Goal: Task Accomplishment & Management: Use online tool/utility

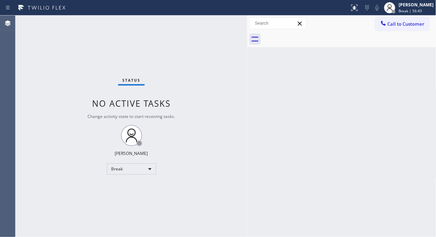
drag, startPoint x: 0, startPoint y: 0, endPoint x: 50, endPoint y: 67, distance: 83.6
click at [50, 67] on div "Status No active tasks Change activity state to start receiving tasks. Fila Gar…" at bounding box center [132, 127] width 232 height 222
click at [124, 174] on div "Break" at bounding box center [131, 169] width 49 height 11
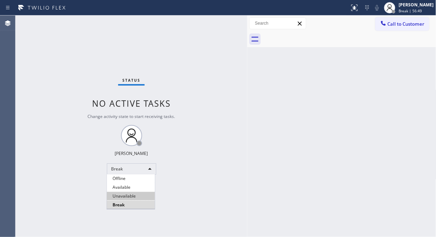
click at [133, 195] on li "Unavailable" at bounding box center [131, 196] width 48 height 8
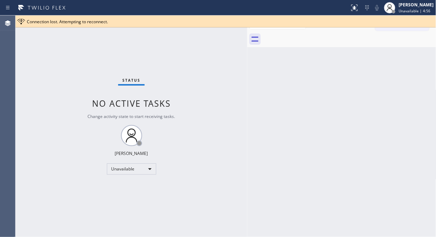
click at [39, 54] on div "Status No active tasks Change activity state to start receiving tasks. [PERSON_…" at bounding box center [132, 127] width 232 height 222
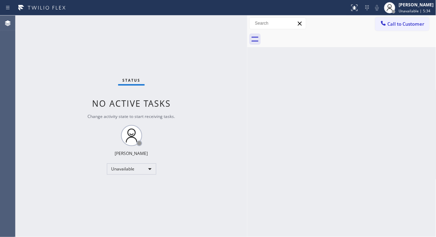
click at [30, 78] on div "Status No active tasks Change activity state to start receiving tasks. [PERSON_…" at bounding box center [132, 127] width 232 height 222
click at [53, 76] on div "Status No active tasks Change activity state to start receiving tasks. [PERSON_…" at bounding box center [132, 127] width 232 height 222
click at [389, 21] on span "Call to Customer" at bounding box center [405, 24] width 37 height 6
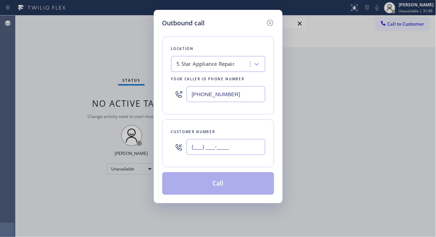
click at [200, 143] on input "(___) ___-____" at bounding box center [225, 147] width 79 height 16
paste input "702) 858-0590"
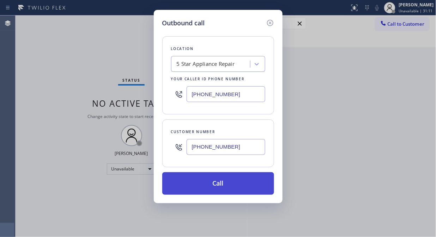
type input "[PHONE_NUMBER]"
click at [220, 182] on button "Call" at bounding box center [218, 183] width 112 height 23
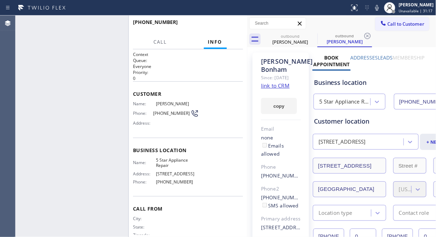
type input "[PHONE_NUMBER]"
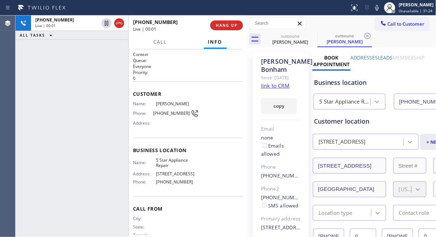
click at [64, 62] on div "[PHONE_NUMBER] Live | 00:01 ALL TASKS ALL TASKS ACTIVE TASKS TASKS IN WRAP UP" at bounding box center [72, 127] width 113 height 222
click at [217, 24] on span "HANG UP" at bounding box center [226, 25] width 21 height 5
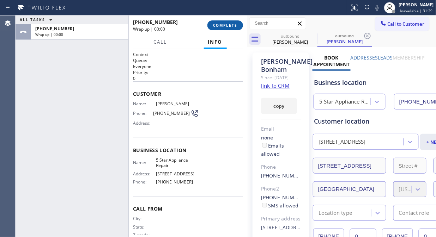
click at [217, 24] on span "COMPLETE" at bounding box center [225, 25] width 24 height 5
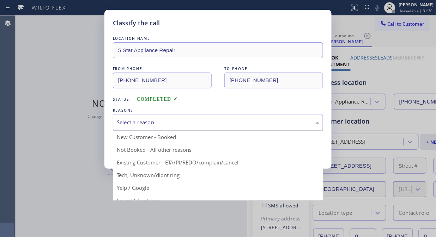
click at [205, 131] on div "Select a reason New Customer - Booked Not Booked - All other reasons Existing C…" at bounding box center [218, 122] width 210 height 17
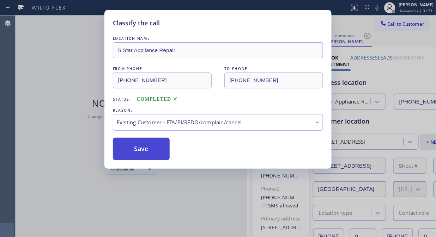
click at [138, 152] on button "Save" at bounding box center [141, 149] width 57 height 23
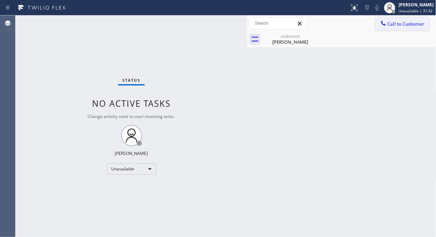
click at [395, 22] on span "Call to Customer" at bounding box center [405, 24] width 37 height 6
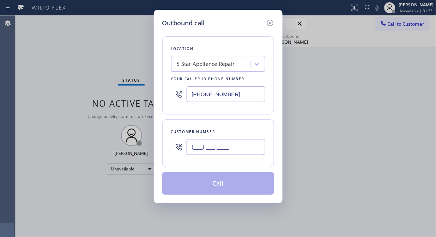
click at [195, 149] on input "(___) ___-____" at bounding box center [225, 147] width 79 height 16
paste input "562) 209-1968"
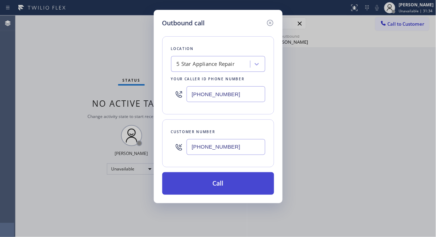
type input "[PHONE_NUMBER]"
click at [225, 185] on button "Call" at bounding box center [218, 183] width 112 height 23
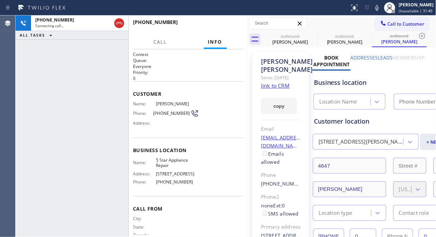
type input "[PHONE_NUMBER]"
click at [310, 36] on icon at bounding box center [312, 36] width 8 height 8
click at [0, 0] on icon at bounding box center [0, 0] width 0 height 0
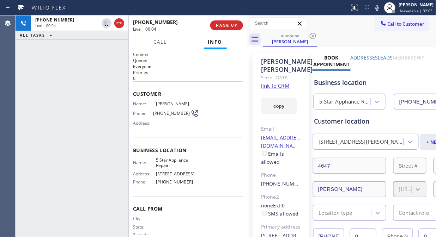
click at [54, 68] on div "[PHONE_NUMBER] Live | 00:04 ALL TASKS ALL TASKS ACTIVE TASKS TASKS IN WRAP UP" at bounding box center [72, 127] width 113 height 222
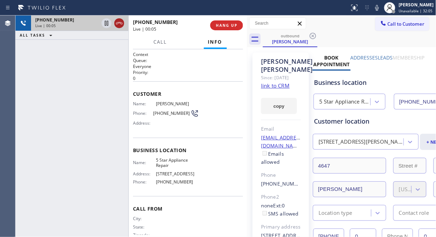
click at [118, 21] on icon at bounding box center [119, 23] width 8 height 8
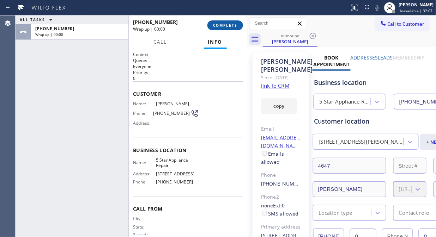
click at [232, 28] on button "COMPLETE" at bounding box center [225, 25] width 36 height 10
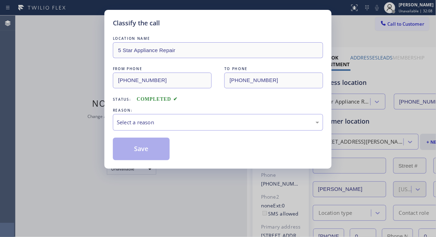
click at [230, 28] on div "LOCATION NAME 5 Star Appliance Repair FROM PHONE [PHONE_NUMBER] TO PHONE [PHONE…" at bounding box center [218, 94] width 210 height 133
click at [235, 121] on div "Select a reason" at bounding box center [218, 122] width 202 height 8
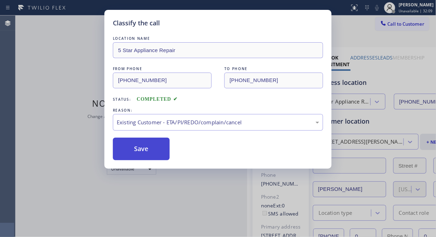
click at [156, 155] on button "Save" at bounding box center [141, 149] width 57 height 23
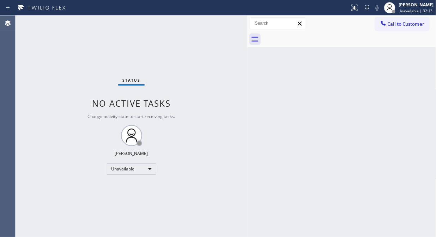
click at [46, 82] on div "Status No active tasks Change activity state to start receiving tasks. [PERSON_…" at bounding box center [132, 127] width 232 height 222
click at [380, 25] on icon at bounding box center [383, 23] width 7 height 7
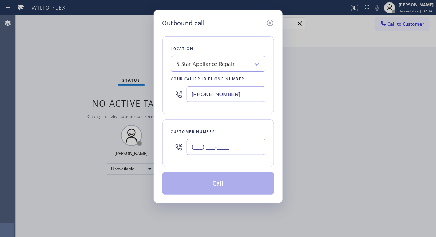
click at [222, 152] on input "(___) ___-____" at bounding box center [225, 147] width 79 height 16
paste input "714) 956-2465"
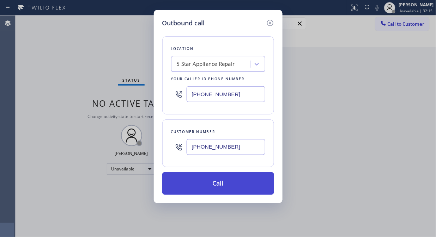
type input "[PHONE_NUMBER]"
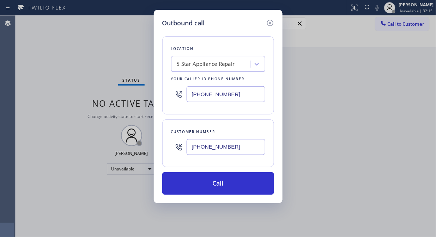
drag, startPoint x: 233, startPoint y: 186, endPoint x: 273, endPoint y: 110, distance: 85.9
click at [233, 186] on button "Call" at bounding box center [218, 183] width 112 height 23
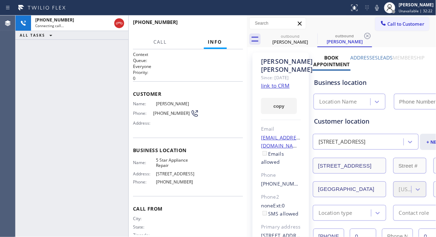
type input "[PHONE_NUMBER]"
click at [62, 66] on div "[PHONE_NUMBER] Live | 00:00 ALL TASKS ALL TASKS ACTIVE TASKS TASKS IN WRAP UP" at bounding box center [72, 127] width 113 height 222
click at [219, 27] on span "HANG UP" at bounding box center [226, 25] width 21 height 5
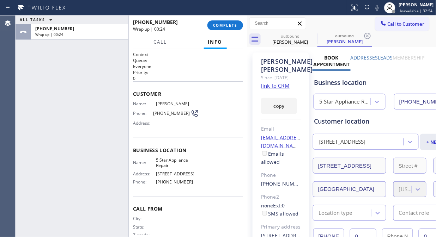
click at [62, 50] on div "ALL TASKS ALL TASKS ACTIVE TASKS TASKS IN WRAP UP [PHONE_NUMBER] Wrap up | 00:24" at bounding box center [72, 127] width 113 height 222
click at [223, 23] on span "COMPLETE" at bounding box center [225, 25] width 24 height 5
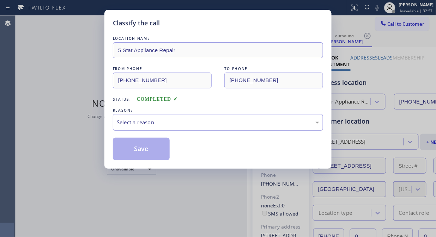
click at [216, 126] on div "Select a reason" at bounding box center [218, 122] width 202 height 8
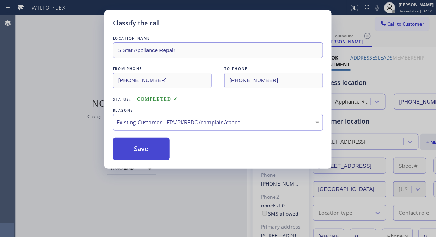
click at [156, 148] on button "Save" at bounding box center [141, 149] width 57 height 23
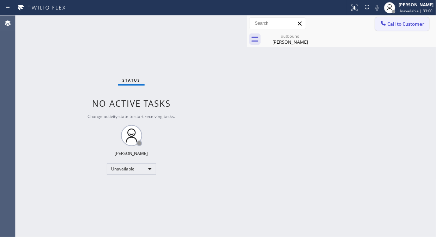
click at [382, 26] on icon at bounding box center [383, 23] width 7 height 7
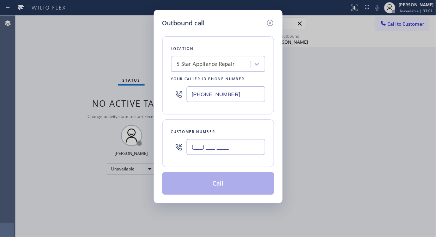
click at [200, 153] on input "(___) ___-____" at bounding box center [225, 147] width 79 height 16
paste input "480) 540-2517"
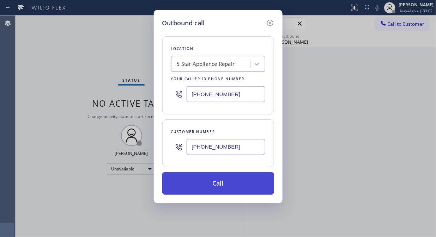
type input "[PHONE_NUMBER]"
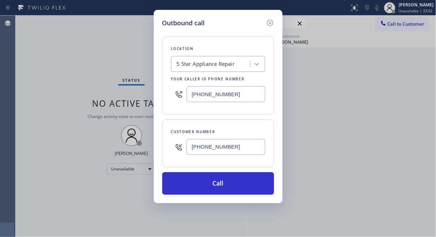
drag, startPoint x: 209, startPoint y: 177, endPoint x: 254, endPoint y: 59, distance: 126.9
click at [209, 177] on button "Call" at bounding box center [218, 183] width 112 height 23
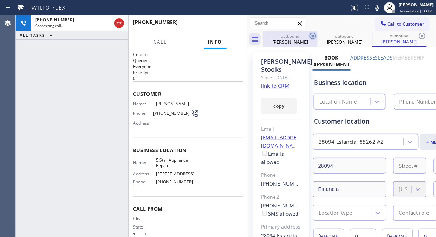
click at [312, 35] on icon at bounding box center [312, 36] width 6 height 6
click at [0, 0] on icon at bounding box center [0, 0] width 0 height 0
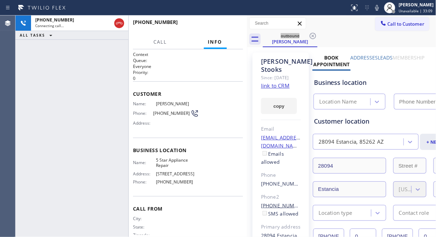
type input "[PHONE_NUMBER]"
click at [36, 53] on div "[PHONE_NUMBER] Live | 00:01 ALL TASKS ALL TASKS ACTIVE TASKS TASKS IN WRAP UP" at bounding box center [72, 127] width 113 height 222
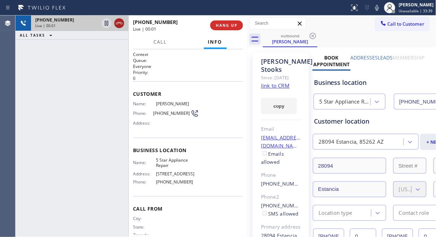
click at [119, 20] on icon at bounding box center [119, 23] width 8 height 8
drag, startPoint x: 227, startPoint y: 16, endPoint x: 228, endPoint y: 26, distance: 10.0
click at [227, 17] on div "[PHONE_NUMBER] Live | 00:02 HANG UP" at bounding box center [188, 25] width 110 height 18
click at [228, 26] on span "HANG UP" at bounding box center [226, 25] width 21 height 5
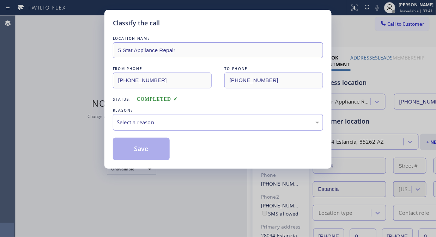
click at [228, 27] on div "Classify the call" at bounding box center [218, 23] width 210 height 10
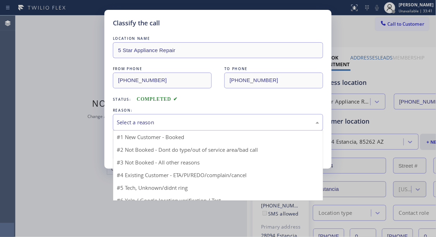
click at [227, 120] on div "Select a reason" at bounding box center [218, 122] width 202 height 8
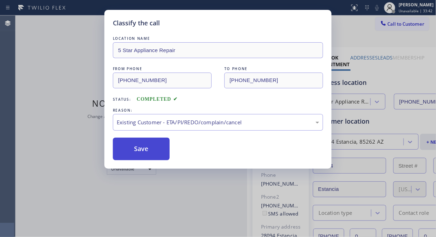
click at [153, 155] on button "Save" at bounding box center [141, 149] width 57 height 23
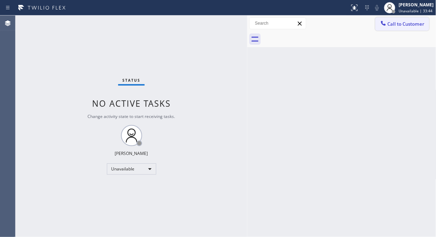
click at [393, 28] on button "Call to Customer" at bounding box center [402, 23] width 54 height 13
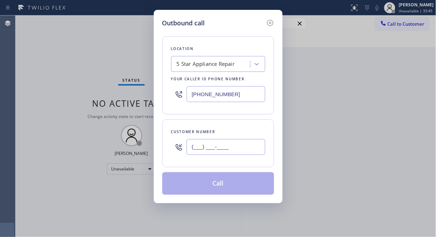
click at [217, 149] on input "(___) ___-____" at bounding box center [225, 147] width 79 height 16
paste input "206) 384-0345"
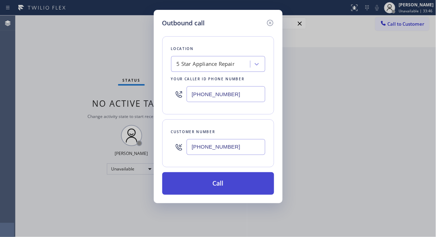
type input "[PHONE_NUMBER]"
click at [246, 187] on button "Call" at bounding box center [218, 183] width 112 height 23
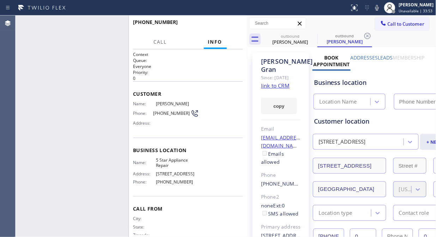
type input "[PHONE_NUMBER]"
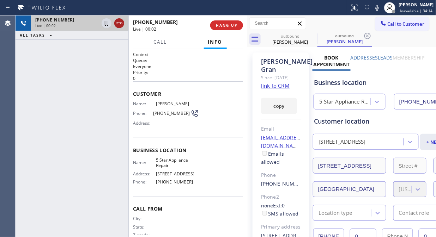
drag, startPoint x: 129, startPoint y: 26, endPoint x: 123, endPoint y: 26, distance: 6.4
click at [129, 26] on div at bounding box center [128, 127] width 0 height 222
click at [120, 26] on icon at bounding box center [119, 23] width 8 height 8
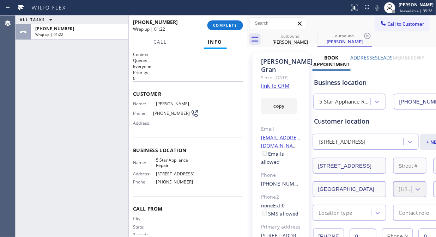
click at [54, 76] on div "ALL TASKS ALL TASKS ACTIVE TASKS TASKS IN WRAP UP [PHONE_NUMBER] Wrap up | 01:22" at bounding box center [72, 127] width 113 height 222
click at [223, 26] on span "COMPLETE" at bounding box center [225, 25] width 24 height 5
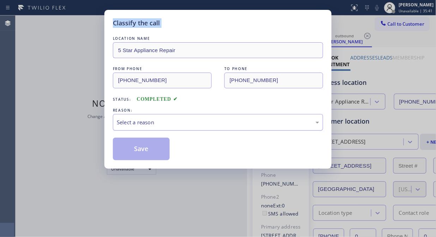
click at [201, 128] on div "Select a reason" at bounding box center [218, 122] width 210 height 17
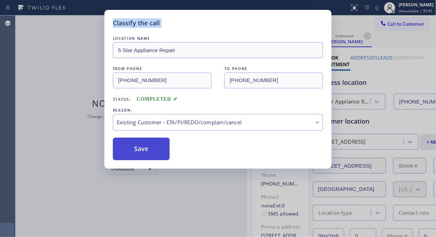
click at [147, 149] on button "Save" at bounding box center [141, 149] width 57 height 23
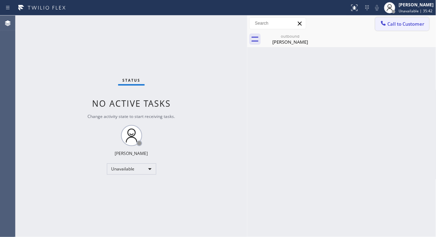
click at [410, 27] on button "Call to Customer" at bounding box center [402, 23] width 54 height 13
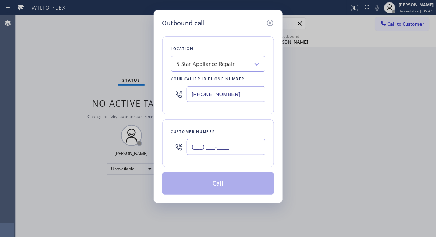
click at [202, 152] on input "(___) ___-____" at bounding box center [225, 147] width 79 height 16
paste input "480) 248-6838"
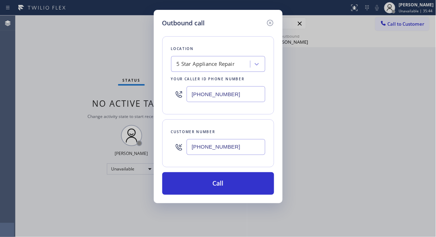
type input "[PHONE_NUMBER]"
click at [50, 52] on div "Outbound call Location 5 Star Appliance Repair Your caller id phone number [PHO…" at bounding box center [218, 118] width 436 height 237
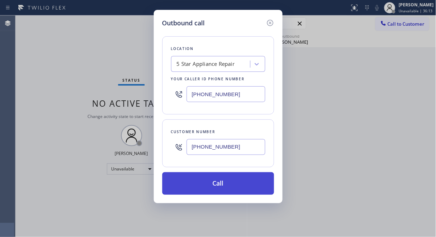
click at [198, 185] on button "Call" at bounding box center [218, 183] width 112 height 23
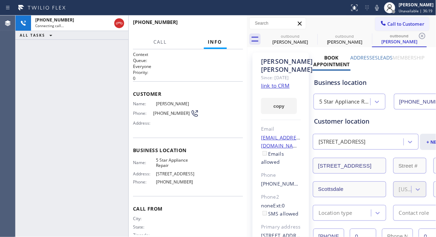
type input "[PHONE_NUMBER]"
drag, startPoint x: 64, startPoint y: 65, endPoint x: 113, endPoint y: 35, distance: 56.8
click at [64, 65] on div "[PHONE_NUMBER] Live | 00:05 ALL TASKS ALL TASKS ACTIVE TASKS TASKS IN WRAP UP" at bounding box center [72, 127] width 113 height 222
click at [213, 26] on button "HANG UP" at bounding box center [226, 25] width 33 height 10
click at [214, 26] on button "HANG UP" at bounding box center [226, 25] width 33 height 10
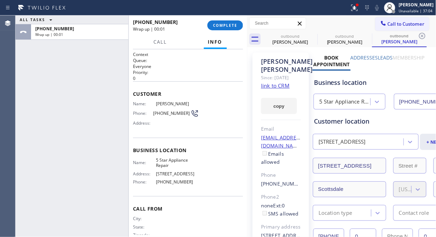
click at [221, 32] on div "[PHONE_NUMBER] Wrap up | 00:01 COMPLETE" at bounding box center [188, 25] width 110 height 18
click at [225, 21] on button "COMPLETE" at bounding box center [225, 25] width 36 height 10
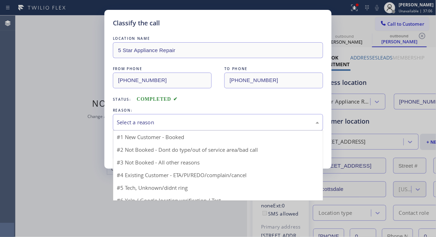
click at [202, 119] on div "Select a reason" at bounding box center [218, 122] width 202 height 8
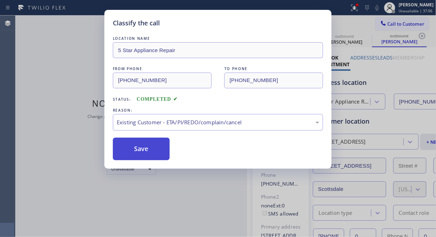
click at [154, 153] on button "Save" at bounding box center [141, 149] width 57 height 23
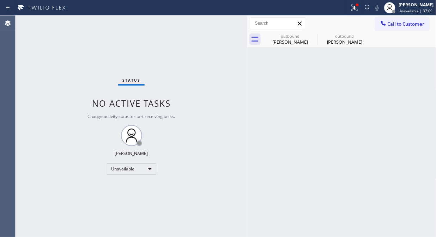
click at [396, 25] on span "Call to Customer" at bounding box center [405, 24] width 37 height 6
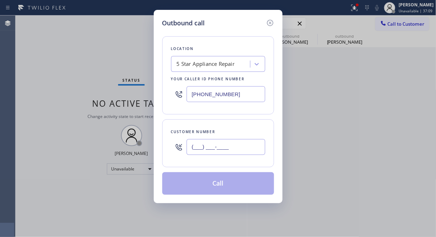
click at [238, 147] on input "(___) ___-____" at bounding box center [225, 147] width 79 height 16
paste input "818) 599-1642"
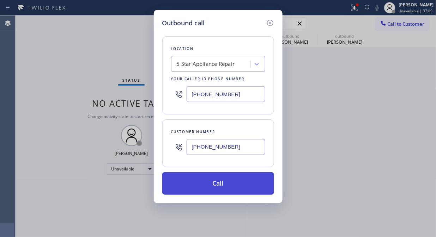
type input "[PHONE_NUMBER]"
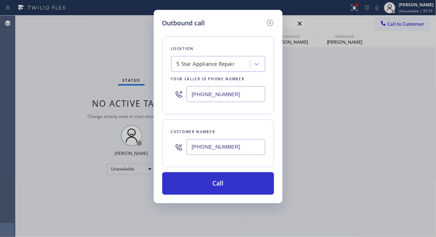
drag, startPoint x: 240, startPoint y: 190, endPoint x: 303, endPoint y: 21, distance: 180.7
click at [241, 190] on button "Call" at bounding box center [218, 183] width 112 height 23
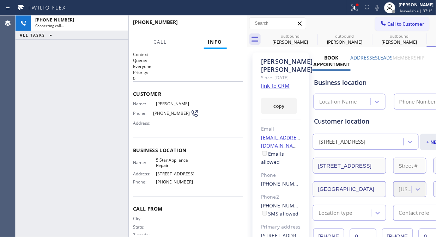
type input "[PHONE_NUMBER]"
click at [50, 56] on div "[PHONE_NUMBER] Live | 00:00 ALL TASKS ALL TASKS ACTIVE TASKS TASKS IN WRAP UP" at bounding box center [72, 127] width 113 height 222
click at [222, 29] on button "HANG UP" at bounding box center [226, 25] width 33 height 10
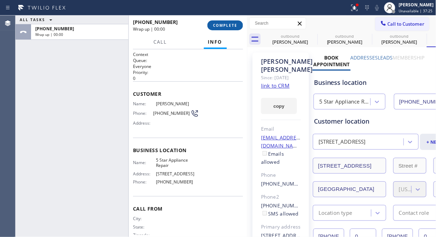
click at [223, 26] on span "COMPLETE" at bounding box center [225, 25] width 24 height 5
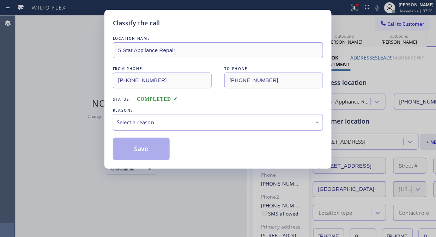
click at [195, 121] on div "Select a reason" at bounding box center [218, 122] width 202 height 8
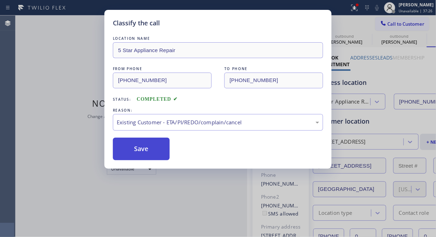
click at [153, 146] on button "Save" at bounding box center [141, 149] width 57 height 23
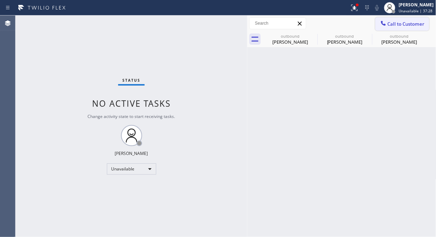
drag, startPoint x: 392, startPoint y: 20, endPoint x: 254, endPoint y: 113, distance: 166.8
click at [392, 21] on span "Call to Customer" at bounding box center [405, 24] width 37 height 6
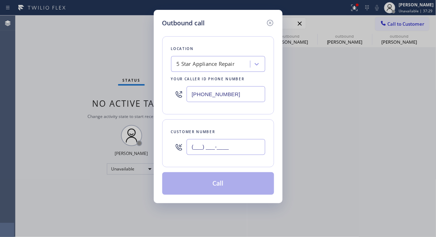
click at [214, 150] on input "(___) ___-____" at bounding box center [225, 147] width 79 height 16
paste input "818) 399-8324"
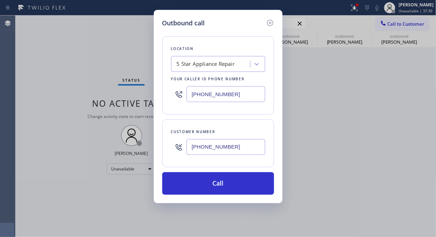
type input "[PHONE_NUMBER]"
drag, startPoint x: 73, startPoint y: 72, endPoint x: 79, endPoint y: 68, distance: 7.3
click at [73, 71] on div "Outbound call Location 5 Star Appliance Repair Your caller id phone number [PHO…" at bounding box center [218, 118] width 436 height 237
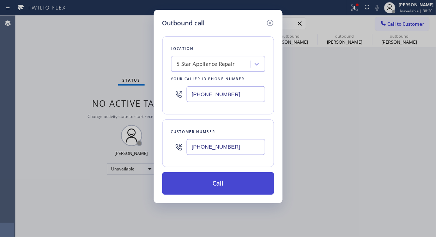
click at [216, 178] on button "Call" at bounding box center [218, 183] width 112 height 23
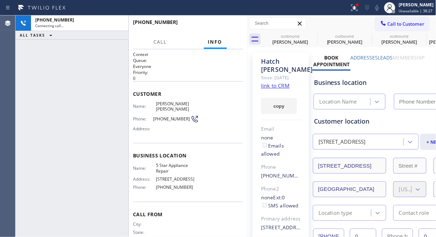
type input "[PHONE_NUMBER]"
click at [62, 84] on div "[PHONE_NUMBER] Live | 00:02 ALL TASKS ALL TASKS ACTIVE TASKS TASKS IN WRAP UP" at bounding box center [72, 127] width 113 height 222
click at [281, 89] on link "link to CRM" at bounding box center [275, 85] width 29 height 7
click at [378, 8] on icon at bounding box center [377, 8] width 8 height 8
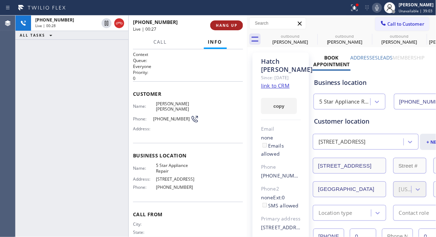
click at [231, 25] on span "HANG UP" at bounding box center [226, 25] width 21 height 5
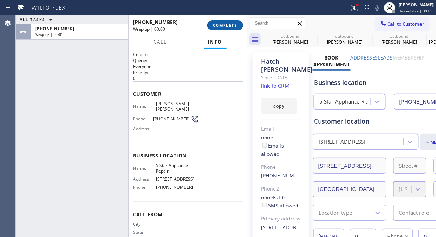
click at [231, 25] on span "COMPLETE" at bounding box center [225, 25] width 24 height 5
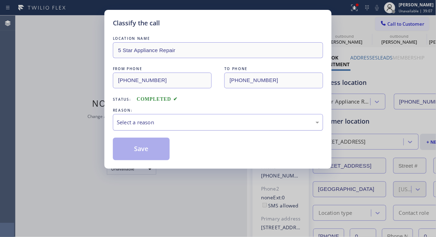
click at [232, 124] on div "Select a reason" at bounding box center [218, 122] width 202 height 8
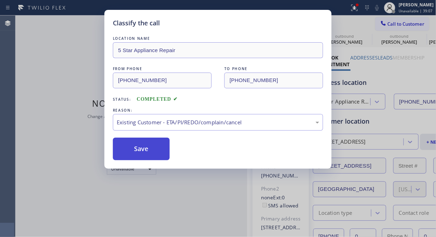
click at [161, 147] on button "Save" at bounding box center [141, 149] width 57 height 23
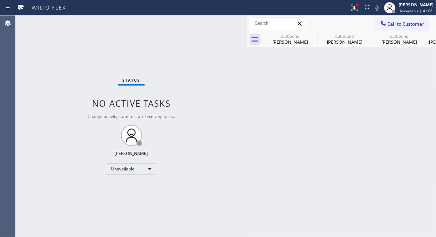
click at [64, 50] on div "Status No active tasks Change activity state to start receiving tasks. [PERSON_…" at bounding box center [132, 127] width 232 height 222
click at [310, 35] on icon at bounding box center [312, 36] width 6 height 6
click at [364, 35] on icon at bounding box center [367, 36] width 6 height 6
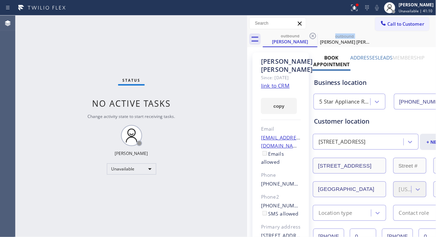
drag, startPoint x: 310, startPoint y: 35, endPoint x: 318, endPoint y: 11, distance: 25.2
click at [311, 34] on icon at bounding box center [312, 36] width 8 height 8
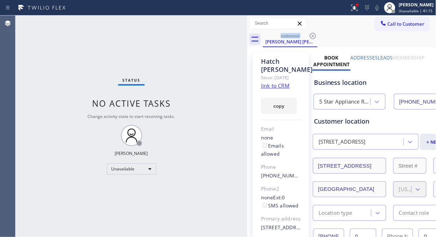
click at [380, 23] on icon at bounding box center [383, 23] width 7 height 7
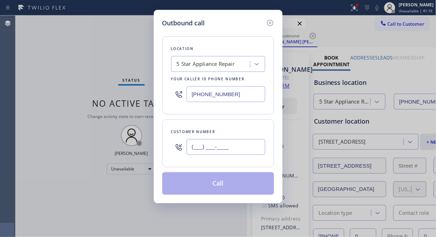
click at [196, 150] on input "(___) ___-____" at bounding box center [225, 147] width 79 height 16
paste input "206) 384-3054"
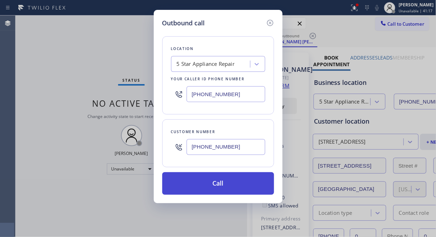
type input "[PHONE_NUMBER]"
click at [246, 187] on button "Call" at bounding box center [218, 183] width 112 height 23
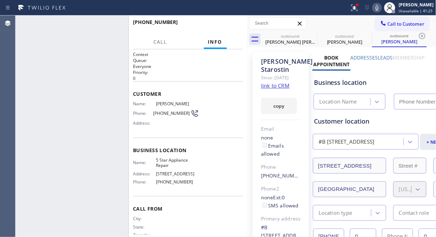
type input "[PHONE_NUMBER]"
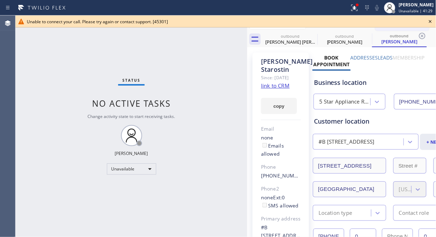
click at [429, 20] on icon at bounding box center [430, 21] width 8 height 8
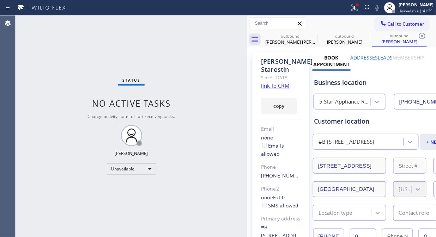
drag, startPoint x: 420, startPoint y: 22, endPoint x: 374, endPoint y: 30, distance: 46.9
click at [416, 22] on button "Call to Customer" at bounding box center [402, 23] width 54 height 13
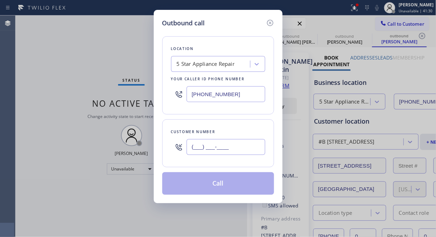
click at [209, 147] on input "(___) ___-____" at bounding box center [225, 147] width 79 height 16
paste input "425) 314-7136"
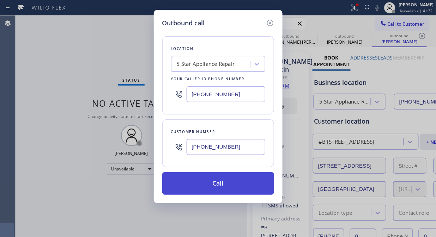
type input "[PHONE_NUMBER]"
click at [218, 185] on button "Call" at bounding box center [218, 183] width 112 height 23
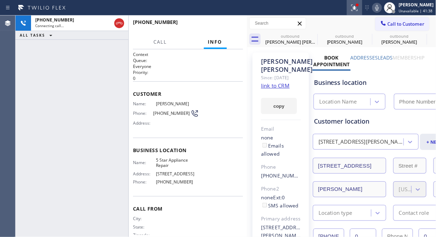
click at [0, 0] on icon at bounding box center [0, 0] width 0 height 0
type input "[PHONE_NUMBER]"
click at [0, 0] on icon at bounding box center [0, 0] width 0 height 0
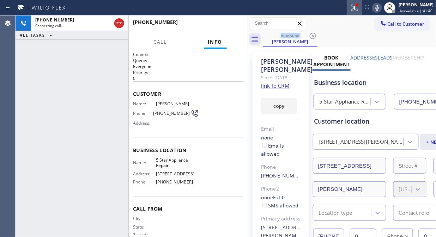
click at [358, 11] on icon at bounding box center [354, 8] width 8 height 8
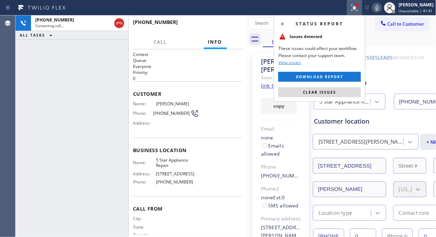
drag, startPoint x: 321, startPoint y: 90, endPoint x: 333, endPoint y: 70, distance: 23.1
click at [321, 91] on span "Clear issues" at bounding box center [319, 92] width 33 height 5
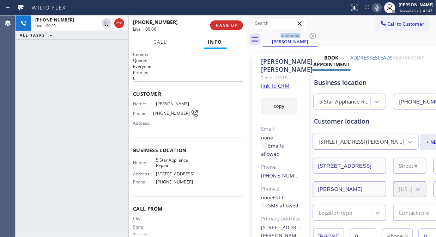
click at [60, 66] on div "[PHONE_NUMBER] Live | 00:00 ALL TASKS ALL TASKS ACTIVE TASKS TASKS IN WRAP UP" at bounding box center [72, 127] width 113 height 222
click at [227, 22] on button "HANG UP" at bounding box center [226, 25] width 33 height 10
click at [225, 23] on button "HANG UP" at bounding box center [226, 25] width 33 height 10
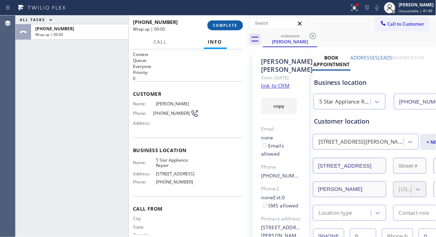
click at [224, 25] on span "COMPLETE" at bounding box center [225, 25] width 24 height 5
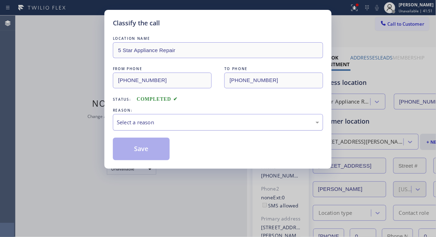
click at [215, 117] on div "Select a reason" at bounding box center [218, 122] width 210 height 17
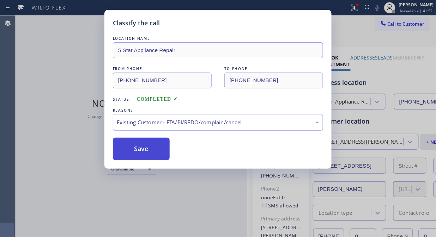
click at [160, 147] on button "Save" at bounding box center [141, 149] width 57 height 23
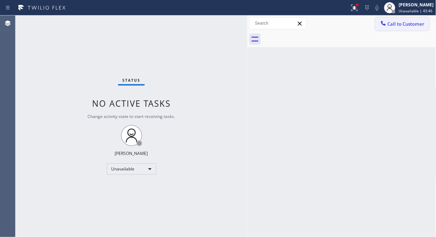
click at [392, 30] on button "Call to Customer" at bounding box center [402, 23] width 54 height 13
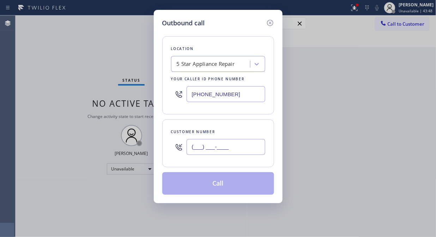
click at [189, 151] on input "(___) ___-____" at bounding box center [225, 147] width 79 height 16
paste input "714) 742-9667"
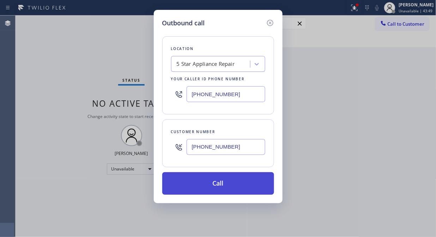
type input "[PHONE_NUMBER]"
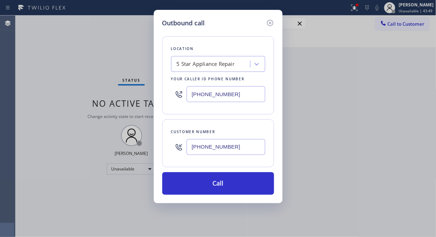
drag, startPoint x: 225, startPoint y: 184, endPoint x: 249, endPoint y: 141, distance: 49.0
click at [225, 184] on button "Call" at bounding box center [218, 183] width 112 height 23
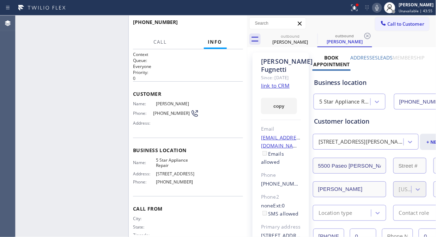
type input "[PHONE_NUMBER]"
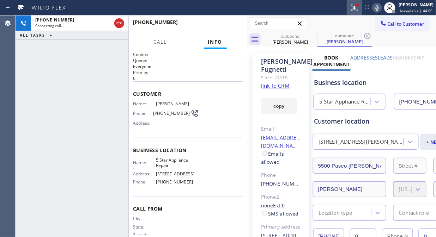
click at [354, 8] on icon at bounding box center [354, 8] width 8 height 8
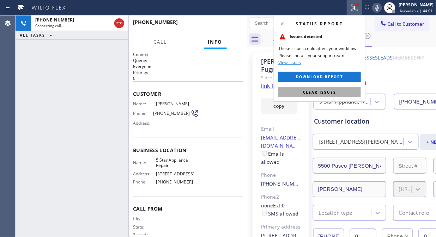
click at [323, 93] on span "Clear issues" at bounding box center [319, 92] width 33 height 5
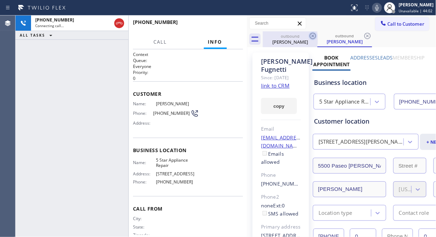
click at [312, 37] on icon at bounding box center [312, 36] width 6 height 6
click at [311, 36] on icon at bounding box center [312, 36] width 8 height 8
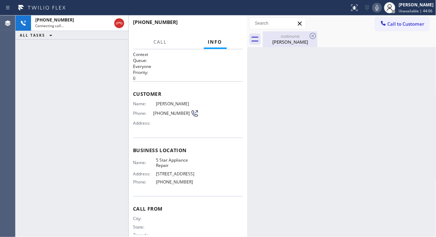
click at [276, 44] on div "[PERSON_NAME]" at bounding box center [289, 42] width 53 height 6
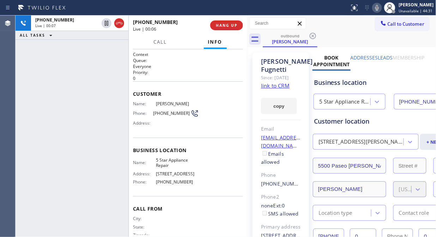
click at [47, 48] on div "[PHONE_NUMBER] Live | 00:07 ALL TASKS ALL TASKS ACTIVE TASKS TASKS IN WRAP UP" at bounding box center [72, 127] width 113 height 222
click at [220, 26] on span "HANG UP" at bounding box center [226, 25] width 21 height 5
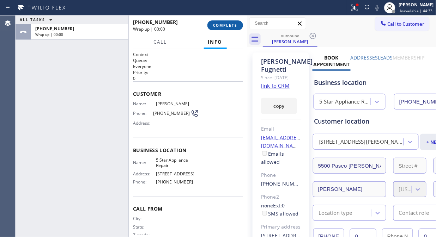
click at [220, 26] on span "COMPLETE" at bounding box center [225, 25] width 24 height 5
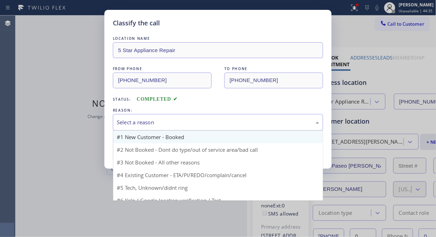
drag, startPoint x: 198, startPoint y: 121, endPoint x: 203, endPoint y: 142, distance: 21.4
click at [198, 121] on div "Select a reason" at bounding box center [218, 122] width 202 height 8
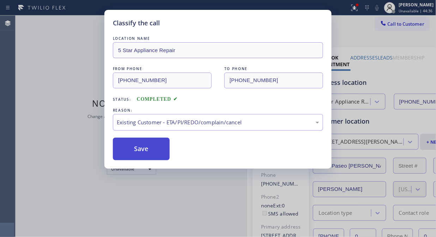
click at [170, 150] on div "Save" at bounding box center [218, 149] width 210 height 23
click at [162, 152] on button "Save" at bounding box center [141, 149] width 57 height 23
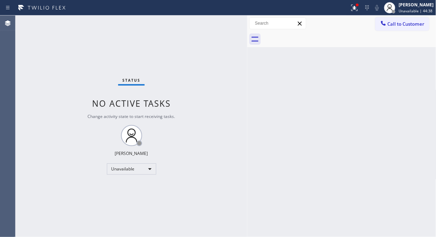
drag, startPoint x: 351, startPoint y: 18, endPoint x: 354, endPoint y: 16, distance: 3.6
click at [351, 18] on div "Call to Customer Outbound call Location 5 Star Appliance Repair Your caller id …" at bounding box center [341, 23] width 189 height 12
click at [356, 12] on button at bounding box center [354, 8] width 16 height 16
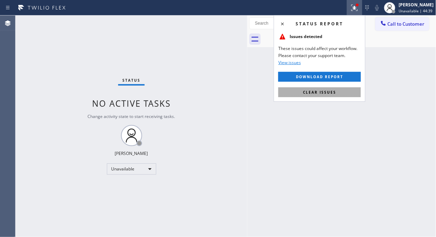
click at [323, 90] on span "Clear issues" at bounding box center [319, 92] width 33 height 5
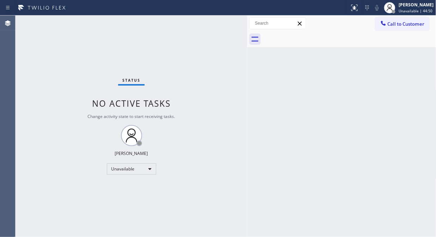
drag, startPoint x: 61, startPoint y: 65, endPoint x: 124, endPoint y: 7, distance: 85.8
click at [61, 65] on div "Status No active tasks Change activity state to start receiving tasks. [PERSON_…" at bounding box center [132, 127] width 232 height 222
click at [23, 55] on div "Status No active tasks Change activity state to start receiving tasks. [PERSON_…" at bounding box center [132, 127] width 232 height 222
click at [401, 25] on span "Call to Customer" at bounding box center [405, 24] width 37 height 6
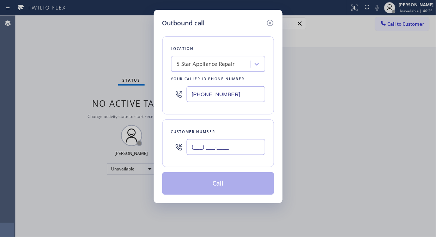
click at [203, 146] on input "(___) ___-____" at bounding box center [225, 147] width 79 height 16
paste input "917) 385-8898"
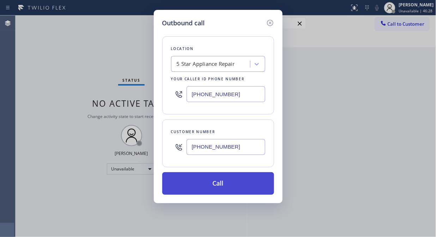
type input "[PHONE_NUMBER]"
click at [213, 184] on button "Call" at bounding box center [218, 183] width 112 height 23
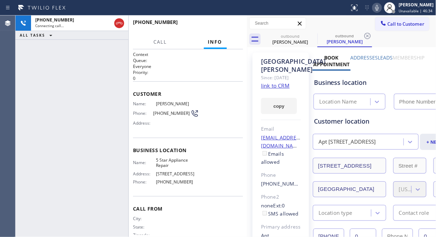
type input "[PHONE_NUMBER]"
click at [380, 7] on icon at bounding box center [377, 8] width 8 height 8
click at [379, 7] on icon at bounding box center [377, 8] width 4 height 6
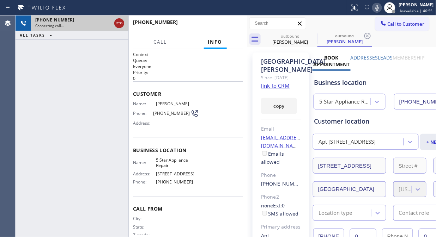
click at [118, 23] on icon at bounding box center [119, 23] width 6 height 2
click at [395, 23] on span "Call to Customer" at bounding box center [405, 24] width 37 height 6
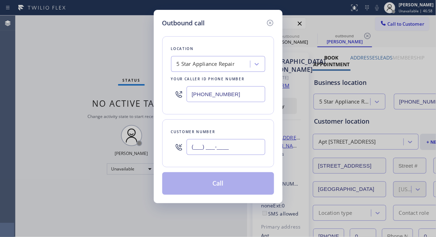
click at [189, 152] on input "(___) ___-____" at bounding box center [225, 147] width 79 height 16
paste input "949) 395-4953"
type input "[PHONE_NUMBER]"
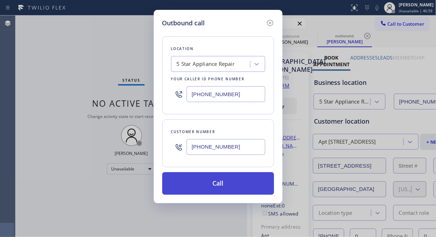
click at [228, 188] on button "Call" at bounding box center [218, 183] width 112 height 23
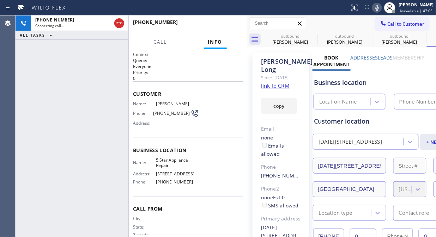
type input "[PHONE_NUMBER]"
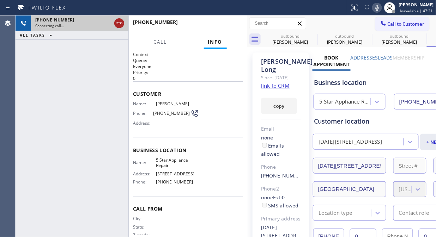
click at [118, 23] on icon at bounding box center [119, 23] width 6 height 2
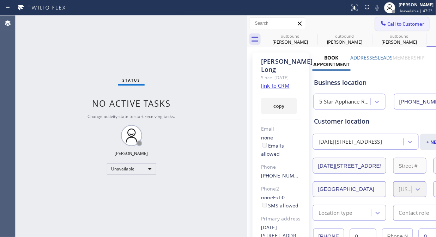
click at [388, 23] on span "Call to Customer" at bounding box center [405, 24] width 37 height 6
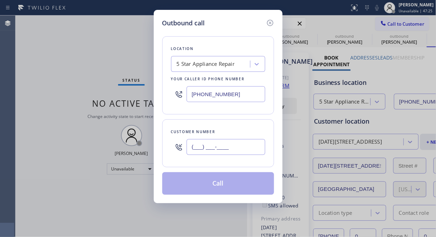
click at [191, 150] on input "(___) ___-____" at bounding box center [225, 147] width 79 height 16
paste input "310) 463-4725"
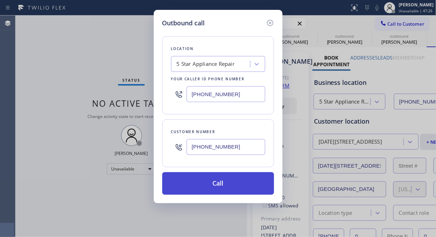
type input "[PHONE_NUMBER]"
click at [229, 188] on button "Call" at bounding box center [218, 183] width 112 height 23
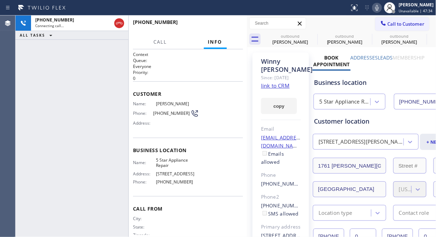
type input "[PHONE_NUMBER]"
click at [217, 29] on button "HANG UP" at bounding box center [226, 25] width 33 height 10
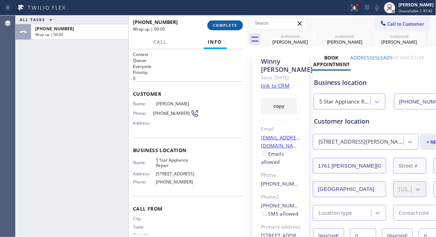
click at [221, 27] on span "COMPLETE" at bounding box center [225, 25] width 24 height 5
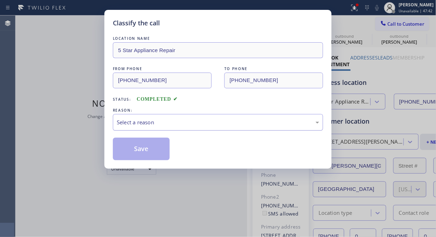
click at [207, 131] on div "Select a reason" at bounding box center [218, 122] width 210 height 17
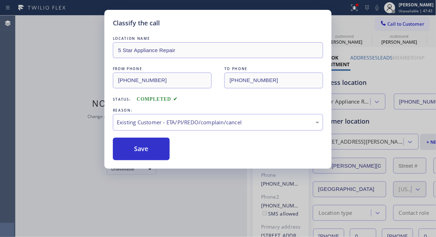
click at [142, 164] on div "Classify the call LOCATION NAME 5 Star Appliance Repair FROM PHONE [PHONE_NUMBE…" at bounding box center [217, 89] width 227 height 159
click at [139, 143] on button "Save" at bounding box center [141, 149] width 57 height 23
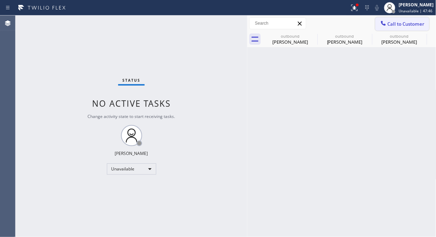
click at [397, 25] on span "Call to Customer" at bounding box center [405, 24] width 37 height 6
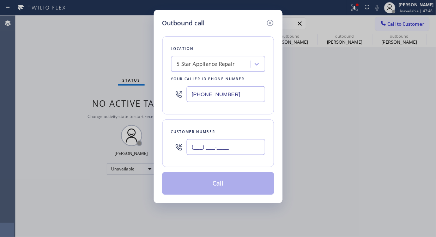
click at [226, 143] on input "(___) ___-____" at bounding box center [225, 147] width 79 height 16
paste input "661) 313-8416"
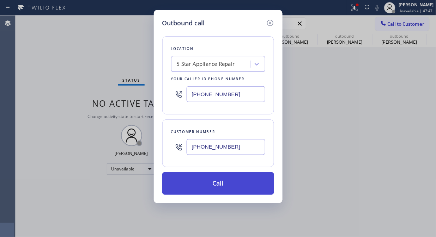
type input "[PHONE_NUMBER]"
click at [226, 180] on button "Call" at bounding box center [218, 183] width 112 height 23
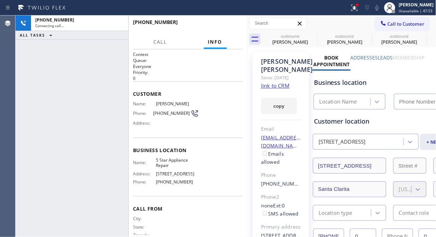
type input "[PHONE_NUMBER]"
click at [312, 35] on icon at bounding box center [312, 36] width 8 height 8
click at [0, 0] on icon at bounding box center [0, 0] width 0 height 0
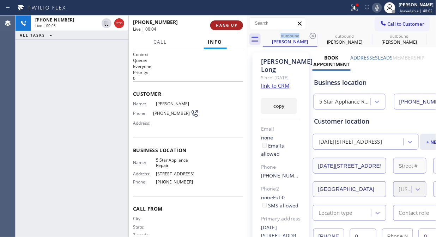
click at [230, 25] on span "HANG UP" at bounding box center [226, 25] width 21 height 5
click at [229, 25] on span "HANG UP" at bounding box center [226, 25] width 21 height 5
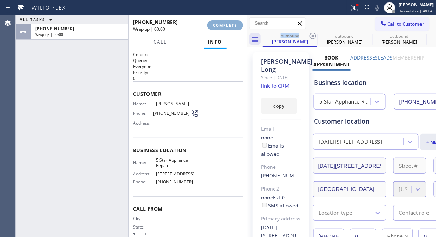
click at [228, 25] on span "COMPLETE" at bounding box center [225, 25] width 24 height 5
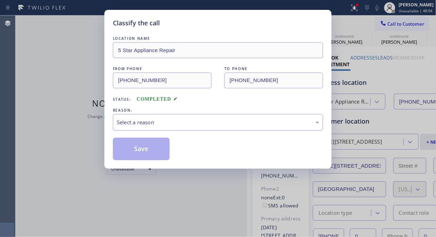
click at [221, 131] on div "Select a reason" at bounding box center [218, 122] width 210 height 17
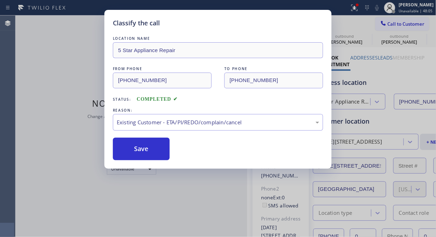
drag, startPoint x: 207, startPoint y: 161, endPoint x: 192, endPoint y: 161, distance: 14.8
click at [191, 161] on div "Classify the call LOCATION NAME 5 Star Appliance Repair FROM PHONE [PHONE_NUMBE…" at bounding box center [217, 89] width 227 height 159
click at [157, 147] on button "Save" at bounding box center [141, 149] width 57 height 23
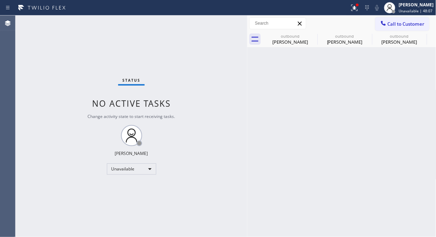
click at [393, 21] on span "Call to Customer" at bounding box center [405, 24] width 37 height 6
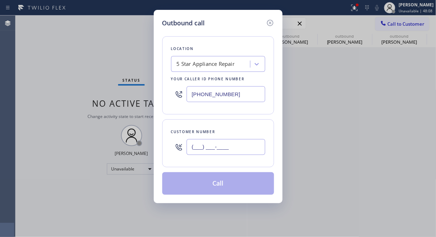
click at [216, 153] on input "(___) ___-____" at bounding box center [225, 147] width 79 height 16
paste input "818) 731-9820"
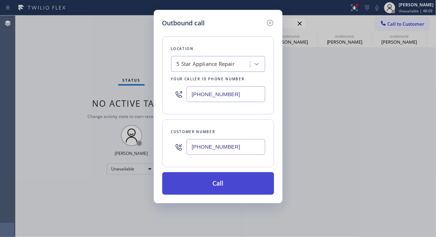
type input "[PHONE_NUMBER]"
click at [230, 187] on button "Call" at bounding box center [218, 183] width 112 height 23
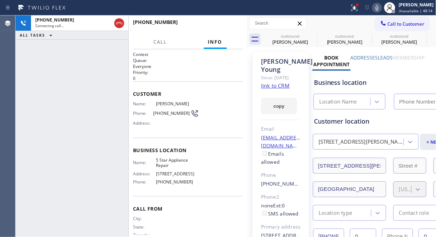
type input "[PHONE_NUMBER]"
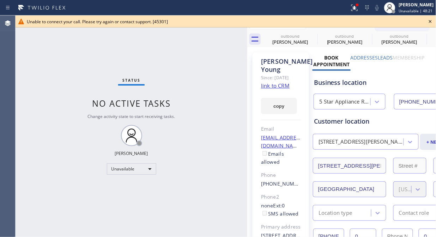
click at [431, 21] on icon at bounding box center [430, 21] width 3 height 3
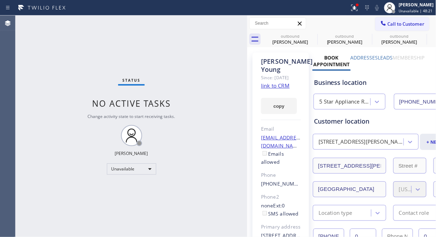
drag, startPoint x: 410, startPoint y: 21, endPoint x: 364, endPoint y: 44, distance: 50.4
click at [409, 21] on span "Call to Customer" at bounding box center [405, 24] width 37 height 6
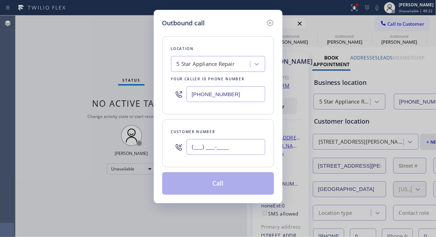
click at [201, 144] on input "(___) ___-____" at bounding box center [225, 147] width 79 height 16
paste input "626) 793-2994"
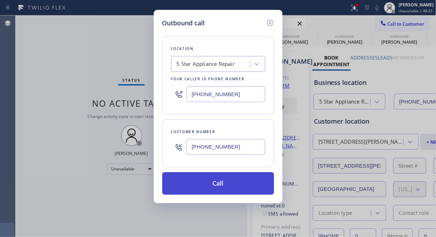
type input "[PHONE_NUMBER]"
click at [233, 185] on button "Call" at bounding box center [218, 183] width 112 height 23
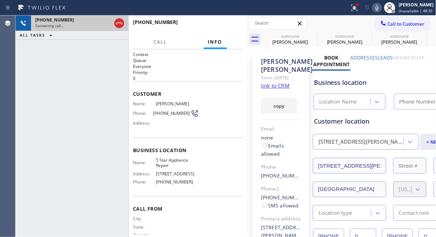
type input "[PHONE_NUMBER]"
click at [118, 21] on icon at bounding box center [119, 23] width 8 height 8
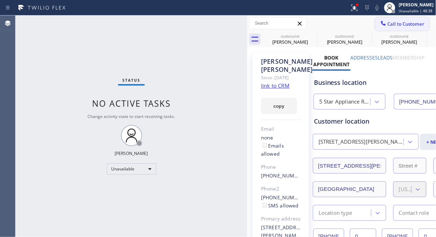
click at [395, 26] on span "Call to Customer" at bounding box center [405, 24] width 37 height 6
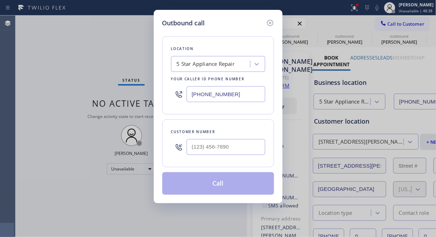
click at [186, 151] on div at bounding box center [179, 147] width 16 height 23
click at [191, 150] on input "(___) ___-____" at bounding box center [225, 147] width 79 height 16
paste input "323) 333-9451"
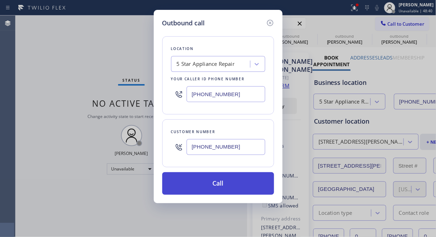
type input "[PHONE_NUMBER]"
click at [230, 182] on button "Call" at bounding box center [218, 183] width 112 height 23
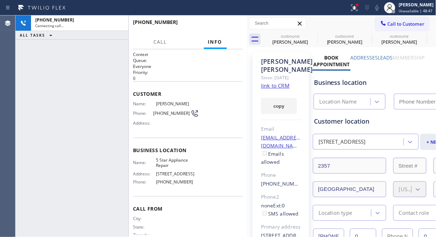
type input "[PHONE_NUMBER]"
click at [223, 23] on span "HANG UP" at bounding box center [226, 25] width 21 height 5
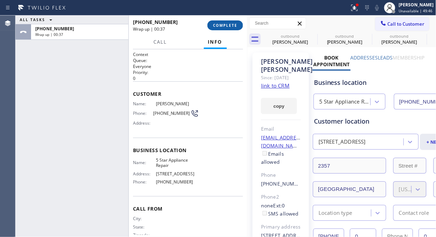
click at [220, 22] on button "COMPLETE" at bounding box center [225, 25] width 36 height 10
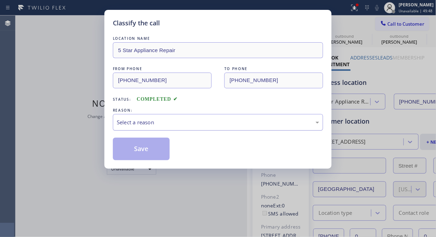
click at [207, 122] on div "Select a reason" at bounding box center [218, 122] width 202 height 8
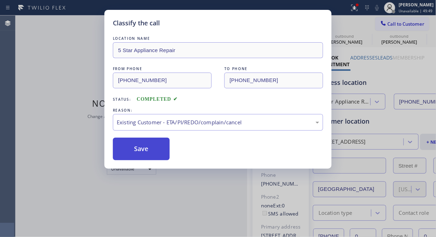
click at [146, 145] on button "Save" at bounding box center [141, 149] width 57 height 23
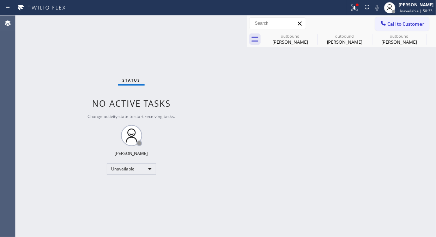
click at [52, 46] on div "Status No active tasks Change activity state to start receiving tasks. [PERSON_…" at bounding box center [132, 127] width 232 height 222
click at [412, 26] on span "Call to Customer" at bounding box center [405, 24] width 37 height 6
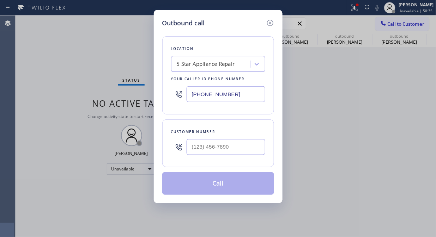
click at [227, 156] on div at bounding box center [225, 147] width 79 height 23
click at [226, 150] on input "(___) ___-____" at bounding box center [225, 147] width 79 height 16
paste input "571) 265-4585"
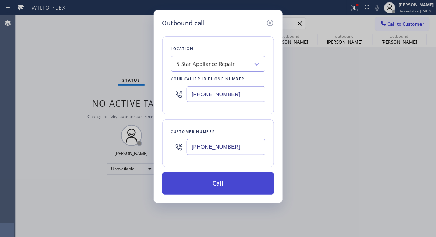
type input "[PHONE_NUMBER]"
click at [231, 182] on button "Call" at bounding box center [218, 183] width 112 height 23
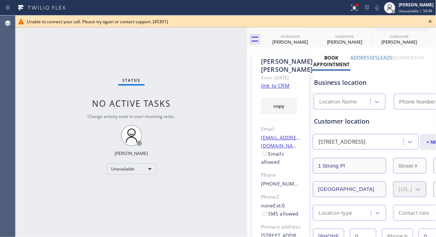
type input "[PHONE_NUMBER]"
drag, startPoint x: 430, startPoint y: 20, endPoint x: 425, endPoint y: 22, distance: 5.5
click at [430, 20] on icon at bounding box center [430, 21] width 8 height 8
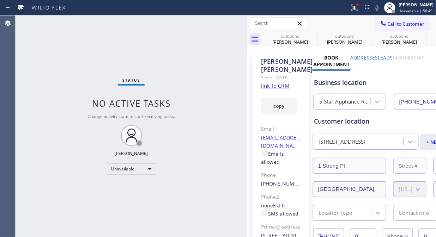
drag, startPoint x: 395, startPoint y: 25, endPoint x: 330, endPoint y: 70, distance: 79.9
click at [395, 25] on span "Call to Customer" at bounding box center [405, 24] width 37 height 6
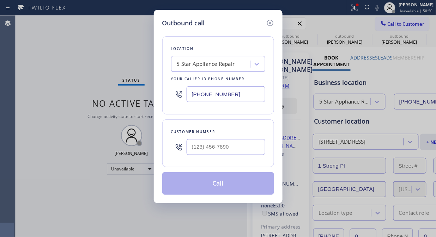
click at [222, 156] on div at bounding box center [225, 147] width 79 height 23
click at [214, 147] on input "(___) ___-____" at bounding box center [225, 147] width 79 height 16
paste input "915) 449-0196"
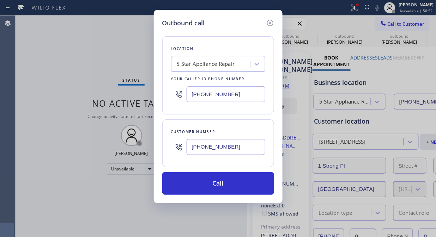
type input "[PHONE_NUMBER]"
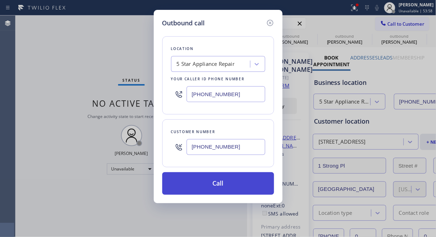
click at [223, 186] on button "Call" at bounding box center [218, 183] width 112 height 23
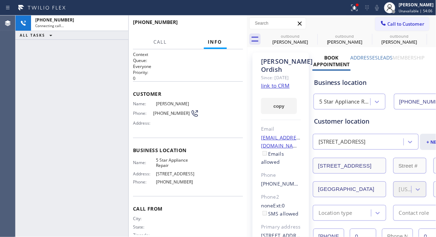
type input "[PHONE_NUMBER]"
click at [118, 22] on icon at bounding box center [119, 23] width 6 height 2
click at [226, 26] on span "HANG UP" at bounding box center [226, 25] width 21 height 5
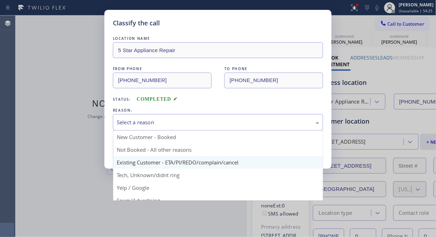
drag, startPoint x: 197, startPoint y: 124, endPoint x: 196, endPoint y: 160, distance: 35.3
click at [197, 126] on div "Select a reason" at bounding box center [218, 122] width 202 height 8
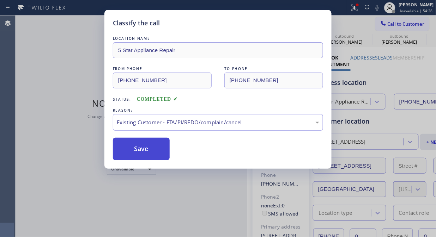
click at [152, 154] on button "Save" at bounding box center [141, 149] width 57 height 23
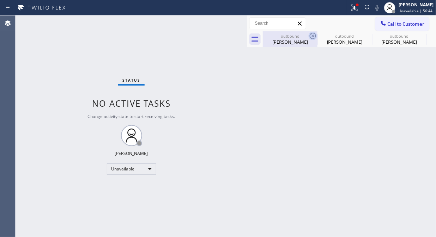
click at [308, 36] on icon at bounding box center [312, 36] width 8 height 8
click at [363, 36] on icon at bounding box center [367, 36] width 8 height 8
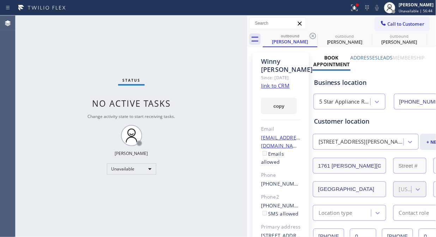
click at [311, 36] on icon at bounding box center [312, 36] width 8 height 8
click at [0, 0] on icon at bounding box center [0, 0] width 0 height 0
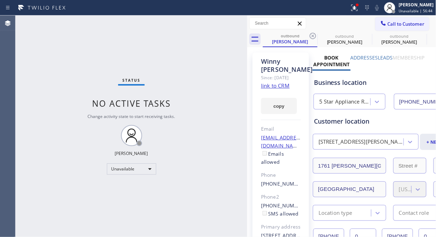
click at [0, 0] on icon at bounding box center [0, 0] width 0 height 0
click at [311, 36] on icon at bounding box center [312, 36] width 8 height 8
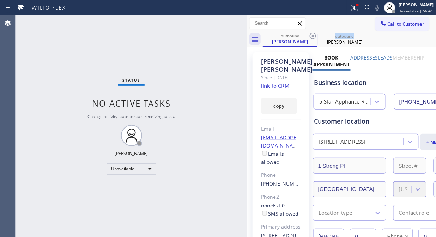
click at [311, 36] on icon at bounding box center [312, 36] width 8 height 8
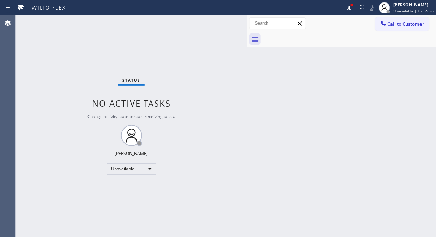
click at [57, 50] on div "Status No active tasks Change activity state to start receiving tasks. [PERSON_…" at bounding box center [132, 127] width 232 height 222
click at [410, 27] on button "Call to Customer" at bounding box center [402, 23] width 54 height 13
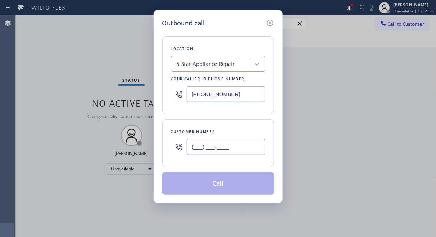
click at [219, 142] on input "(___) ___-____" at bounding box center [225, 147] width 79 height 16
paste input "858) 776-4378"
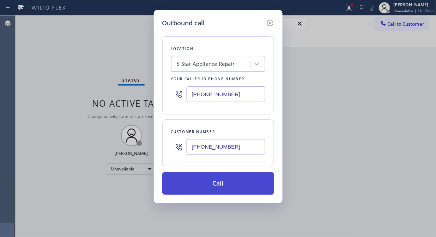
type input "[PHONE_NUMBER]"
click at [231, 187] on button "Call" at bounding box center [218, 183] width 112 height 23
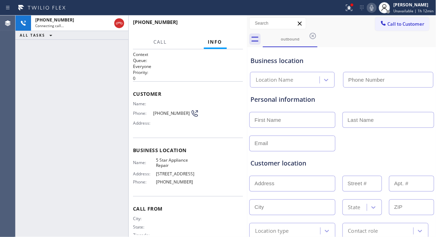
type input "[PHONE_NUMBER]"
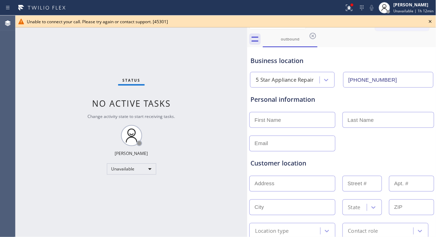
click at [432, 21] on icon at bounding box center [430, 21] width 8 height 8
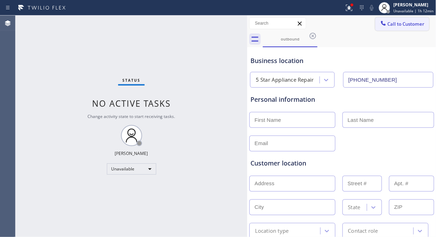
click at [381, 29] on button "Call to Customer" at bounding box center [402, 23] width 54 height 13
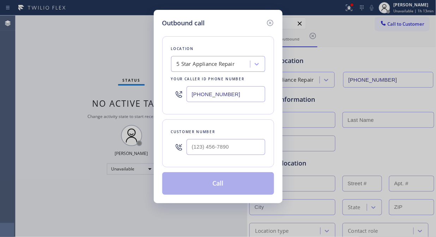
click at [192, 97] on input "[PHONE_NUMBER]" at bounding box center [225, 94] width 79 height 16
paste input "20-2788"
type input "[PHONE_NUMBER]"
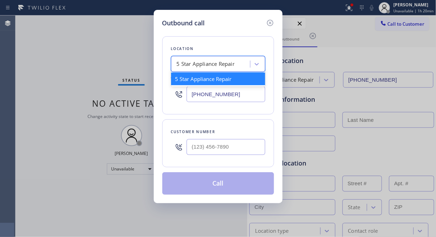
click at [212, 63] on div "5 Star Appliance Repair" at bounding box center [206, 64] width 58 height 8
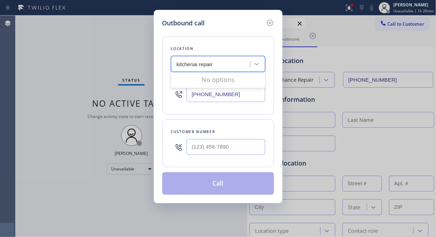
click at [198, 63] on input "kitchenai repair" at bounding box center [195, 64] width 37 height 6
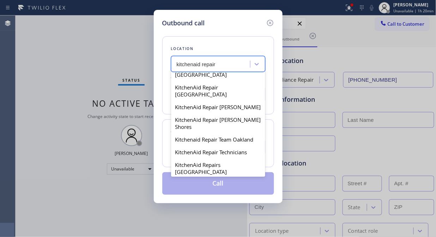
scroll to position [1412, 0]
type input "kitchenaid repair"
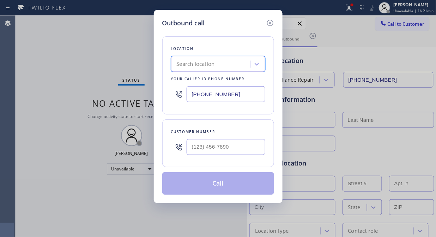
click at [187, 98] on input "[PHONE_NUMBER]" at bounding box center [225, 94] width 79 height 16
paste input "44) 899-746"
type input "[PHONE_NUMBER]"
click at [49, 79] on div "Outbound call Location Kitchenaid Repairs(TFN) Your caller id phone number [PHO…" at bounding box center [218, 118] width 436 height 237
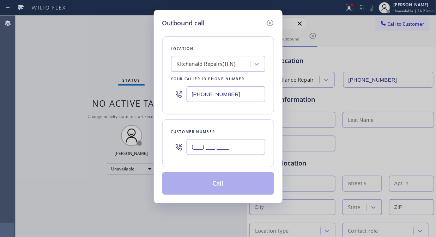
click at [192, 148] on input "(___) ___-____" at bounding box center [225, 147] width 79 height 16
paste input "619) 708-2073"
type input "[PHONE_NUMBER]"
click at [216, 186] on button "Call" at bounding box center [218, 183] width 112 height 23
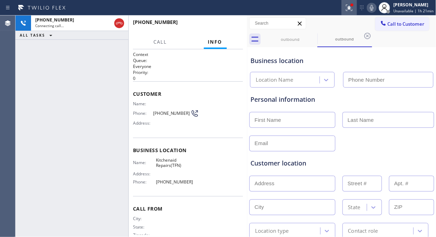
click at [350, 8] on icon at bounding box center [348, 7] width 4 height 5
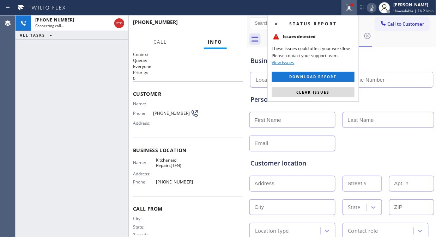
type input "[PHONE_NUMBER]"
click at [319, 87] on div "Status report Issues detected These issues could affect your workflow. Please c…" at bounding box center [313, 58] width 92 height 87
click at [318, 92] on span "Clear issues" at bounding box center [312, 92] width 33 height 5
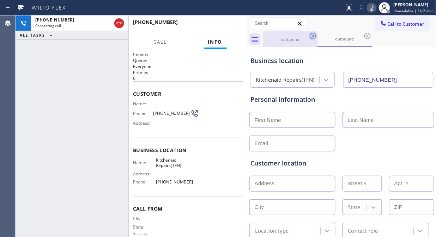
click at [309, 37] on icon at bounding box center [312, 36] width 6 height 6
click at [312, 35] on icon at bounding box center [312, 36] width 6 height 6
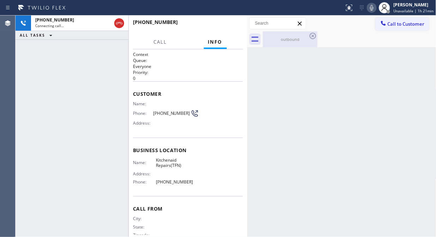
click at [291, 38] on div "outbound" at bounding box center [289, 39] width 53 height 5
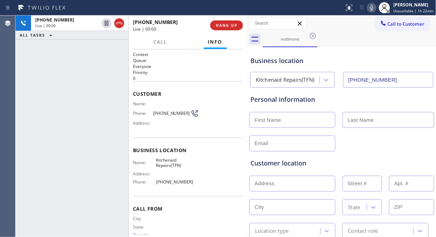
click at [49, 85] on div "[PHONE_NUMBER] Live | 00:00 ALL TASKS ALL TASKS ACTIVE TASKS TASKS IN WRAP UP" at bounding box center [72, 127] width 113 height 222
click at [47, 73] on div "[PHONE_NUMBER] Live | 00:08 ALL TASKS ALL TASKS ACTIVE TASKS TASKS IN WRAP UP" at bounding box center [72, 127] width 113 height 222
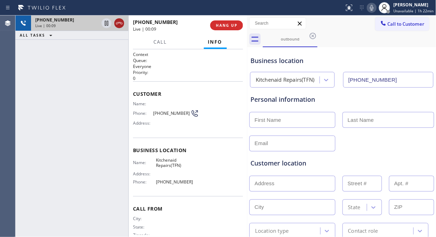
click at [118, 24] on icon at bounding box center [119, 23] width 8 height 8
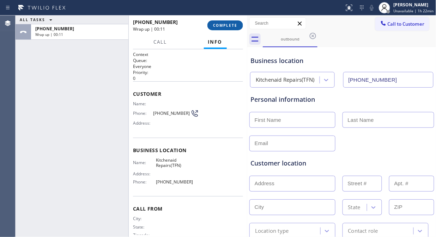
click at [226, 26] on span "COMPLETE" at bounding box center [225, 25] width 24 height 5
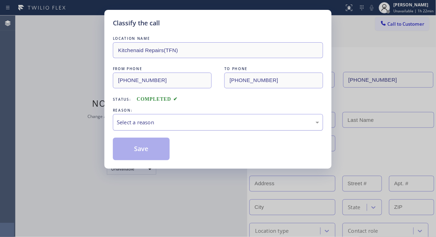
click at [206, 121] on div "Select a reason" at bounding box center [218, 122] width 202 height 8
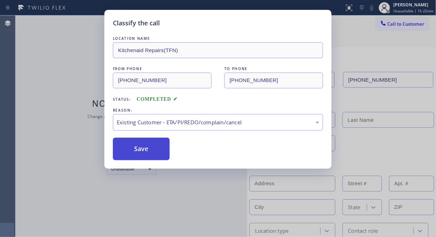
click at [147, 149] on button "Save" at bounding box center [141, 149] width 57 height 23
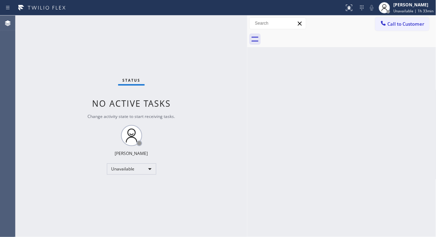
click at [47, 51] on div "Status No active tasks Change activity state to start receiving tasks. [PERSON_…" at bounding box center [132, 127] width 232 height 222
click at [402, 29] on button "Call to Customer" at bounding box center [402, 23] width 54 height 13
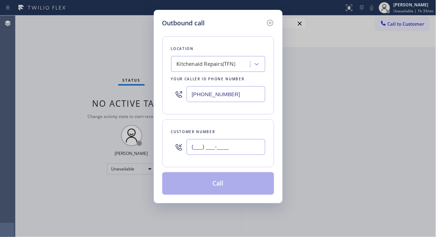
click at [202, 149] on input "(___) ___-____" at bounding box center [225, 147] width 79 height 16
paste input "949) 281-9823"
type input "[PHONE_NUMBER]"
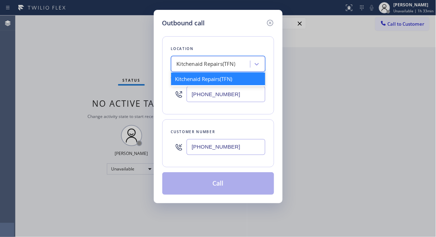
click at [208, 61] on div "Kitchenaid Repairs(TFN)" at bounding box center [206, 64] width 59 height 8
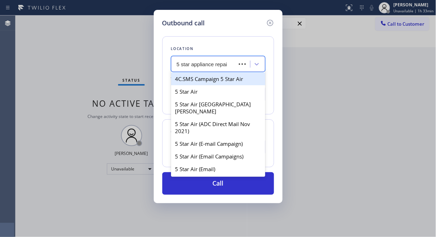
type input "5 star appliance repair"
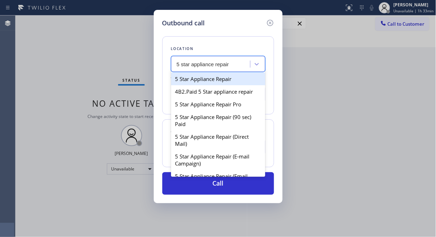
click at [209, 83] on div "5 Star Appliance Repair" at bounding box center [218, 79] width 94 height 13
type input "[PHONE_NUMBER]"
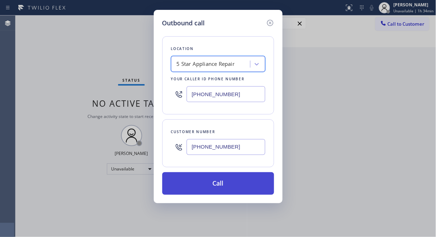
click at [205, 180] on button "Call" at bounding box center [218, 183] width 112 height 23
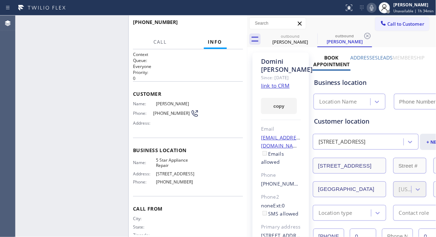
type input "[PHONE_NUMBER]"
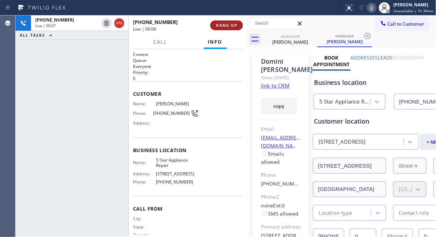
click at [228, 23] on span "HANG UP" at bounding box center [226, 25] width 21 height 5
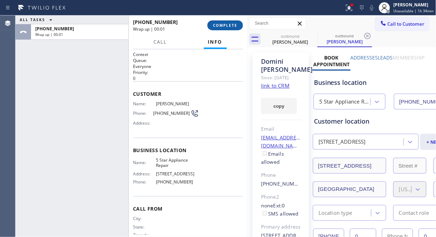
click at [228, 23] on span "COMPLETE" at bounding box center [225, 25] width 24 height 5
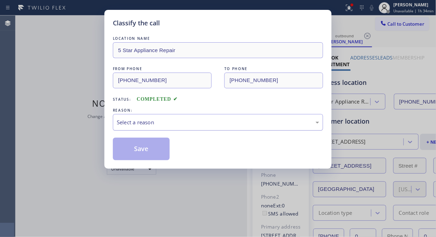
click at [205, 118] on div "Select a reason" at bounding box center [218, 122] width 210 height 17
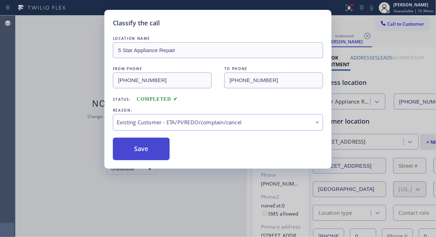
click at [146, 151] on button "Save" at bounding box center [141, 149] width 57 height 23
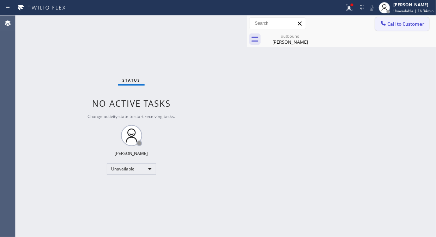
drag, startPoint x: 315, startPoint y: 36, endPoint x: 375, endPoint y: 27, distance: 60.6
click at [0, 0] on icon at bounding box center [0, 0] width 0 height 0
click at [393, 23] on span "Call to Customer" at bounding box center [405, 24] width 37 height 6
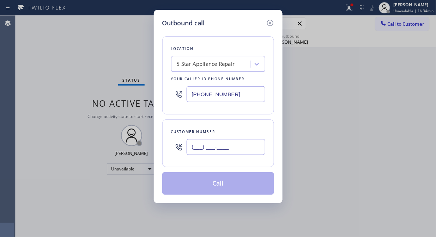
click at [241, 145] on input "(___) ___-____" at bounding box center [225, 147] width 79 height 16
paste input "760) 807-6882"
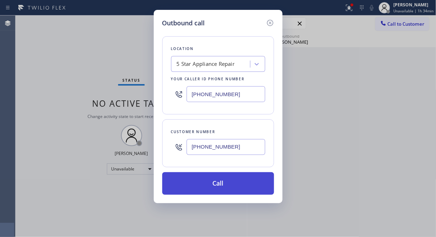
type input "[PHONE_NUMBER]"
click at [238, 185] on button "Call" at bounding box center [218, 183] width 112 height 23
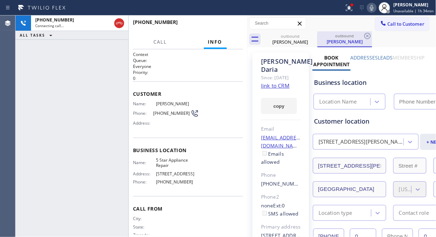
type input "[PHONE_NUMBER]"
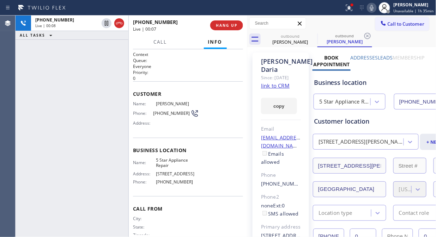
click at [207, 18] on div "[PHONE_NUMBER] Live | 00:07" at bounding box center [171, 25] width 77 height 18
click at [221, 26] on span "HANG UP" at bounding box center [226, 25] width 21 height 5
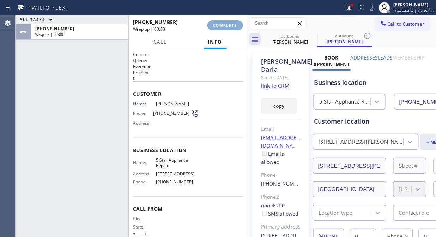
click at [222, 26] on span "COMPLETE" at bounding box center [225, 25] width 24 height 5
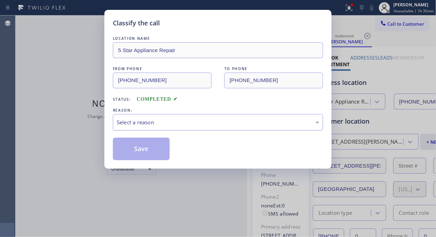
click at [214, 127] on div "Select a reason" at bounding box center [218, 122] width 210 height 17
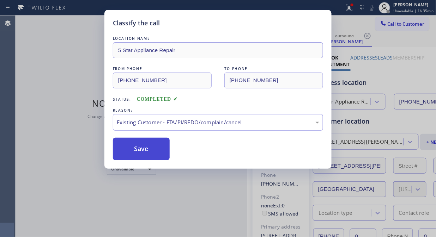
click at [152, 152] on button "Save" at bounding box center [141, 149] width 57 height 23
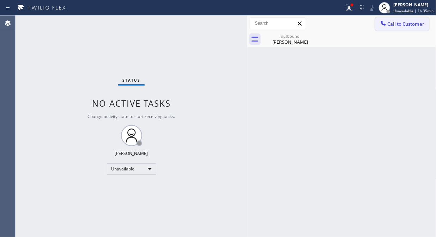
click at [401, 23] on span "Call to Customer" at bounding box center [405, 24] width 37 height 6
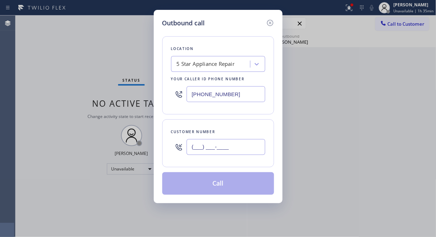
click at [205, 145] on input "(___) ___-____" at bounding box center [225, 147] width 79 height 16
paste input "714) 334-1782"
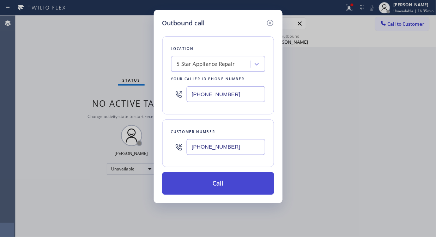
type input "[PHONE_NUMBER]"
click at [227, 185] on button "Call" at bounding box center [218, 183] width 112 height 23
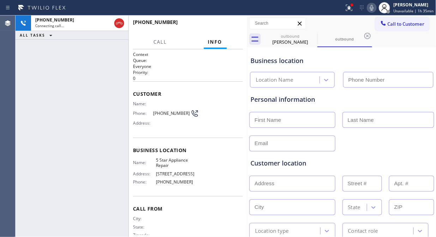
type input "[PHONE_NUMBER]"
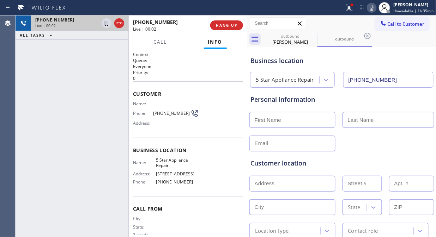
click at [125, 25] on div at bounding box center [112, 24] width 25 height 16
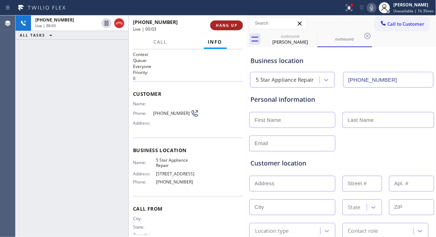
click at [227, 27] on span "HANG UP" at bounding box center [226, 25] width 21 height 5
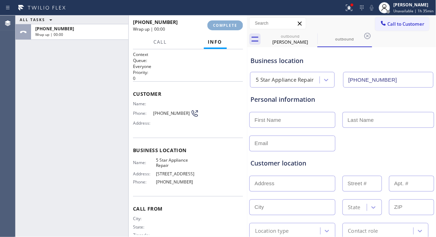
click at [227, 27] on span "COMPLETE" at bounding box center [225, 25] width 24 height 5
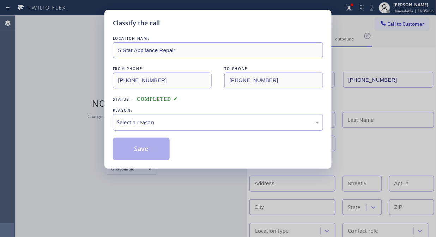
click at [264, 125] on div "Select a reason" at bounding box center [218, 122] width 202 height 8
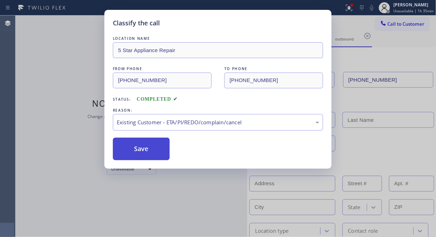
click at [142, 151] on button "Save" at bounding box center [141, 149] width 57 height 23
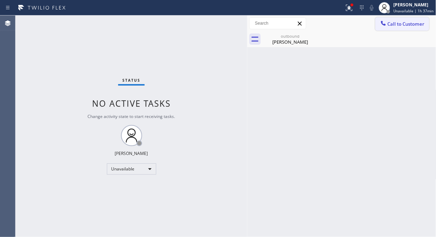
click at [406, 19] on button "Call to Customer" at bounding box center [402, 23] width 54 height 13
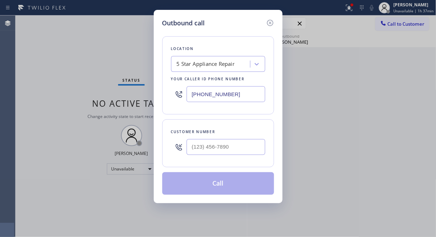
click at [406, 21] on div "Outbound call Location 5 Star Appliance Repair Your caller id phone number [PHO…" at bounding box center [218, 118] width 436 height 237
click at [189, 148] on input "(___) ___-____" at bounding box center [225, 147] width 79 height 16
paste input "917) 648-0383"
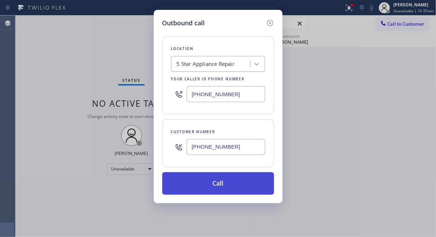
type input "[PHONE_NUMBER]"
click at [220, 184] on button "Call" at bounding box center [218, 183] width 112 height 23
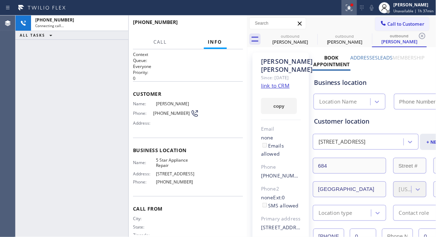
click at [353, 10] on icon at bounding box center [349, 8] width 8 height 8
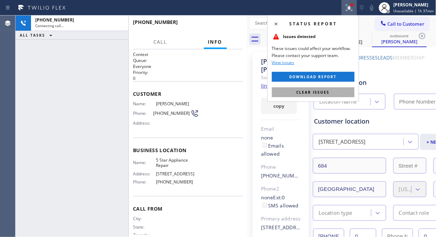
click at [329, 90] on button "Clear issues" at bounding box center [313, 92] width 82 height 10
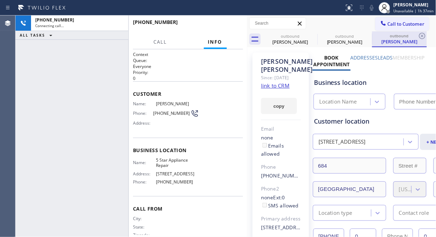
type input "[PHONE_NUMBER]"
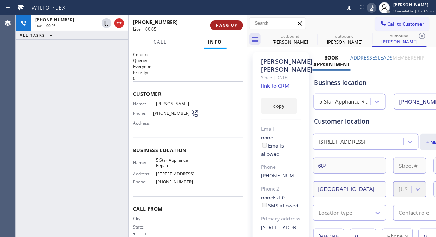
click at [230, 25] on span "HANG UP" at bounding box center [226, 25] width 21 height 5
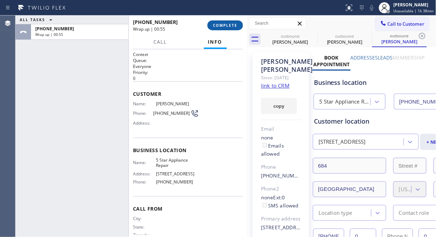
click at [230, 25] on span "COMPLETE" at bounding box center [225, 25] width 24 height 5
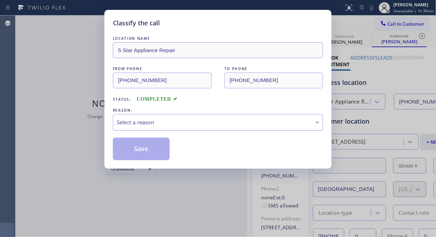
click at [224, 125] on div "Select a reason" at bounding box center [218, 122] width 202 height 8
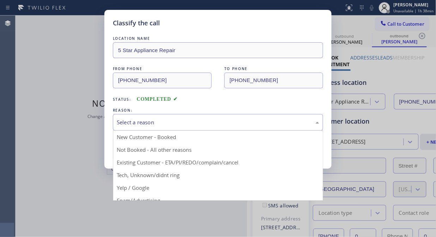
drag, startPoint x: 195, startPoint y: 159, endPoint x: 176, endPoint y: 153, distance: 19.9
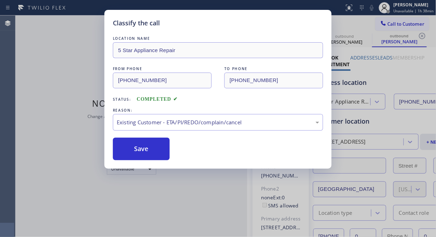
click at [170, 152] on div "Save" at bounding box center [218, 149] width 210 height 23
click at [159, 142] on button "Save" at bounding box center [141, 149] width 57 height 23
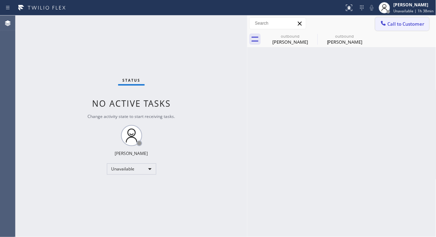
click at [396, 23] on span "Call to Customer" at bounding box center [405, 24] width 37 height 6
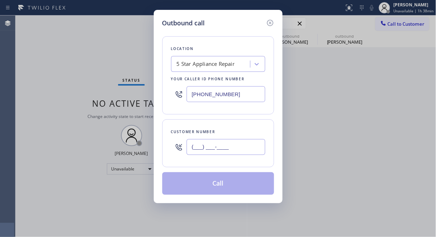
click at [192, 149] on input "(___) ___-____" at bounding box center [225, 147] width 79 height 16
paste input "714) 272-2626"
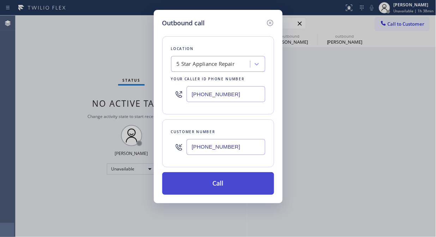
type input "[PHONE_NUMBER]"
click at [236, 184] on button "Call" at bounding box center [218, 183] width 112 height 23
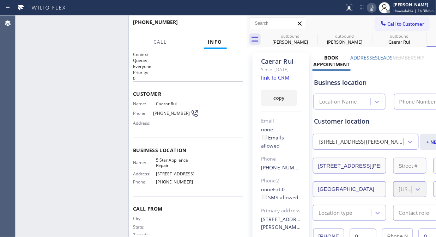
type input "[PHONE_NUMBER]"
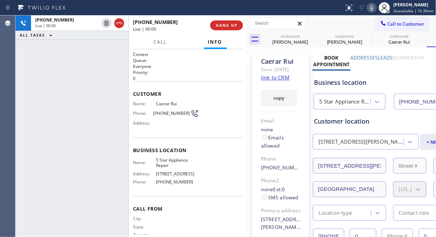
click at [373, 10] on icon at bounding box center [371, 8] width 8 height 8
click at [373, 10] on icon at bounding box center [372, 8] width 4 height 6
click at [227, 20] on div "[PHONE_NUMBER] Live | 00:04 HANG UP" at bounding box center [188, 25] width 110 height 18
click at [226, 25] on span "HANG UP" at bounding box center [226, 25] width 21 height 5
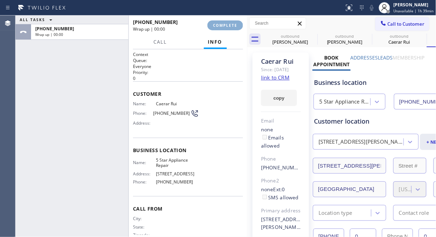
click at [226, 25] on span "COMPLETE" at bounding box center [225, 25] width 24 height 5
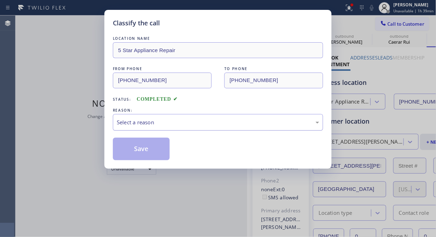
click at [199, 124] on div "Select a reason" at bounding box center [218, 122] width 202 height 8
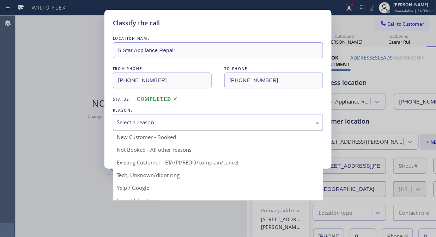
drag, startPoint x: 188, startPoint y: 163, endPoint x: 181, endPoint y: 164, distance: 6.4
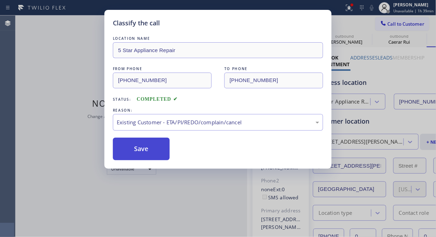
drag, startPoint x: 132, startPoint y: 153, endPoint x: 141, endPoint y: 155, distance: 9.0
click at [133, 153] on button "Save" at bounding box center [141, 149] width 57 height 23
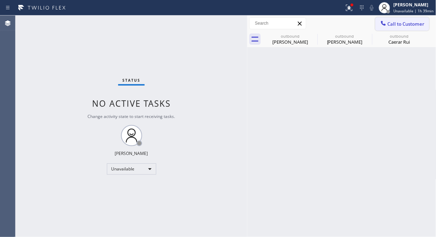
click at [406, 22] on span "Call to Customer" at bounding box center [405, 24] width 37 height 6
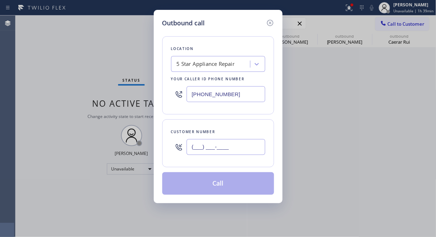
click at [251, 146] on input "(___) ___-____" at bounding box center [225, 147] width 79 height 16
paste input "949) 230-6514"
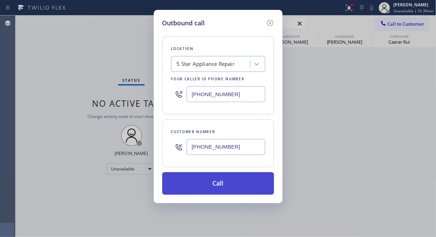
type input "[PHONE_NUMBER]"
click at [232, 180] on button "Call" at bounding box center [218, 183] width 112 height 23
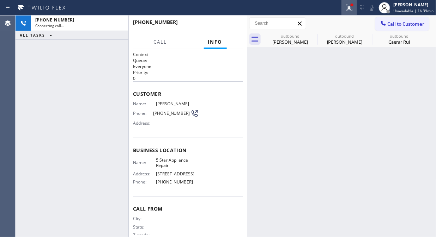
click at [350, 8] on icon at bounding box center [349, 7] width 4 height 2
click at [312, 93] on span "Clear issues" at bounding box center [312, 92] width 33 height 5
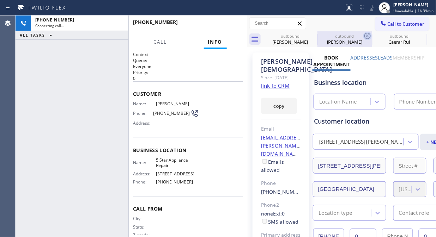
click at [0, 0] on icon at bounding box center [0, 0] width 0 height 0
click at [363, 34] on icon at bounding box center [367, 36] width 8 height 8
click at [0, 0] on icon at bounding box center [0, 0] width 0 height 0
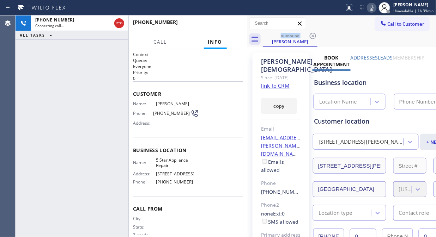
type input "[PHONE_NUMBER]"
click at [313, 36] on icon at bounding box center [312, 36] width 6 height 6
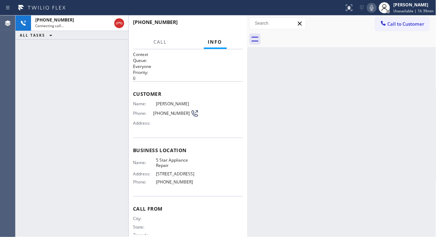
drag, startPoint x: 94, startPoint y: 29, endPoint x: 183, endPoint y: 22, distance: 89.1
click at [99, 29] on div "[PHONE_NUMBER] Connecting call…" at bounding box center [72, 24] width 82 height 16
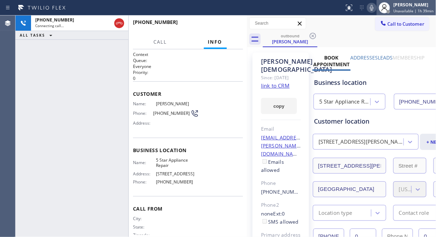
type input "[PHONE_NUMBER]"
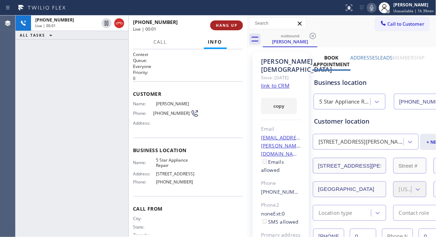
click at [230, 25] on span "HANG UP" at bounding box center [226, 25] width 21 height 5
click at [229, 25] on span "HANG UP" at bounding box center [226, 25] width 21 height 5
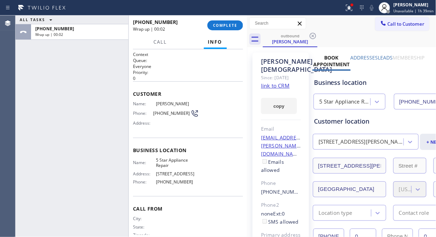
click at [234, 20] on div "[PHONE_NUMBER] Wrap up | 00:02 COMPLETE" at bounding box center [188, 25] width 110 height 18
click at [234, 27] on span "COMPLETE" at bounding box center [225, 25] width 24 height 5
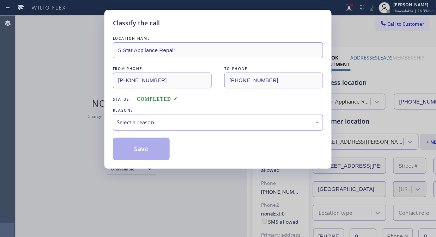
click at [210, 121] on div "Select a reason" at bounding box center [218, 122] width 202 height 8
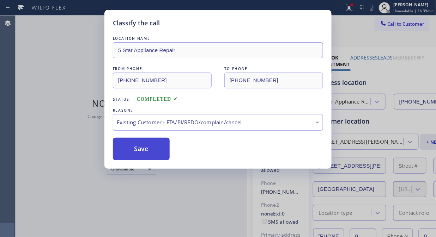
click at [157, 149] on button "Save" at bounding box center [141, 149] width 57 height 23
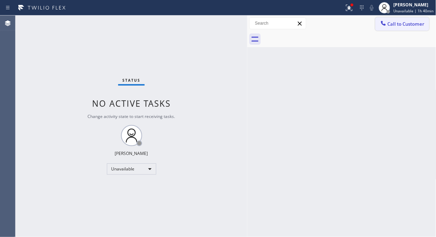
click at [386, 21] on icon at bounding box center [383, 23] width 7 height 7
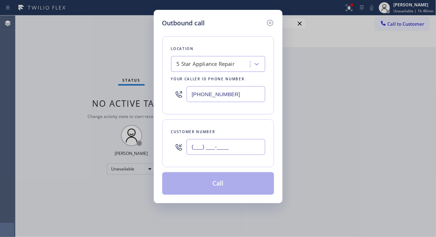
click at [199, 149] on input "(___) ___-____" at bounding box center [225, 147] width 79 height 16
paste input "408) 375-8957"
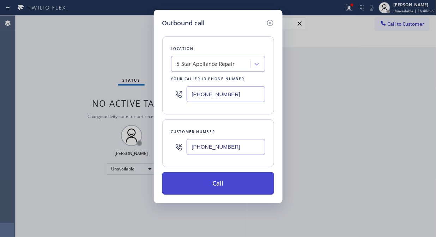
type input "[PHONE_NUMBER]"
click at [230, 187] on button "Call" at bounding box center [218, 183] width 112 height 23
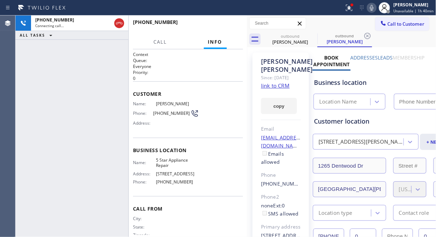
type input "[PHONE_NUMBER]"
click at [231, 27] on span "HANG UP" at bounding box center [226, 25] width 21 height 5
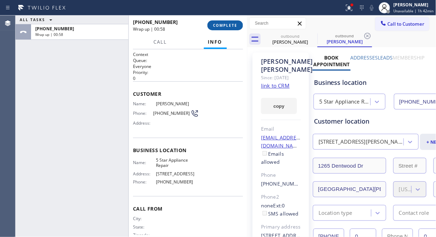
click at [231, 26] on span "COMPLETE" at bounding box center [225, 25] width 24 height 5
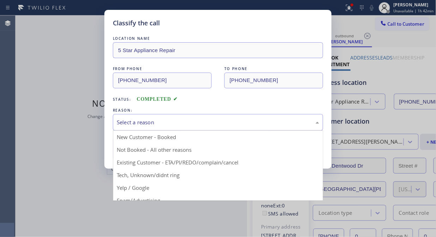
click at [206, 124] on div "Select a reason" at bounding box center [218, 122] width 202 height 8
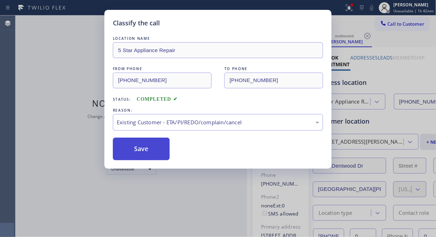
click at [129, 153] on button "Save" at bounding box center [141, 149] width 57 height 23
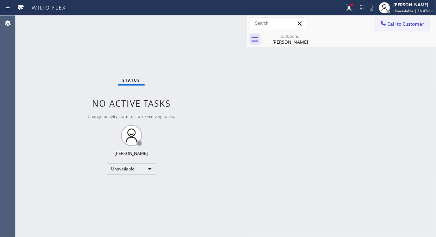
click at [391, 25] on span "Call to Customer" at bounding box center [405, 24] width 37 height 6
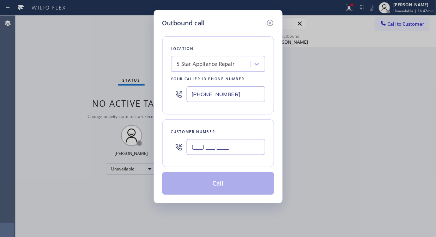
click at [196, 152] on input "(___) ___-____" at bounding box center [225, 147] width 79 height 16
paste input "562) 708-3524"
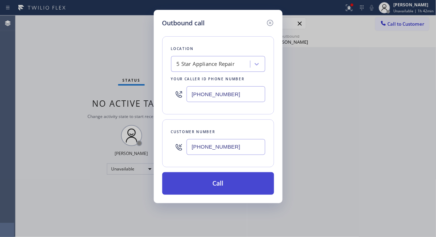
type input "[PHONE_NUMBER]"
click at [227, 183] on button "Call" at bounding box center [218, 183] width 112 height 23
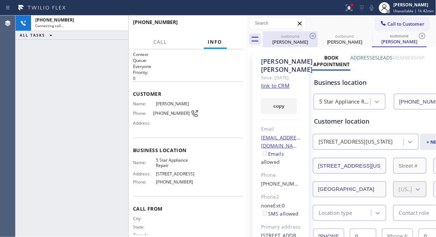
type input "[PHONE_NUMBER]"
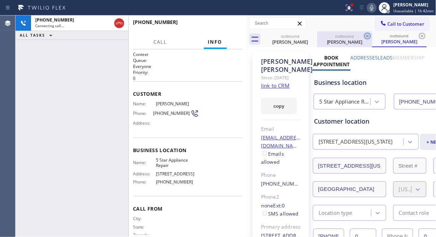
click at [0, 0] on icon at bounding box center [0, 0] width 0 height 0
click at [363, 34] on icon at bounding box center [367, 36] width 8 height 8
click at [418, 34] on icon at bounding box center [422, 36] width 8 height 8
click at [312, 34] on div "outbound [PERSON_NAME] outbound [PERSON_NAME] outbound [PERSON_NAME]" at bounding box center [349, 39] width 173 height 16
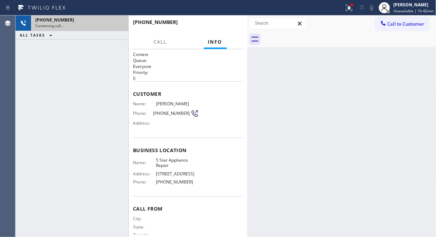
drag, startPoint x: 66, startPoint y: 26, endPoint x: 74, endPoint y: 26, distance: 8.5
click at [67, 26] on div "Connecting call…" at bounding box center [79, 25] width 89 height 5
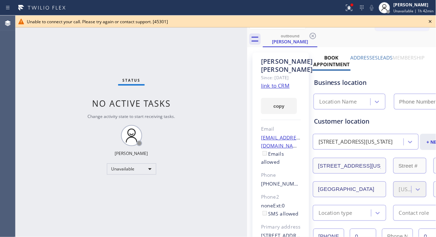
type input "[PHONE_NUMBER]"
click at [427, 19] on icon at bounding box center [430, 21] width 8 height 8
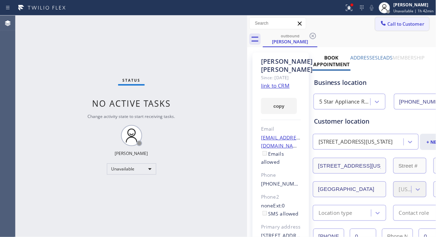
click at [390, 24] on span "Call to Customer" at bounding box center [405, 24] width 37 height 6
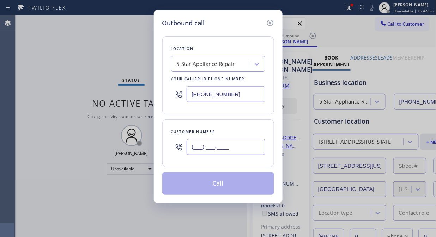
click at [216, 148] on input "(___) ___-____" at bounding box center [225, 147] width 79 height 16
paste input "415) 532-7558"
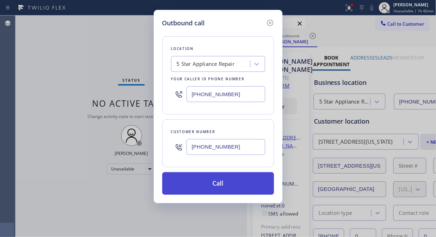
type input "[PHONE_NUMBER]"
click at [251, 190] on button "Call" at bounding box center [218, 183] width 112 height 23
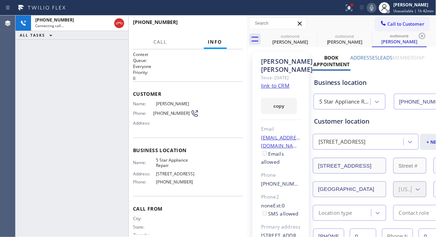
type input "[PHONE_NUMBER]"
click at [122, 26] on icon at bounding box center [119, 23] width 8 height 8
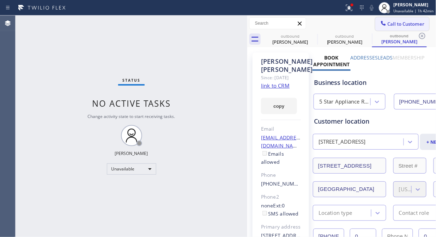
click at [402, 22] on span "Call to Customer" at bounding box center [405, 24] width 37 height 6
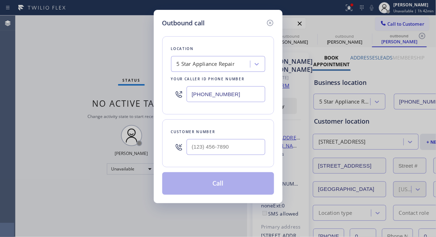
click at [243, 149] on input "text" at bounding box center [225, 147] width 79 height 16
paste input "650) 704-8068"
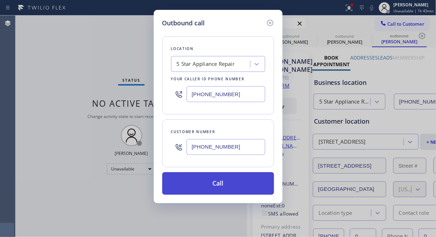
type input "[PHONE_NUMBER]"
click at [231, 188] on button "Call" at bounding box center [218, 183] width 112 height 23
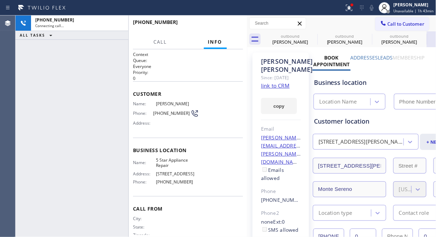
click at [0, 0] on icon at bounding box center [0, 0] width 0 height 0
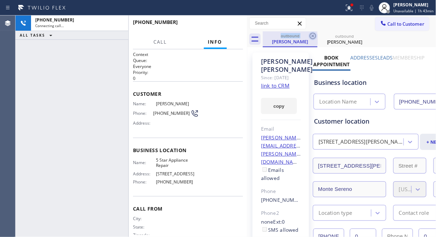
click at [311, 37] on icon at bounding box center [312, 36] width 8 height 8
type input "[PHONE_NUMBER]"
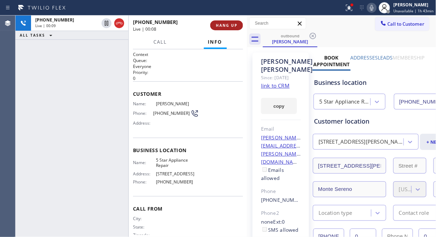
click at [229, 23] on span "HANG UP" at bounding box center [226, 25] width 21 height 5
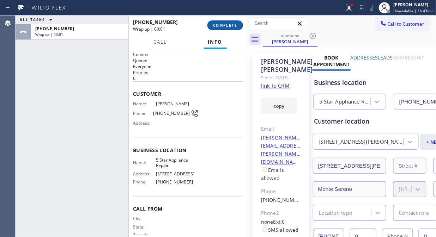
click at [229, 24] on span "COMPLETE" at bounding box center [225, 25] width 24 height 5
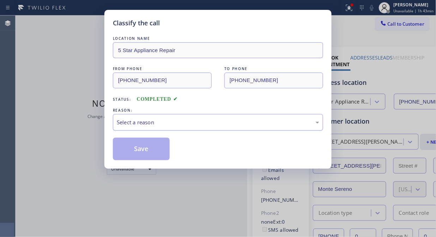
click at [224, 124] on div "Select a reason" at bounding box center [218, 122] width 202 height 8
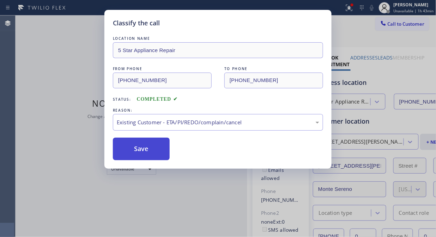
drag, startPoint x: 219, startPoint y: 161, endPoint x: 139, endPoint y: 158, distance: 80.1
click at [138, 158] on button "Save" at bounding box center [141, 149] width 57 height 23
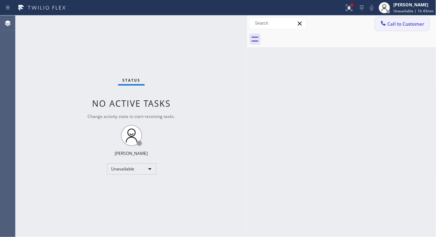
click at [405, 21] on span "Call to Customer" at bounding box center [405, 24] width 37 height 6
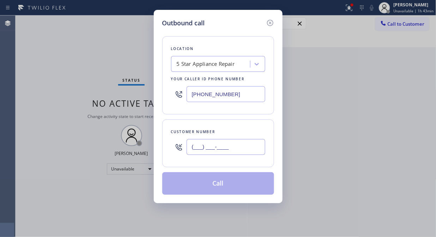
click at [229, 147] on input "(___) ___-____" at bounding box center [225, 147] width 79 height 16
paste input "510) 847-2269"
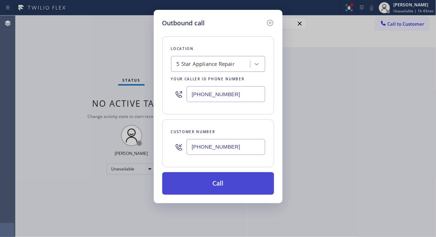
type input "[PHONE_NUMBER]"
click at [236, 184] on button "Call" at bounding box center [218, 183] width 112 height 23
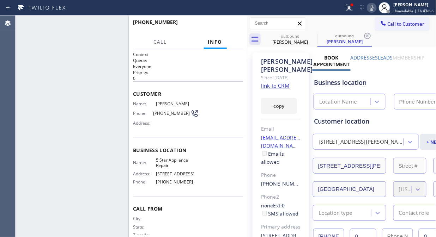
type input "[PHONE_NUMBER]"
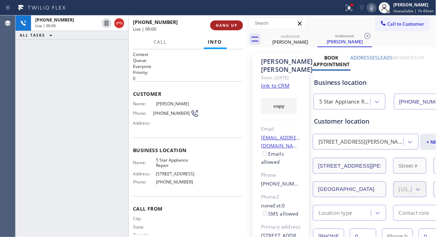
click at [223, 25] on span "HANG UP" at bounding box center [226, 25] width 21 height 5
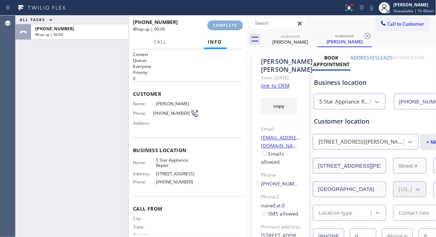
click at [223, 25] on span "COMPLETE" at bounding box center [225, 25] width 24 height 5
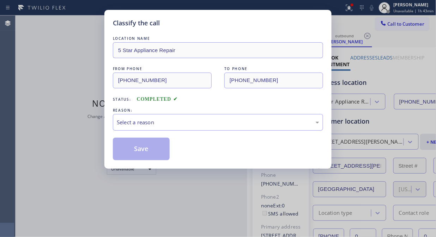
click at [222, 25] on div "Classify the call" at bounding box center [218, 23] width 210 height 10
click at [218, 120] on div "Select a reason" at bounding box center [218, 122] width 202 height 8
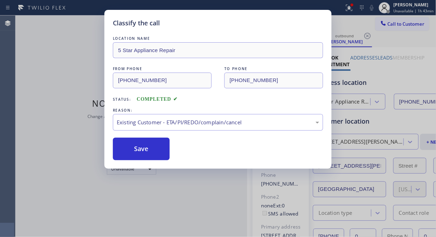
click at [165, 149] on button "Save" at bounding box center [141, 149] width 57 height 23
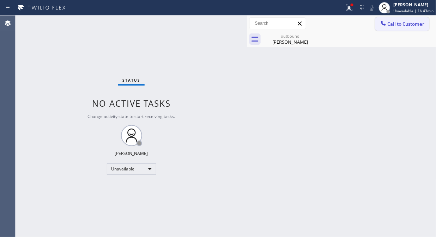
click at [392, 23] on span "Call to Customer" at bounding box center [405, 24] width 37 height 6
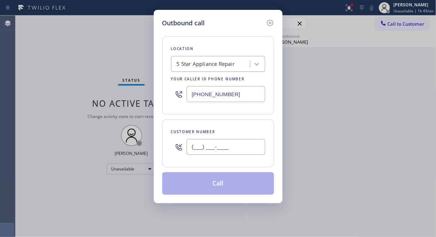
click at [235, 147] on input "(___) ___-____" at bounding box center [225, 147] width 79 height 16
paste input "917) 312-6808"
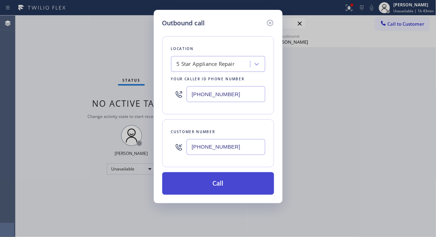
type input "[PHONE_NUMBER]"
click at [238, 184] on button "Call" at bounding box center [218, 183] width 112 height 23
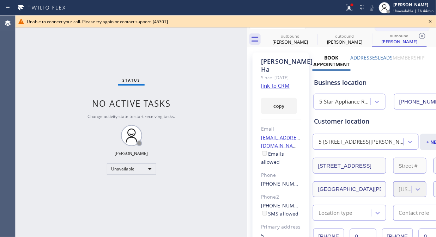
type input "[PHONE_NUMBER]"
click at [430, 20] on icon at bounding box center [430, 21] width 8 height 8
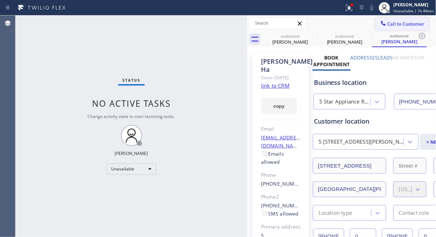
click at [405, 29] on button "Call to Customer" at bounding box center [402, 23] width 54 height 13
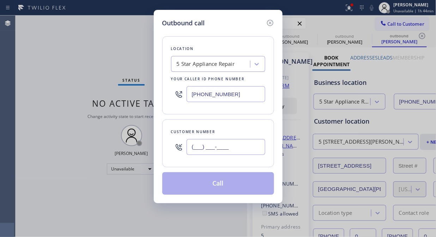
click at [247, 143] on input "(___) ___-____" at bounding box center [225, 147] width 79 height 16
paste input "949) 233-0564"
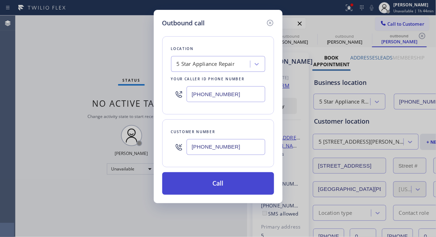
type input "[PHONE_NUMBER]"
click at [228, 186] on button "Call" at bounding box center [218, 183] width 112 height 23
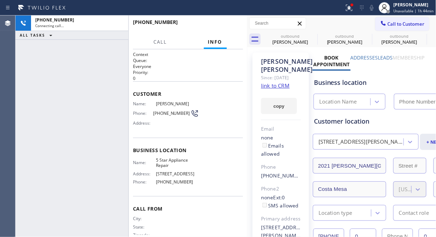
type input "[PHONE_NUMBER]"
drag, startPoint x: 119, startPoint y: 22, endPoint x: 217, endPoint y: 31, distance: 98.7
click at [120, 23] on icon at bounding box center [119, 23] width 8 height 8
click at [231, 26] on span "HANG UP" at bounding box center [226, 25] width 21 height 5
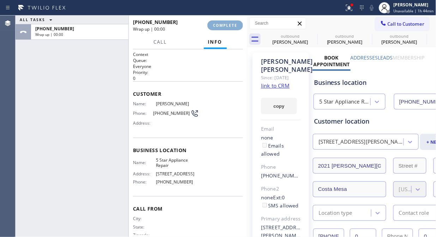
click at [231, 26] on span "COMPLETE" at bounding box center [225, 25] width 24 height 5
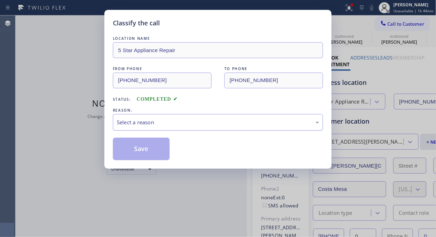
click at [210, 121] on div "Select a reason" at bounding box center [218, 122] width 202 height 8
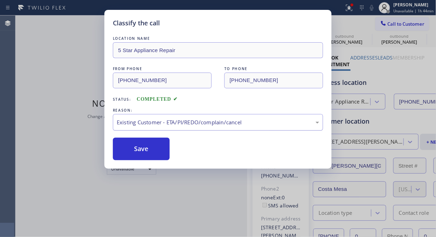
drag, startPoint x: 146, startPoint y: 156, endPoint x: 172, endPoint y: 122, distance: 42.7
click at [146, 154] on button "Save" at bounding box center [141, 149] width 57 height 23
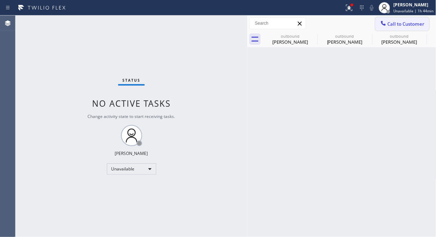
drag, startPoint x: 405, startPoint y: 22, endPoint x: 399, endPoint y: 27, distance: 8.0
click at [405, 21] on span "Call to Customer" at bounding box center [405, 24] width 37 height 6
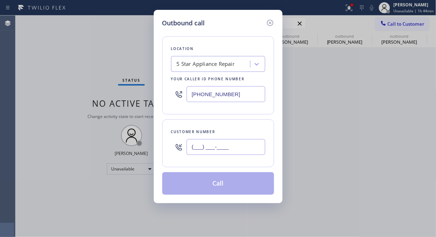
click at [230, 151] on input "(___) ___-____" at bounding box center [225, 147] width 79 height 16
paste input "425) 999-5002"
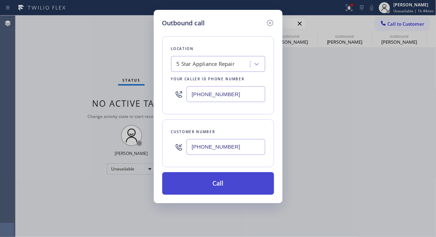
type input "[PHONE_NUMBER]"
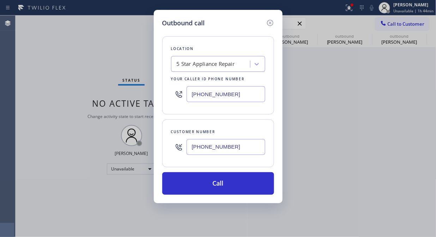
drag, startPoint x: 237, startPoint y: 182, endPoint x: 322, endPoint y: 12, distance: 189.3
click at [237, 182] on button "Call" at bounding box center [218, 183] width 112 height 23
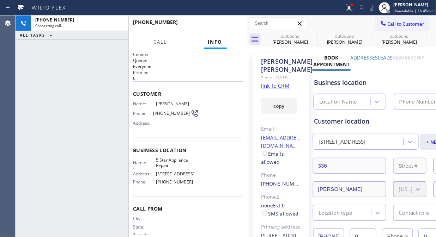
type input "[PHONE_NUMBER]"
click at [357, 11] on div at bounding box center [349, 8] width 16 height 8
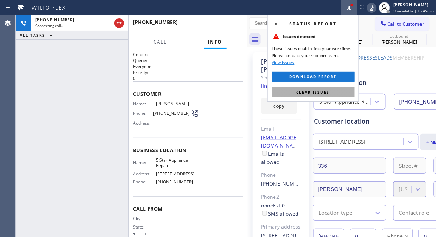
click at [327, 96] on button "Clear issues" at bounding box center [313, 92] width 82 height 10
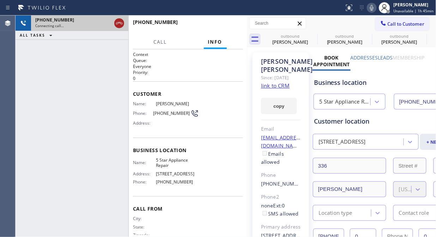
click at [117, 21] on icon at bounding box center [119, 23] width 8 height 8
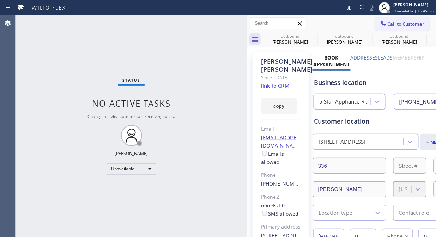
click at [392, 18] on button "Call to Customer" at bounding box center [402, 23] width 54 height 13
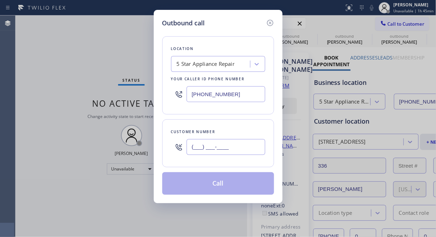
click at [189, 149] on input "(___) ___-____" at bounding box center [225, 147] width 79 height 16
paste input "408) 859-0630"
type input "[PHONE_NUMBER]"
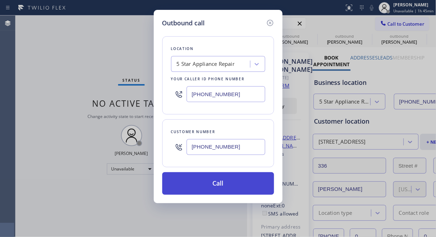
click at [233, 191] on button "Call" at bounding box center [218, 183] width 112 height 23
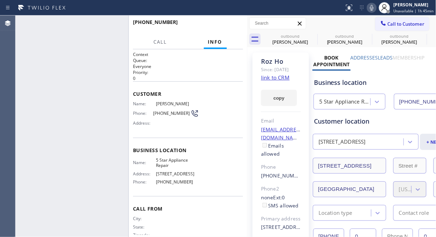
type input "[PHONE_NUMBER]"
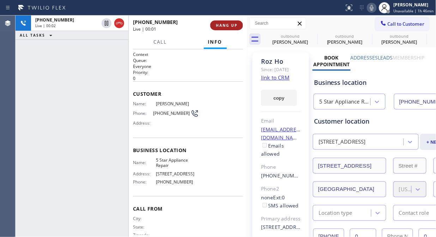
click at [227, 21] on button "HANG UP" at bounding box center [226, 25] width 33 height 10
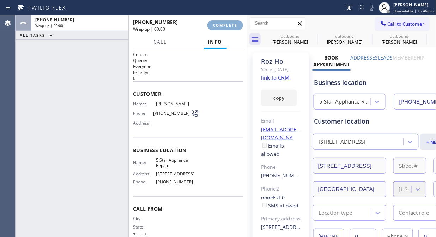
click at [226, 21] on button "COMPLETE" at bounding box center [225, 25] width 36 height 10
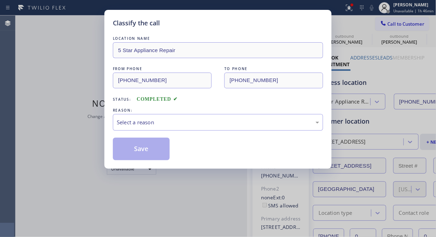
click at [223, 27] on div "Classify the call" at bounding box center [218, 23] width 210 height 10
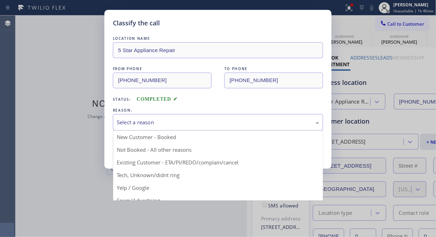
drag, startPoint x: 200, startPoint y: 123, endPoint x: 196, endPoint y: 136, distance: 13.9
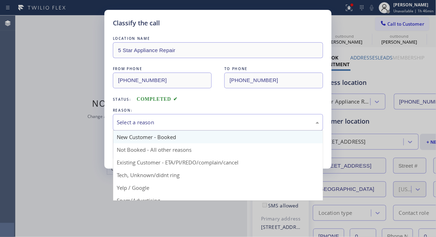
click at [201, 125] on div "Select a reason" at bounding box center [218, 122] width 202 height 8
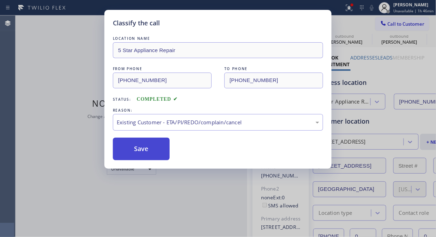
click at [131, 148] on button "Save" at bounding box center [141, 149] width 57 height 23
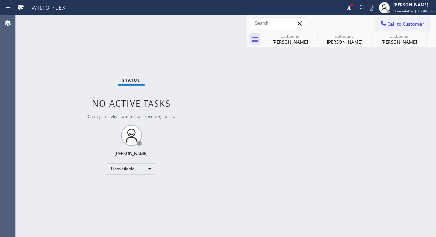
click at [393, 23] on span "Call to Customer" at bounding box center [405, 24] width 37 height 6
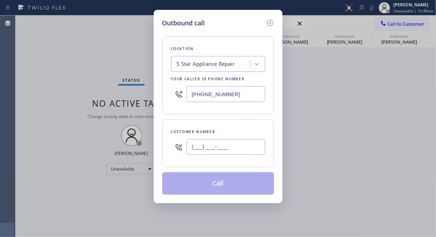
click at [234, 145] on input "(___) ___-____" at bounding box center [225, 147] width 79 height 16
paste input "650) 714-2669"
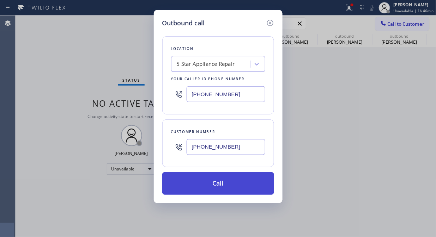
type input "[PHONE_NUMBER]"
click at [241, 183] on button "Call" at bounding box center [218, 183] width 112 height 23
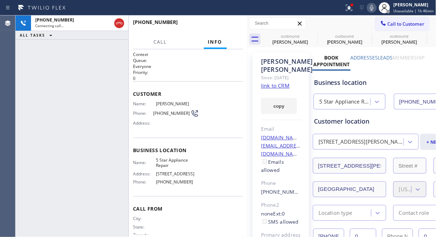
type input "[PHONE_NUMBER]"
click at [351, 10] on icon at bounding box center [349, 8] width 8 height 8
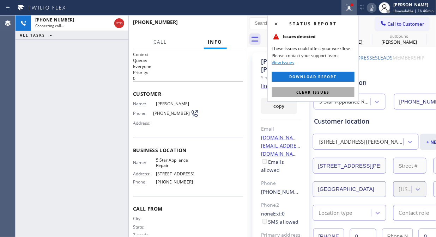
click at [323, 93] on span "Clear issues" at bounding box center [312, 92] width 33 height 5
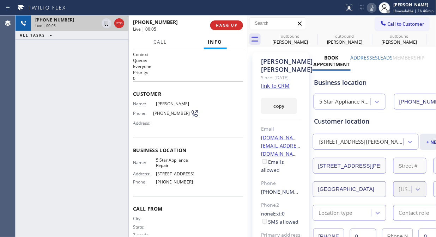
drag, startPoint x: 54, startPoint y: 47, endPoint x: 72, endPoint y: 28, distance: 25.9
click at [54, 47] on div "[PHONE_NUMBER] Live | 00:05 ALL TASKS ALL TASKS ACTIVE TASKS TASKS IN WRAP UP" at bounding box center [72, 127] width 113 height 222
click at [118, 17] on div at bounding box center [112, 24] width 25 height 16
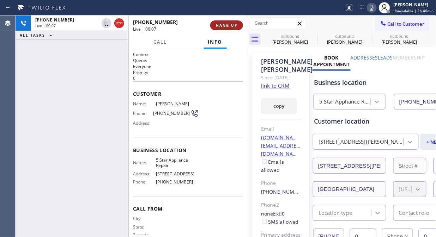
click at [228, 25] on span "HANG UP" at bounding box center [226, 25] width 21 height 5
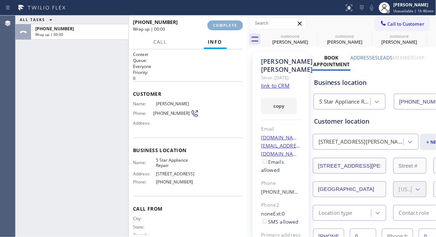
click at [228, 25] on span "COMPLETE" at bounding box center [225, 25] width 24 height 5
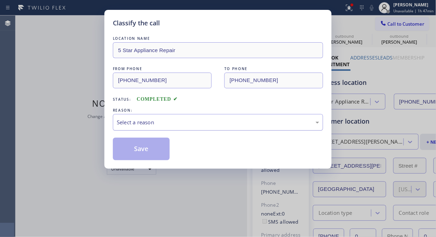
click at [228, 119] on div "Select a reason" at bounding box center [218, 122] width 202 height 8
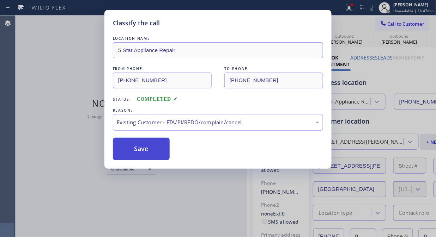
click at [148, 146] on button "Save" at bounding box center [141, 149] width 57 height 23
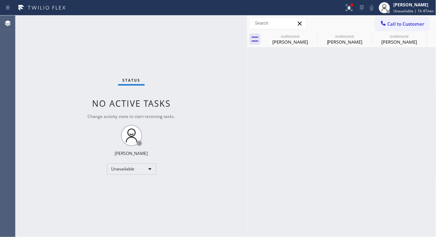
click at [393, 25] on span "Call to Customer" at bounding box center [405, 24] width 37 height 6
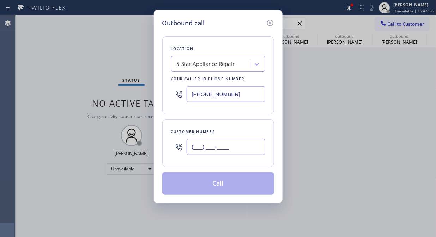
click at [256, 150] on input "(___) ___-____" at bounding box center [225, 147] width 79 height 16
paste input "909) 455-8883"
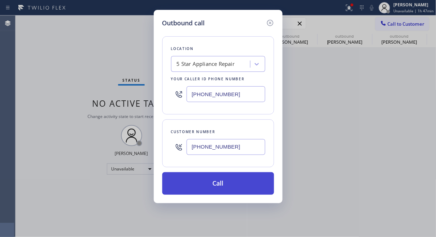
type input "[PHONE_NUMBER]"
click at [236, 186] on button "Call" at bounding box center [218, 183] width 112 height 23
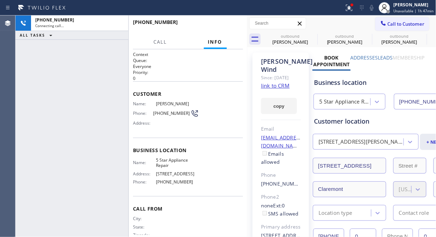
type input "[PHONE_NUMBER]"
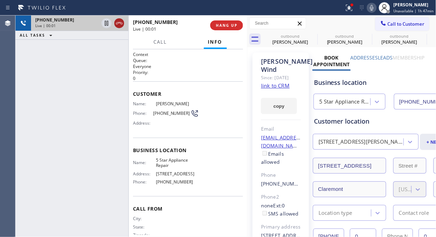
click at [121, 25] on icon at bounding box center [119, 23] width 8 height 8
click at [222, 25] on span "HANG UP" at bounding box center [226, 25] width 21 height 5
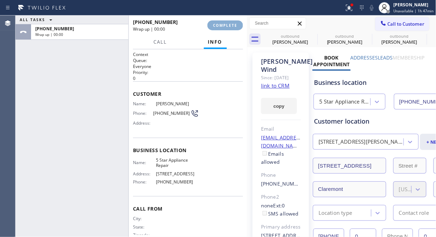
click at [222, 25] on span "COMPLETE" at bounding box center [225, 25] width 24 height 5
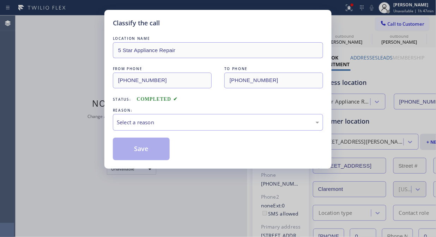
click at [221, 25] on div "Classify the call" at bounding box center [218, 23] width 210 height 10
drag, startPoint x: 221, startPoint y: 25, endPoint x: 196, endPoint y: 156, distance: 133.2
click at [221, 26] on div "Classify the call" at bounding box center [218, 23] width 210 height 10
click at [216, 117] on div "Select a reason" at bounding box center [218, 122] width 210 height 17
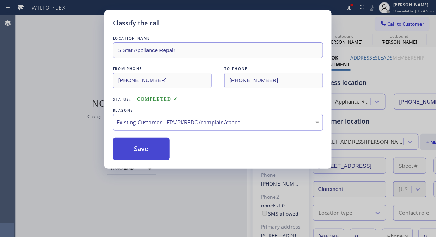
click at [159, 153] on button "Save" at bounding box center [141, 149] width 57 height 23
click at [404, 23] on span "Call to Customer" at bounding box center [405, 24] width 37 height 6
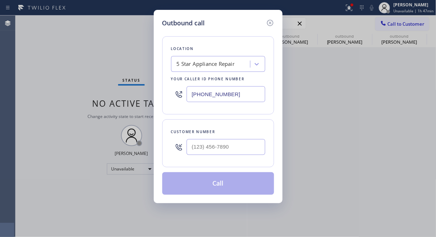
click at [404, 23] on div "Outbound call Location 5 Star Appliance Repair Your caller id phone number [PHO…" at bounding box center [218, 118] width 436 height 237
click at [197, 149] on input "(___) ___-____" at bounding box center [225, 147] width 79 height 16
paste input "714) 883-1581"
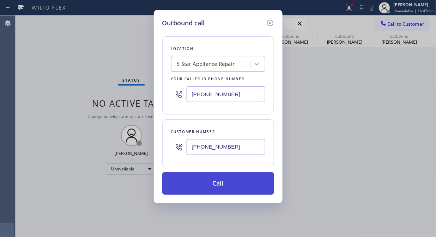
type input "[PHONE_NUMBER]"
click at [226, 185] on button "Call" at bounding box center [218, 183] width 112 height 23
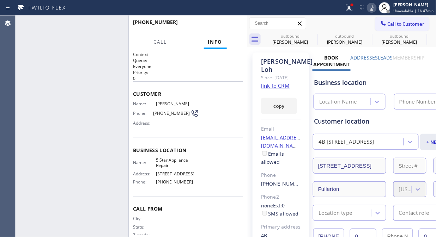
type input "[PHONE_NUMBER]"
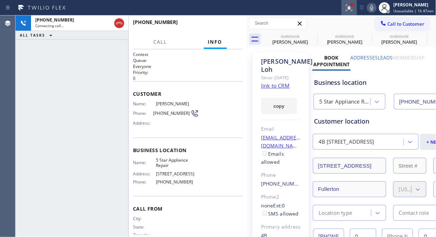
click at [355, 8] on div at bounding box center [349, 8] width 16 height 8
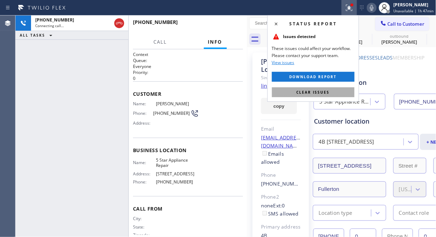
click at [308, 94] on span "Clear issues" at bounding box center [312, 92] width 33 height 5
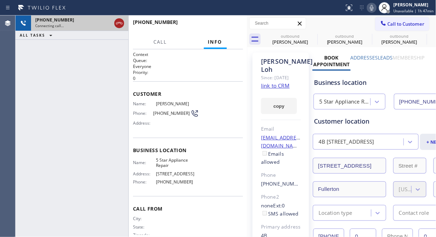
click at [117, 23] on icon at bounding box center [119, 23] width 8 height 8
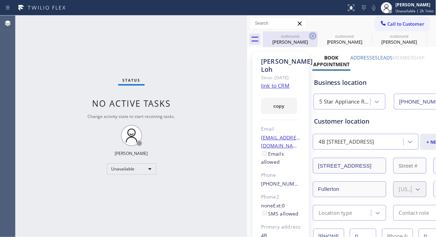
click at [309, 32] on icon at bounding box center [312, 36] width 8 height 8
click at [0, 0] on icon at bounding box center [0, 0] width 0 height 0
drag, startPoint x: 309, startPoint y: 32, endPoint x: 312, endPoint y: 36, distance: 4.6
click at [0, 0] on icon at bounding box center [0, 0] width 0 height 0
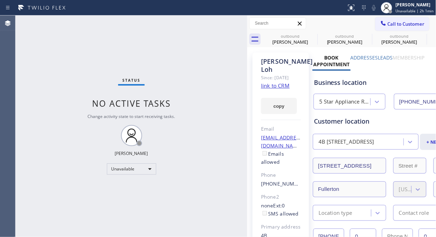
click at [0, 0] on icon at bounding box center [0, 0] width 0 height 0
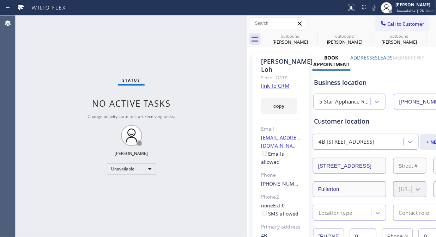
click at [0, 0] on icon at bounding box center [0, 0] width 0 height 0
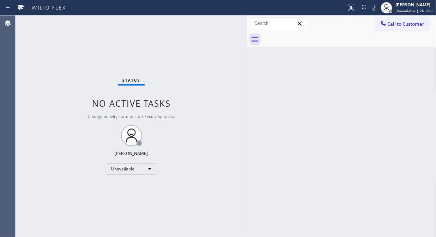
click at [312, 36] on div at bounding box center [349, 39] width 173 height 16
click at [395, 27] on button "Call to Customer" at bounding box center [402, 23] width 54 height 13
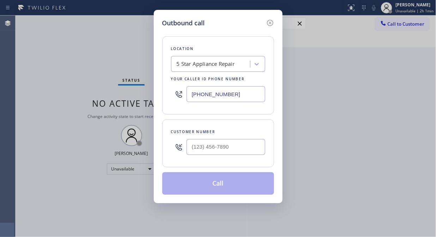
click at [194, 93] on input "[PHONE_NUMBER]" at bounding box center [225, 94] width 79 height 16
paste input "904-2265"
click at [190, 96] on input "[PHONE_NUMBER]" at bounding box center [225, 94] width 79 height 16
paste input "text"
type input "[PHONE_NUMBER]"
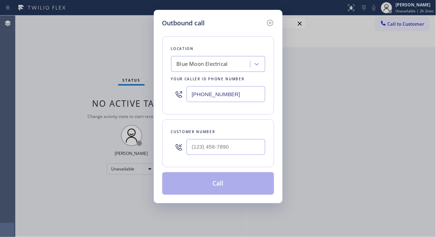
click at [63, 87] on div "Outbound call Location Blue Moon Electrical Your caller id phone number [PHONE_…" at bounding box center [218, 118] width 436 height 237
click at [193, 149] on input "(___) ___-____" at bounding box center [225, 147] width 79 height 16
paste input "458) 272-5906"
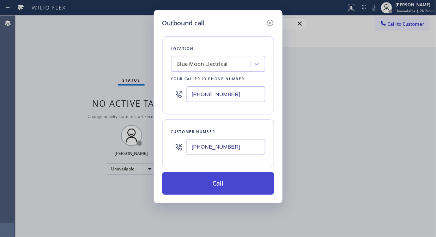
type input "[PHONE_NUMBER]"
click at [216, 186] on button "Call" at bounding box center [218, 183] width 112 height 23
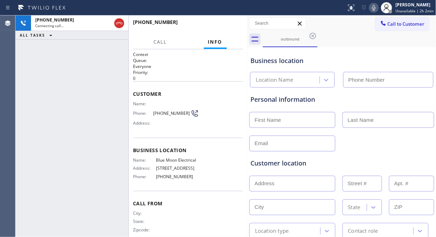
type input "[PHONE_NUMBER]"
click at [59, 103] on div "[PHONE_NUMBER] Live | 00:01 ALL TASKS ALL TASKS ACTIVE TASKS TASKS IN WRAP UP" at bounding box center [72, 127] width 113 height 222
click at [70, 94] on div "[PHONE_NUMBER] Live | 00:10 ALL TASKS ALL TASKS ACTIVE TASKS TASKS IN WRAP UP" at bounding box center [72, 127] width 113 height 222
click at [356, 160] on div "Customer location" at bounding box center [341, 164] width 183 height 10
click at [364, 159] on div "Customer location" at bounding box center [341, 164] width 183 height 10
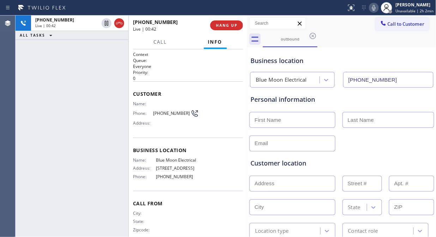
click at [363, 161] on div "Customer location" at bounding box center [341, 164] width 183 height 10
click at [64, 84] on div "[PHONE_NUMBER] Live | 05:29 ALL TASKS ALL TASKS ACTIVE TASKS TASKS IN WRAP UP" at bounding box center [72, 127] width 113 height 222
click at [375, 8] on icon at bounding box center [374, 8] width 4 height 6
click at [375, 8] on rect at bounding box center [373, 7] width 5 height 5
click at [226, 25] on span "HANG UP" at bounding box center [226, 25] width 21 height 5
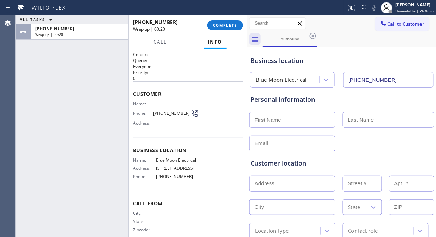
click at [281, 188] on input "text" at bounding box center [292, 184] width 86 height 16
paste input "[STREET_ADDRESS]"
type input "[GEOGRAPHIC_DATA]"
type input "247"
type input "[GEOGRAPHIC_DATA]"
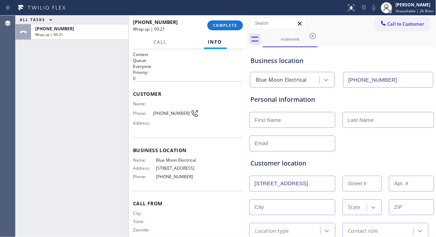
type input "92672"
click at [393, 185] on input "text" at bounding box center [411, 184] width 45 height 16
type input "a"
click at [315, 123] on input "text" at bounding box center [292, 120] width 86 height 16
click at [279, 120] on input "text" at bounding box center [292, 120] width 86 height 16
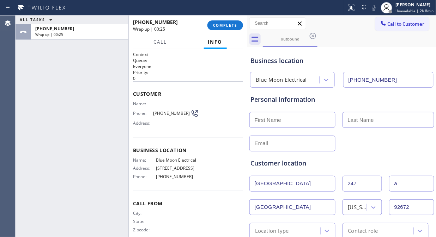
paste input "[PERSON_NAME]"
drag, startPoint x: 291, startPoint y: 117, endPoint x: 272, endPoint y: 119, distance: 18.8
click at [272, 119] on input "[PERSON_NAME]" at bounding box center [292, 120] width 86 height 16
type input "[PERSON_NAME]"
click at [358, 125] on input "text" at bounding box center [388, 120] width 92 height 16
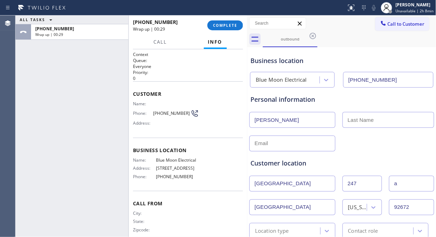
paste input "[PERSON_NAME]"
click at [355, 119] on input "[PERSON_NAME]" at bounding box center [388, 120] width 92 height 16
type input "[PERSON_NAME]"
click at [319, 122] on input "[PERSON_NAME]" at bounding box center [292, 120] width 86 height 16
type input "[PERSON_NAME]"
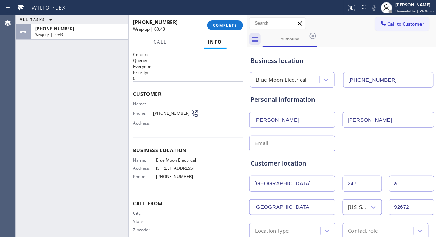
drag, startPoint x: 57, startPoint y: 100, endPoint x: 117, endPoint y: 118, distance: 62.9
click at [61, 100] on div "ALL TASKS ALL TASKS ACTIVE TASKS TASKS IN WRAP UP [PHONE_NUMBER] Wrap up | 00:43" at bounding box center [72, 127] width 113 height 222
click at [251, 142] on input "text" at bounding box center [292, 144] width 86 height 16
paste input "[PERSON_NAME][EMAIL_ADDRESS][DOMAIN_NAME]"
click at [253, 147] on input "[PERSON_NAME][EMAIL_ADDRESS][DOMAIN_NAME]" at bounding box center [292, 144] width 86 height 16
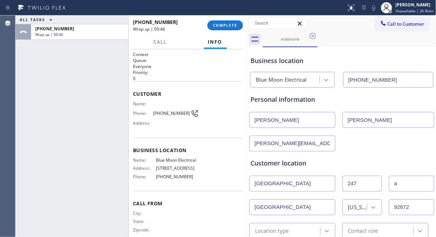
type input "[PERSON_NAME][EMAIL_ADDRESS][DOMAIN_NAME]"
click at [342, 149] on div "Customer location >> ADD NEW ADDRESS << + NEW ADDRESS [STREET_ADDRESS][US_STATE…" at bounding box center [341, 194] width 185 height 90
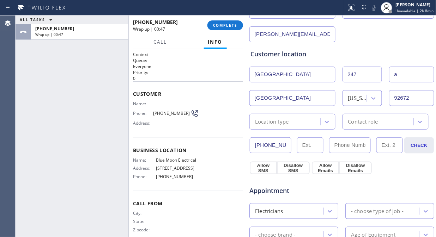
scroll to position [117, 0]
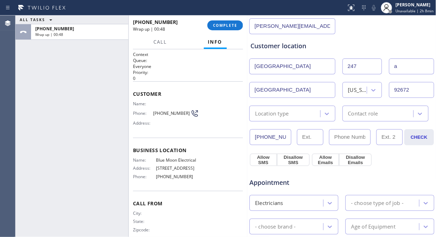
click at [302, 114] on div "Location type" at bounding box center [285, 113] width 69 height 12
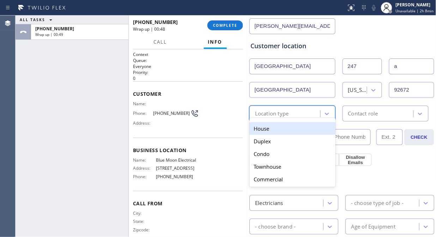
click at [272, 124] on div "House" at bounding box center [292, 128] width 86 height 13
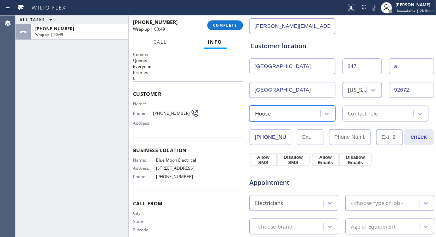
click at [277, 116] on div "House" at bounding box center [285, 113] width 69 height 12
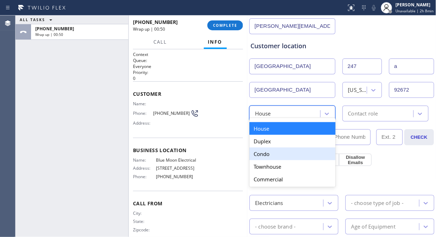
click at [267, 157] on div "Condo" at bounding box center [292, 154] width 86 height 13
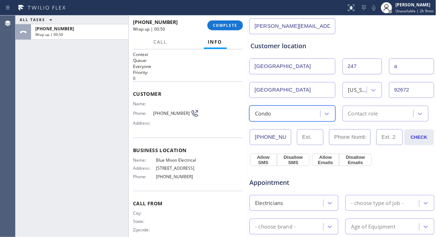
click at [367, 111] on div "Contact role" at bounding box center [363, 114] width 30 height 8
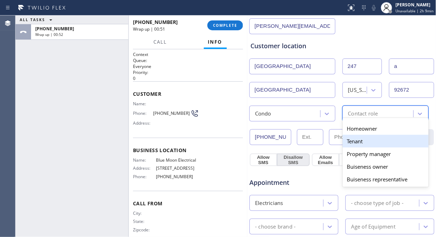
drag, startPoint x: 360, startPoint y: 141, endPoint x: 284, endPoint y: 155, distance: 77.7
click at [358, 141] on div "Tenant" at bounding box center [385, 141] width 86 height 13
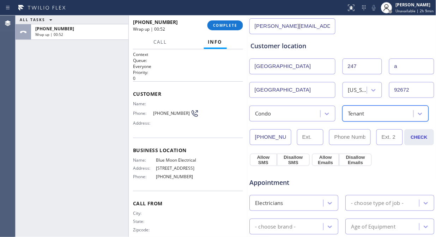
click at [251, 165] on div "Appointment Electricians - choose type of job - - choose brand - Age of Equipme…" at bounding box center [341, 232] width 185 height 138
click at [259, 161] on button "Allow SMS" at bounding box center [263, 160] width 27 height 13
click at [328, 158] on button "Allow Emails" at bounding box center [325, 160] width 27 height 13
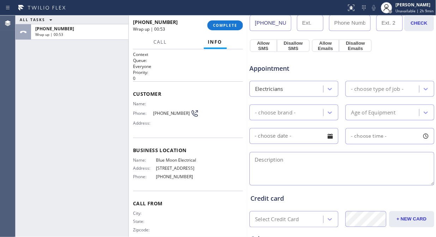
scroll to position [235, 0]
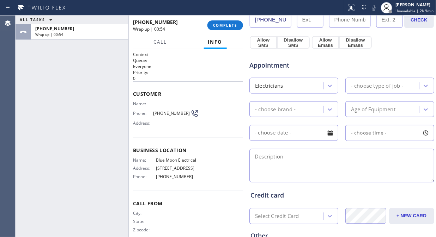
click at [377, 88] on div "- choose type of job -" at bounding box center [377, 86] width 53 height 8
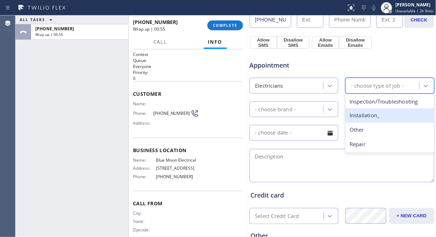
click at [362, 113] on div "Installation_" at bounding box center [389, 116] width 89 height 14
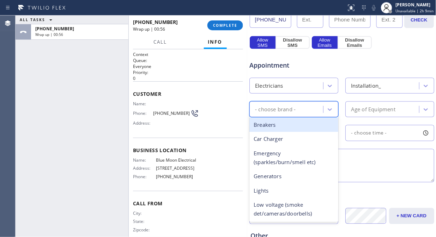
click at [298, 107] on div "- choose brand -" at bounding box center [287, 109] width 72 height 12
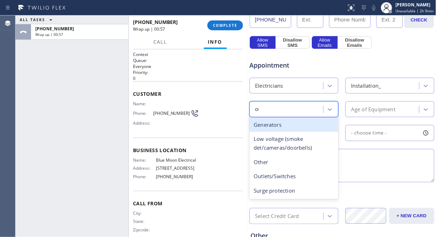
type input "out"
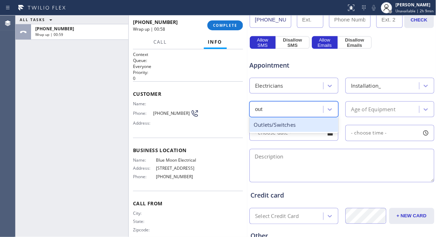
click at [301, 122] on div "Outlets/Switches" at bounding box center [293, 125] width 89 height 14
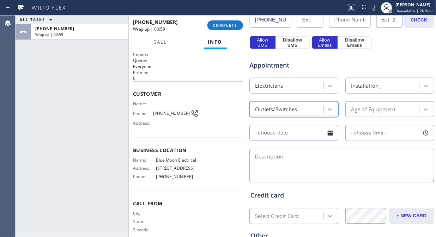
click at [364, 107] on div "Age of Equipment" at bounding box center [373, 109] width 44 height 8
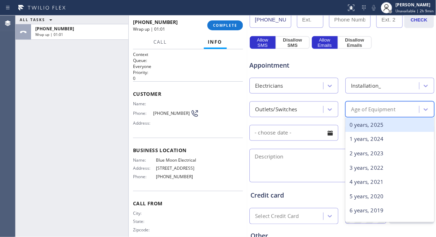
click at [371, 123] on div "0 years, 2025" at bounding box center [389, 125] width 89 height 14
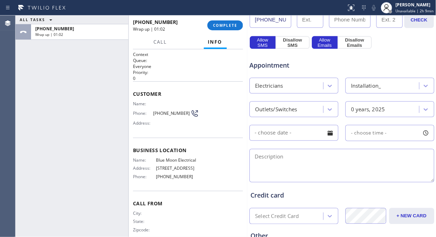
click at [325, 137] on div at bounding box center [330, 133] width 12 height 12
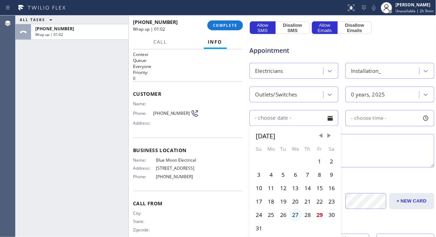
scroll to position [274, 0]
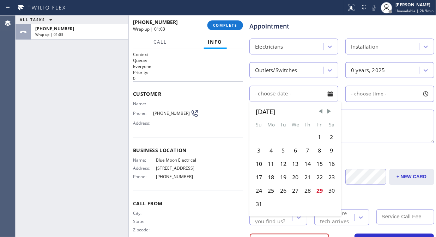
click at [293, 204] on div at bounding box center [295, 204] width 12 height 13
click at [327, 111] on span "Next Month" at bounding box center [328, 111] width 7 height 7
drag, startPoint x: 292, startPoint y: 135, endPoint x: 366, endPoint y: 94, distance: 84.7
click at [293, 135] on div "3" at bounding box center [295, 137] width 12 height 13
type input "[DATE]"
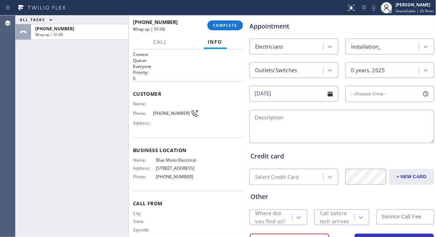
click at [374, 90] on div "- choose time -" at bounding box center [365, 94] width 41 height 8
drag, startPoint x: 352, startPoint y: 137, endPoint x: 382, endPoint y: 135, distance: 30.4
click at [382, 135] on div at bounding box center [386, 137] width 8 height 15
click at [380, 136] on div at bounding box center [383, 137] width 8 height 15
drag, startPoint x: 344, startPoint y: 134, endPoint x: 349, endPoint y: 135, distance: 5.7
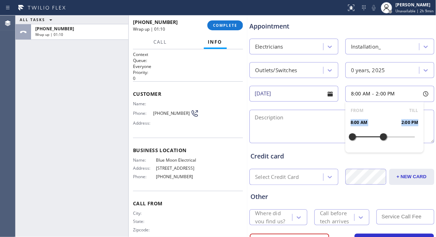
click at [349, 135] on div "FROM TILL 8:00 AM 2:00 PM" at bounding box center [384, 127] width 78 height 51
click at [350, 135] on div at bounding box center [352, 137] width 8 height 15
drag, startPoint x: 348, startPoint y: 140, endPoint x: 364, endPoint y: 140, distance: 15.9
click at [364, 140] on div at bounding box center [367, 137] width 8 height 15
click at [308, 131] on textarea at bounding box center [341, 126] width 185 height 33
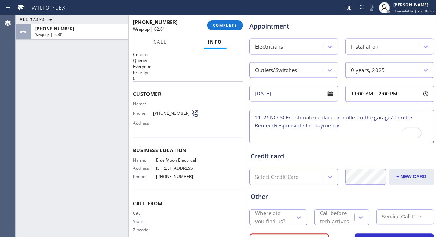
paste textarea "[STREET_ADDRESS]"
click at [402, 128] on textarea "11-2/ NO SCF/ estimate replace an outlet in the garage/ Condo/ Renter (Responsi…" at bounding box center [341, 126] width 185 height 33
click at [383, 137] on textarea "11-2/ NO SCF/ estimate replace an outlet in the garage/ Condo/ Renter (Responsi…" at bounding box center [341, 126] width 185 height 33
drag, startPoint x: 202, startPoint y: 160, endPoint x: 154, endPoint y: 160, distance: 47.9
click at [154, 160] on div "Name: Blue Moon Electrical Address: [STREET_ADDRESS] Phone: [PHONE_NUMBER]" at bounding box center [188, 170] width 110 height 25
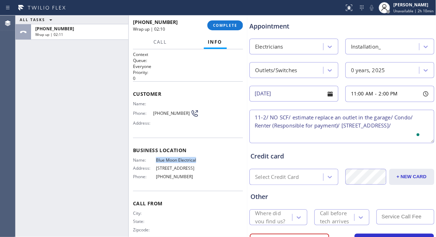
copy div "Blue Moon Electrical"
click at [317, 135] on textarea "11-2/ NO SCF/ estimate replace an outlet in the garage/ Condo/ Renter (Responsi…" at bounding box center [341, 126] width 185 height 33
paste textarea "Blue Moon Electrical"
click at [254, 138] on textarea "11-2/ NO SCF/ estimate replace an outlet in the garage/ Condo/ Renter (Responsi…" at bounding box center [341, 126] width 185 height 33
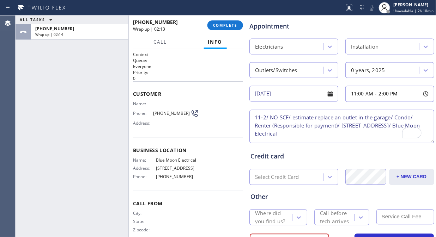
scroll to position [0, 0]
click at [368, 130] on textarea "11-2/ NO SCF/ estimate replace an outlet in the garage/ Condo/ Renter (Responsi…" at bounding box center [341, 126] width 185 height 33
drag, startPoint x: 374, startPoint y: 134, endPoint x: 374, endPoint y: 152, distance: 18.3
click at [374, 134] on textarea "11-2/ NO SCF/ estimate replace an outlet in the garage/ Condo/ Renter (Responsi…" at bounding box center [341, 126] width 185 height 33
paste textarea "Please call 30 minutes prior to arrival."
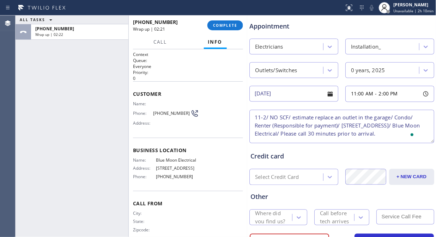
scroll to position [11, 0]
type textarea "11-2/ NO SCF/ estimate replace an outlet in the garage/ Condo/ Renter (Responsi…"
click at [392, 215] on input "text" at bounding box center [405, 217] width 58 height 15
type input "0"
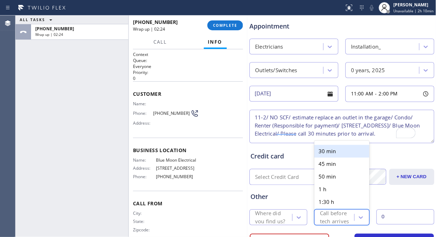
click at [316, 219] on div "Call before tech arrives" at bounding box center [335, 217] width 38 height 12
click at [321, 152] on div "30 min" at bounding box center [341, 151] width 55 height 13
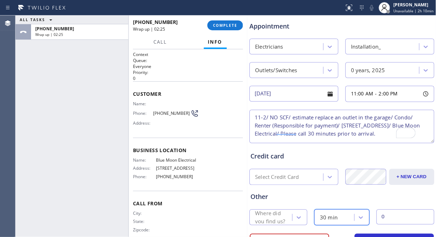
click at [273, 213] on div "Where did you find us?" at bounding box center [273, 218] width 36 height 16
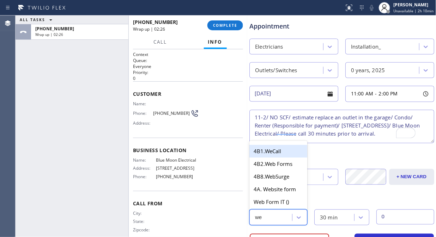
type input "web"
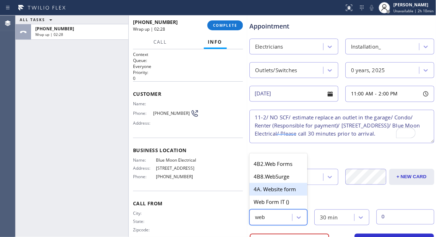
click at [284, 191] on div "4A. Website form" at bounding box center [278, 189] width 58 height 13
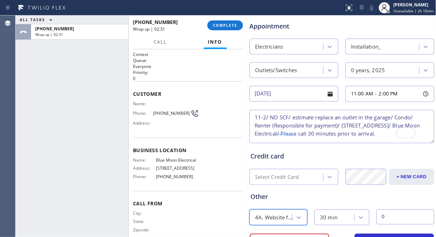
scroll to position [0, 0]
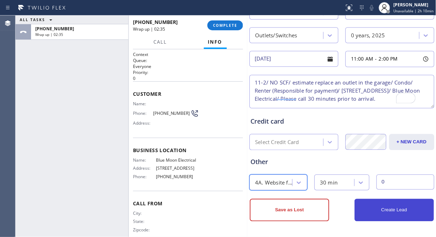
click at [395, 211] on button "Create Lead" at bounding box center [393, 210] width 79 height 23
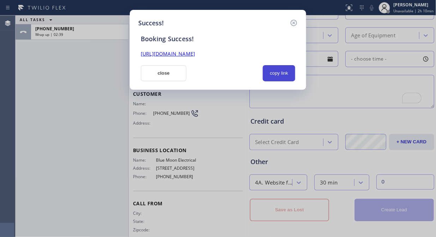
click at [281, 75] on button "copy link" at bounding box center [279, 73] width 32 height 16
click at [195, 55] on link "[URL][DOMAIN_NAME]" at bounding box center [168, 53] width 54 height 7
drag, startPoint x: 168, startPoint y: 79, endPoint x: 203, endPoint y: 39, distance: 52.5
click at [168, 79] on button "close" at bounding box center [164, 73] width 46 height 16
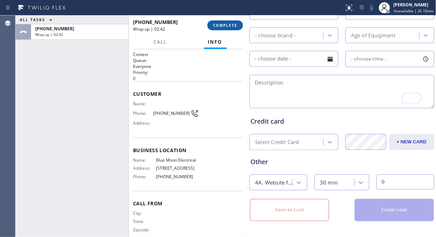
click at [226, 25] on span "COMPLETE" at bounding box center [225, 25] width 24 height 5
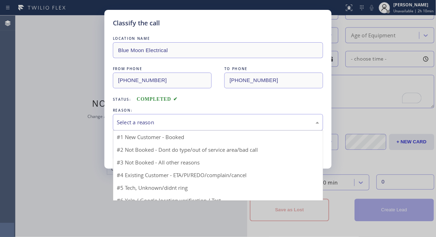
click at [199, 122] on div "Select a reason" at bounding box center [218, 122] width 202 height 8
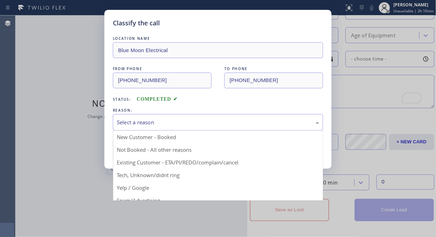
drag, startPoint x: 182, startPoint y: 133, endPoint x: 178, endPoint y: 136, distance: 5.1
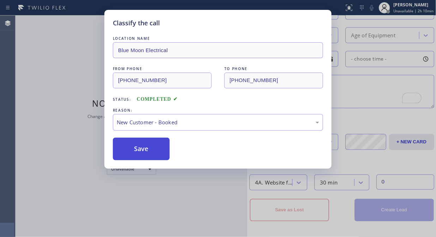
click at [149, 145] on button "Save" at bounding box center [141, 149] width 57 height 23
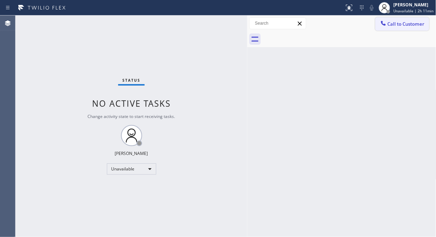
click at [399, 26] on span "Call to Customer" at bounding box center [405, 24] width 37 height 6
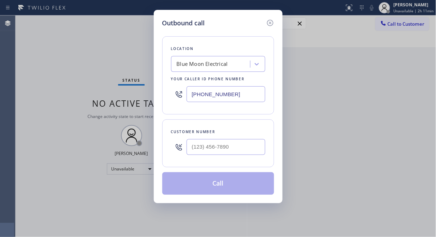
click at [189, 98] on input "[PHONE_NUMBER]" at bounding box center [225, 94] width 79 height 16
paste input "602) 932-0876"
type input "[PHONE_NUMBER]"
click at [45, 44] on div "Outbound call Location Viking Repair Pro [GEOGRAPHIC_DATA] Your caller id phone…" at bounding box center [218, 118] width 436 height 237
click at [190, 149] on input "(___) ___-____" at bounding box center [225, 147] width 79 height 16
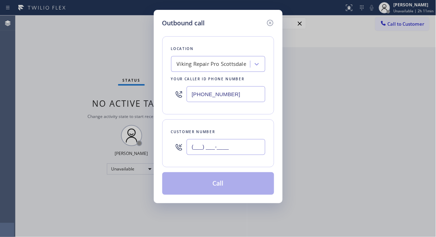
paste input "480) 395-1514"
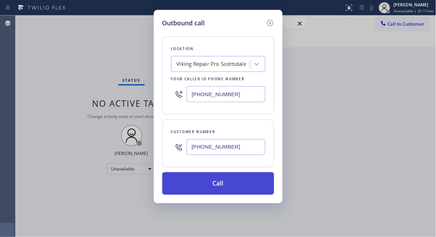
type input "[PHONE_NUMBER]"
click at [228, 186] on button "Call" at bounding box center [218, 183] width 112 height 23
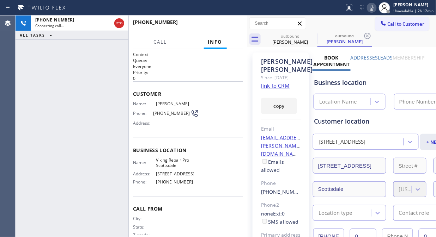
type input "[PHONE_NUMBER]"
click at [371, 11] on icon at bounding box center [371, 8] width 8 height 8
click at [372, 10] on icon at bounding box center [371, 8] width 8 height 8
click at [371, 9] on icon at bounding box center [371, 8] width 8 height 8
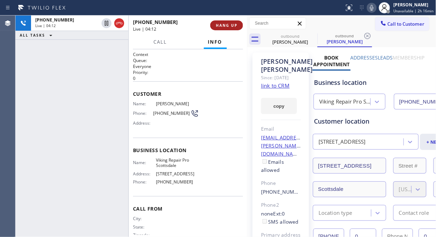
click at [222, 26] on span "HANG UP" at bounding box center [226, 25] width 21 height 5
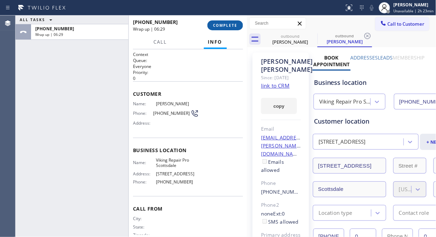
click at [226, 26] on span "COMPLETE" at bounding box center [225, 25] width 24 height 5
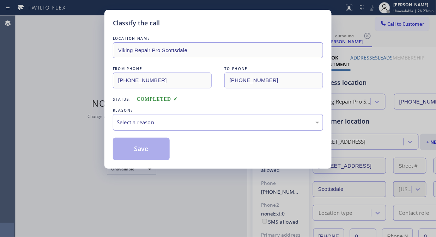
click at [226, 118] on div "Select a reason" at bounding box center [218, 122] width 202 height 8
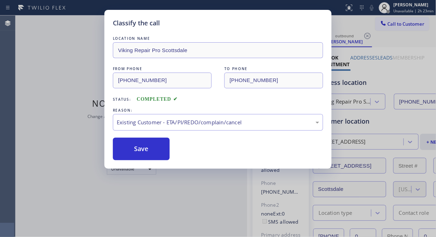
drag, startPoint x: 201, startPoint y: 159, endPoint x: 194, endPoint y: 159, distance: 7.1
click at [156, 143] on button "Save" at bounding box center [141, 149] width 57 height 23
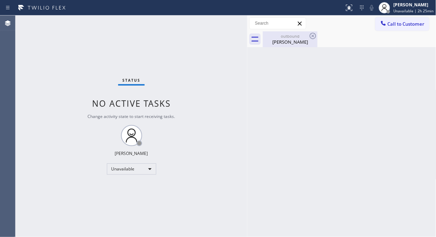
click at [297, 41] on div "[PERSON_NAME]" at bounding box center [289, 42] width 53 height 6
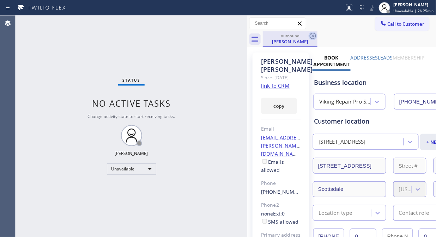
click at [313, 34] on icon at bounding box center [312, 36] width 8 height 8
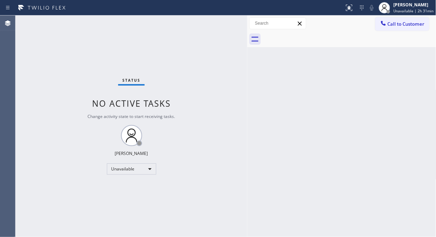
click at [131, 46] on div "Status No active tasks Change activity state to start receiving tasks. [PERSON_…" at bounding box center [132, 127] width 232 height 222
drag, startPoint x: 398, startPoint y: 31, endPoint x: 368, endPoint y: 41, distance: 31.7
click at [398, 31] on div "Call to Customer Outbound call Location Viking Repair Pro [GEOGRAPHIC_DATA] You…" at bounding box center [341, 24] width 189 height 16
drag, startPoint x: 414, startPoint y: 23, endPoint x: 291, endPoint y: 55, distance: 126.9
click at [413, 23] on span "Call to Customer" at bounding box center [405, 24] width 37 height 6
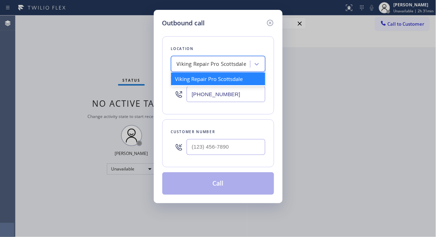
click at [174, 63] on div "Viking Repair Pro Scottsdale" at bounding box center [211, 64] width 77 height 12
paste input "Kent Appliance Mending"
type input "Kent Appliance Mending"
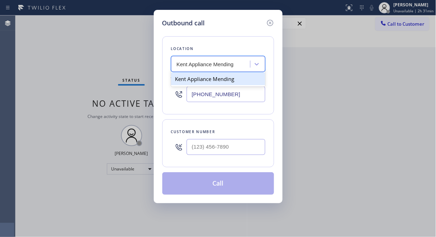
click at [187, 79] on div "Kent Appliance Mending" at bounding box center [218, 79] width 94 height 13
type input "[PHONE_NUMBER]"
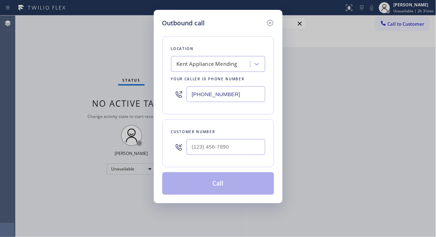
drag, startPoint x: 104, startPoint y: 109, endPoint x: 119, endPoint y: 109, distance: 14.5
click at [104, 109] on div "Outbound call Location [GEOGRAPHIC_DATA] Appliance Mending Your caller id phone…" at bounding box center [218, 118] width 436 height 237
click at [191, 149] on input "(___) ___-____" at bounding box center [225, 147] width 79 height 16
paste input "206) 851-6838"
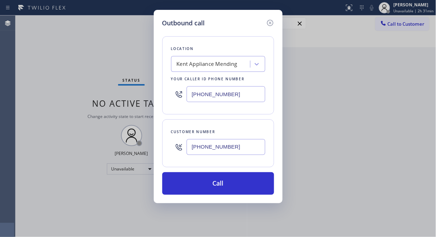
type input "[PHONE_NUMBER]"
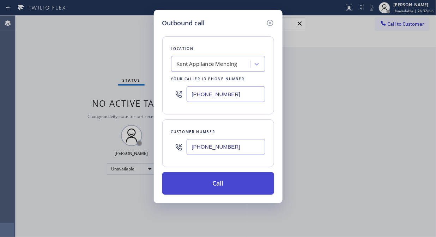
click at [236, 188] on button "Call" at bounding box center [218, 183] width 112 height 23
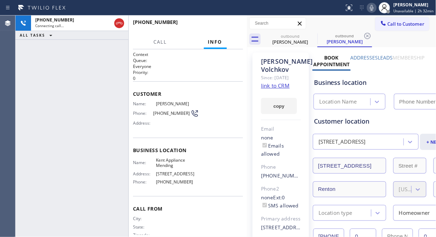
click at [276, 89] on link "link to CRM" at bounding box center [275, 85] width 29 height 7
type input "[PHONE_NUMBER]"
click at [373, 8] on icon at bounding box center [371, 8] width 8 height 8
click at [373, 10] on icon at bounding box center [371, 8] width 8 height 8
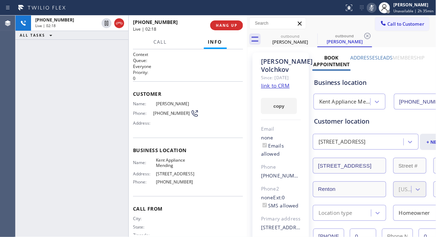
click at [373, 11] on icon at bounding box center [371, 8] width 8 height 8
click at [373, 5] on icon at bounding box center [372, 8] width 4 height 6
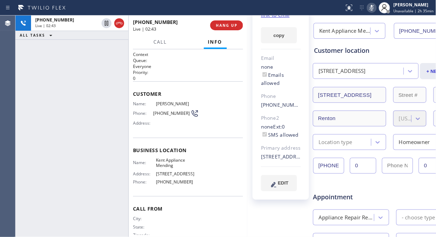
scroll to position [78, 0]
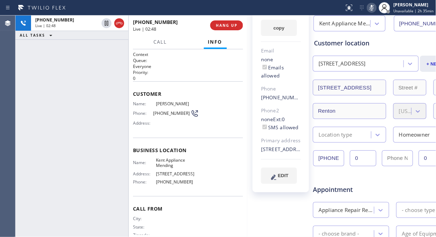
click at [370, 8] on icon at bounding box center [371, 8] width 8 height 8
click at [374, 5] on icon at bounding box center [371, 8] width 8 height 8
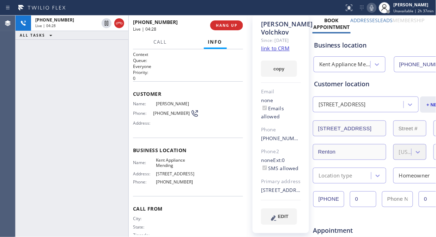
scroll to position [0, 0]
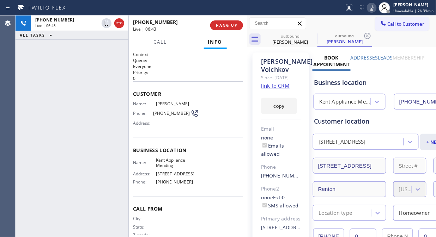
click at [374, 7] on icon at bounding box center [371, 8] width 8 height 8
click at [226, 27] on span "HANG UP" at bounding box center [226, 25] width 21 height 5
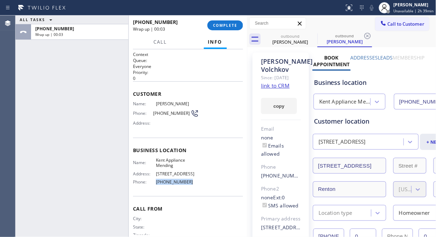
drag, startPoint x: 192, startPoint y: 184, endPoint x: 153, endPoint y: 182, distance: 38.8
click at [153, 182] on div "Phone: [PHONE_NUMBER]" at bounding box center [166, 181] width 66 height 5
copy div "[PHONE_NUMBER]"
click at [218, 24] on span "COMPLETE" at bounding box center [225, 25] width 24 height 5
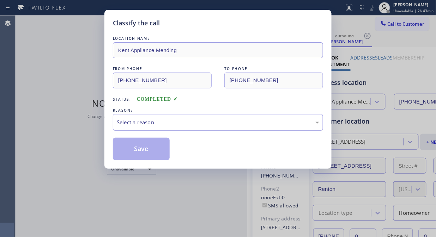
drag, startPoint x: 198, startPoint y: 117, endPoint x: 193, endPoint y: 128, distance: 11.5
click at [198, 118] on div "Select a reason" at bounding box center [218, 122] width 210 height 17
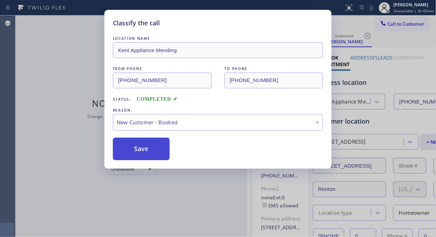
click at [145, 138] on div "LOCATION NAME Kent Appliance Mending FROM PHONE [PHONE_NUMBER] TO PHONE [PHONE_…" at bounding box center [218, 97] width 210 height 125
click at [143, 147] on button "Save" at bounding box center [141, 149] width 57 height 23
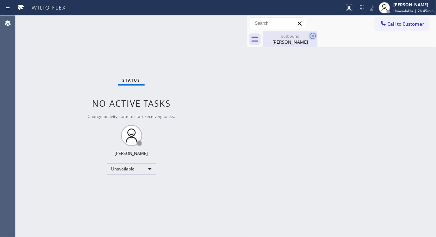
drag, startPoint x: 297, startPoint y: 45, endPoint x: 312, endPoint y: 35, distance: 18.3
click at [297, 44] on div "[PERSON_NAME]" at bounding box center [289, 42] width 53 height 6
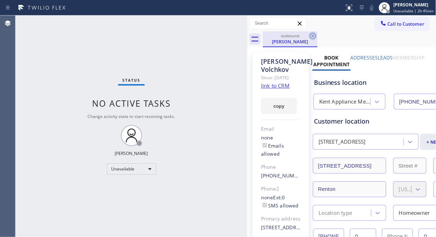
click at [313, 34] on icon at bounding box center [312, 36] width 8 height 8
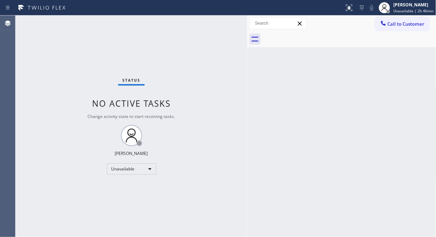
click at [392, 24] on span "Call to Customer" at bounding box center [405, 24] width 37 height 6
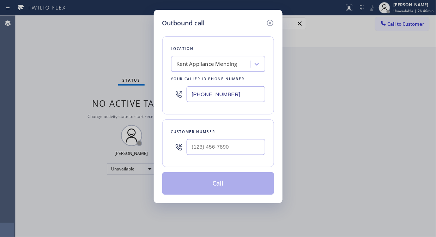
click at [191, 99] on input "[PHONE_NUMBER]" at bounding box center [225, 94] width 79 height 16
paste input "818) 210-3967"
type input "(818) 210-3967"
drag, startPoint x: 153, startPoint y: 131, endPoint x: 157, endPoint y: 140, distance: 9.3
click at [153, 131] on div "Outbound call Location Hidden Hills Plumbing Your caller id phone number (818) …" at bounding box center [218, 118] width 436 height 237
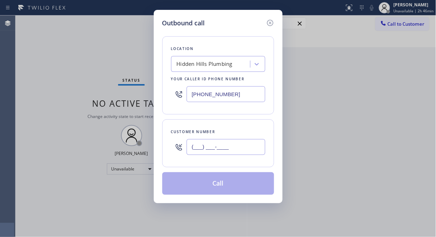
click at [187, 146] on input "(___) ___-____" at bounding box center [225, 147] width 79 height 16
paste input "818) 331-6388"
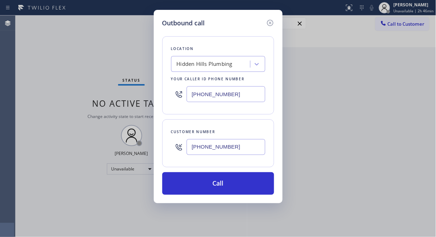
type input "(818) 331-6388"
drag, startPoint x: 170, startPoint y: 66, endPoint x: 174, endPoint y: 65, distance: 3.7
click at [171, 66] on div "Location Hidden Hills Plumbing Your caller id phone number (818) 210-3967" at bounding box center [218, 75] width 112 height 78
click at [174, 65] on div "Hidden Hills Plumbing" at bounding box center [211, 64] width 77 height 12
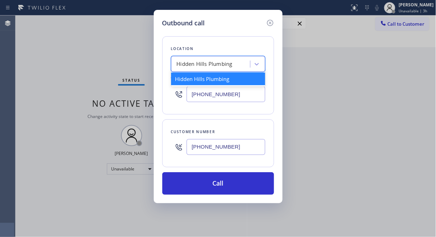
paste input "EcoMend Experts"
type input "EcoMend Experts"
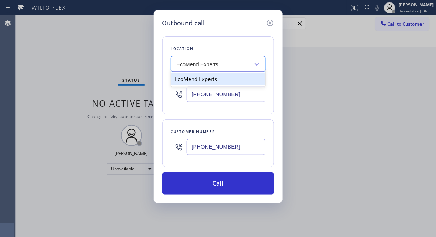
click at [190, 77] on div "EcoMend Experts" at bounding box center [218, 79] width 94 height 13
type input "(408) 741-9148"
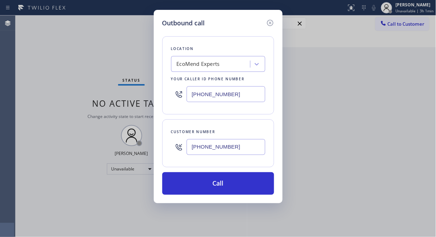
click at [191, 145] on input "(818) 331-6388" at bounding box center [225, 147] width 79 height 16
paste input "650) 906-5324"
type input "(650) 906-5324"
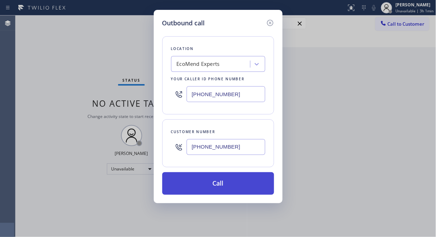
click at [199, 181] on button "Call" at bounding box center [218, 183] width 112 height 23
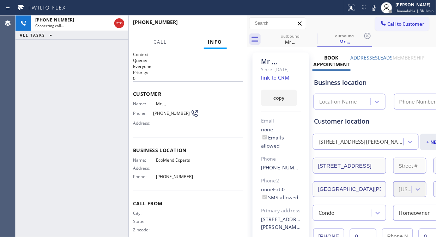
type input "(408) 741-9148"
click at [225, 24] on span "HANG UP" at bounding box center [226, 25] width 21 height 5
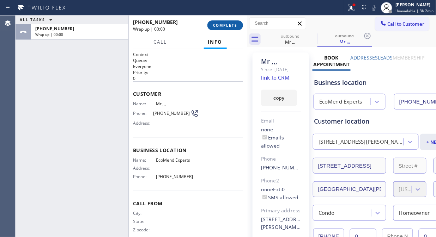
click at [225, 24] on span "COMPLETE" at bounding box center [225, 25] width 24 height 5
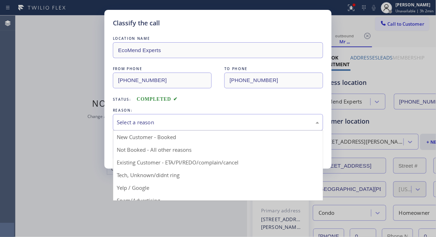
click at [235, 125] on div "Select a reason" at bounding box center [218, 122] width 202 height 8
drag, startPoint x: 216, startPoint y: 158, endPoint x: 185, endPoint y: 154, distance: 31.9
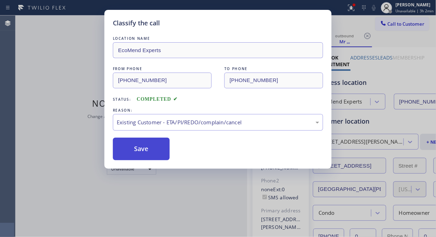
drag, startPoint x: 168, startPoint y: 154, endPoint x: 137, endPoint y: 145, distance: 32.5
click at [164, 155] on button "Save" at bounding box center [141, 149] width 57 height 23
click at [136, 145] on button "Save" at bounding box center [141, 149] width 57 height 23
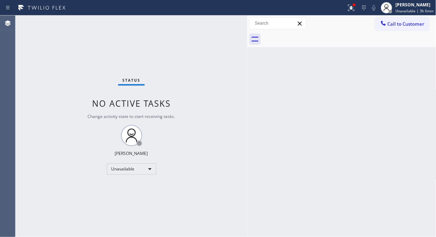
click at [139, 16] on div "Status No active tasks Change activity state to start receiving tasks. [PERSON_…" at bounding box center [132, 127] width 232 height 222
drag, startPoint x: 390, startPoint y: 29, endPoint x: 265, endPoint y: 74, distance: 133.6
click at [390, 28] on button "Call to Customer" at bounding box center [402, 23] width 54 height 13
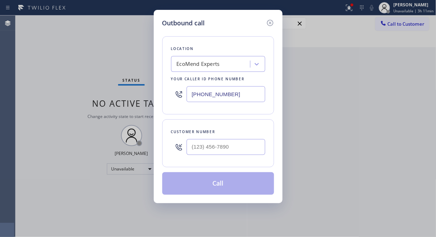
click at [190, 95] on input "(408) 741-9148" at bounding box center [225, 94] width 79 height 16
paste input "818) 210-3967"
type input "(818) 210-3967"
click at [157, 99] on div "Outbound call Location Hidden Hills Plumbing Your caller id phone number (818) …" at bounding box center [218, 106] width 129 height 193
click at [199, 147] on input "(___) ___-____" at bounding box center [225, 147] width 79 height 16
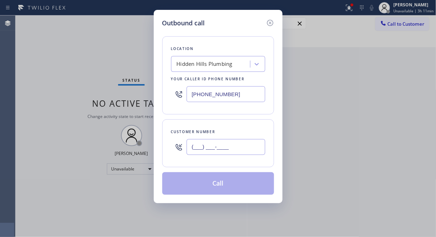
paste input "818) 331-6388"
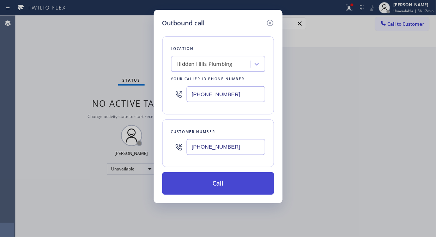
type input "(818) 331-6388"
click at [234, 185] on button "Call" at bounding box center [218, 183] width 112 height 23
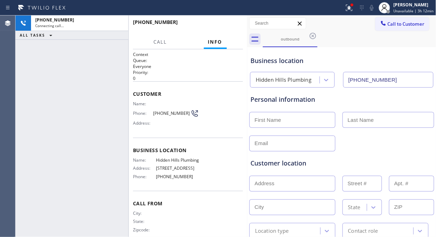
type input "(818) 210-3967"
click at [350, 10] on icon at bounding box center [349, 8] width 8 height 8
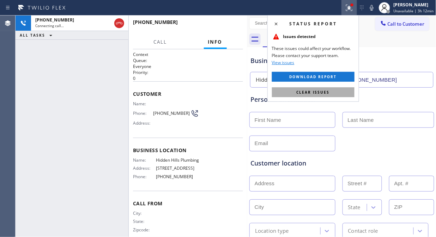
click at [329, 91] on span "Clear issues" at bounding box center [312, 92] width 33 height 5
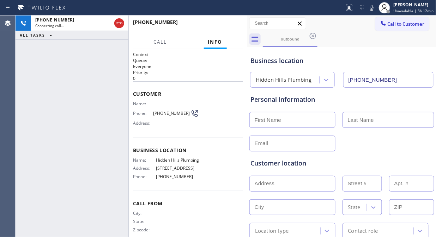
click at [354, 48] on div "Business location Hidden Hills Plumbing (818) 210-3967" at bounding box center [341, 67] width 185 height 42
click at [86, 90] on div "+18183316388 Live | 00:52 ALL TASKS ALL TASKS ACTIVE TASKS TASKS IN WRAP UP" at bounding box center [72, 127] width 113 height 222
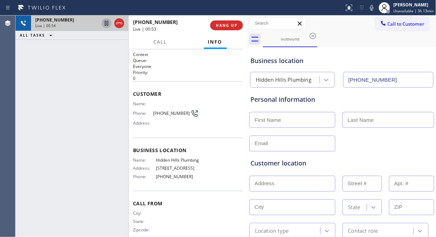
click at [104, 25] on icon at bounding box center [106, 23] width 8 height 8
click at [373, 8] on icon at bounding box center [372, 8] width 4 height 6
click at [373, 8] on icon at bounding box center [371, 8] width 8 height 8
click at [104, 24] on icon at bounding box center [106, 23] width 8 height 8
click at [80, 127] on div "+18183316388 Live | 01:55 ALL TASKS ALL TASKS ACTIVE TASKS TASKS IN WRAP UP" at bounding box center [72, 127] width 113 height 222
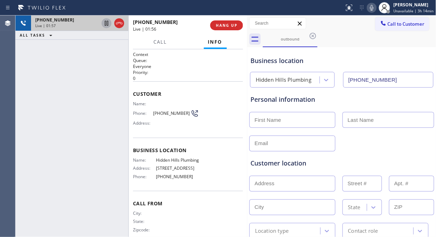
click at [354, 55] on div "Business location Hidden Hills Plumbing (818) 210-3967" at bounding box center [341, 68] width 185 height 39
click at [340, 146] on div at bounding box center [341, 142] width 186 height 17
click at [371, 11] on icon at bounding box center [371, 8] width 8 height 8
click at [372, 6] on icon at bounding box center [371, 8] width 8 height 8
click at [363, 50] on div "Business location Hidden Hills Plumbing (818) 210-3967" at bounding box center [341, 68] width 185 height 39
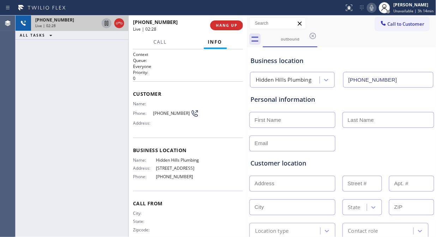
click at [354, 26] on div "Call to Customer Outbound call Location Hidden Hills Plumbing Your caller id ph…" at bounding box center [341, 23] width 189 height 12
click at [221, 26] on span "HANG UP" at bounding box center [226, 25] width 21 height 5
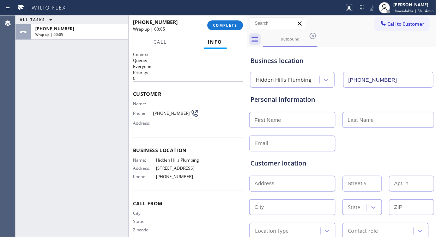
drag, startPoint x: 55, startPoint y: 90, endPoint x: 258, endPoint y: 82, distance: 202.8
click at [57, 90] on div "ALL TASKS ALL TASKS ACTIVE TASKS TASKS IN WRAP UP +18183316388 Wrap up | 00:05" at bounding box center [72, 127] width 113 height 222
click at [291, 118] on input "text" at bounding box center [292, 120] width 86 height 16
paste input "Kelly Dorsey"
drag, startPoint x: 293, startPoint y: 117, endPoint x: 269, endPoint y: 119, distance: 24.0
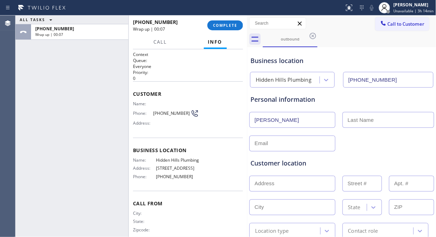
click at [269, 119] on input "Kelly Dorsey" at bounding box center [292, 120] width 86 height 16
type input "Kelly"
click at [355, 119] on input "text" at bounding box center [388, 120] width 92 height 16
type input "v"
paste input "Dorsey"
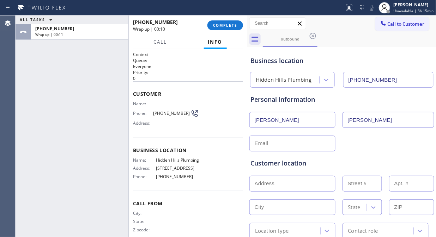
type input "Dorsey"
click at [320, 141] on input "text" at bounding box center [292, 144] width 86 height 16
type input "no@gmail.com"
click at [282, 181] on input "text" at bounding box center [292, 184] width 86 height 16
paste input "18734 napa st. nort."
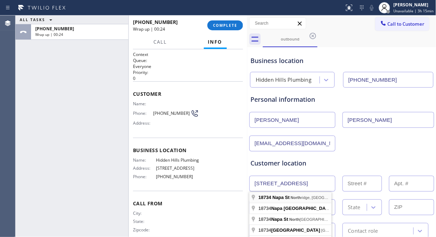
type input "18734 Napa St"
type input "18734"
type input "[GEOGRAPHIC_DATA]"
type input "91324"
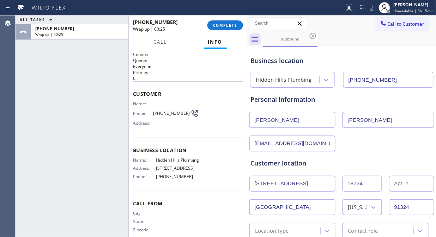
scroll to position [78, 0]
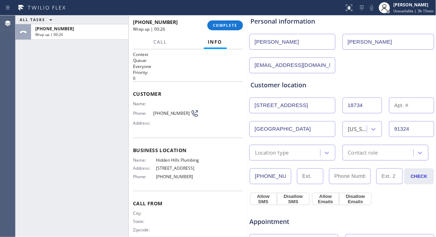
click at [297, 153] on div "Location type" at bounding box center [285, 153] width 69 height 12
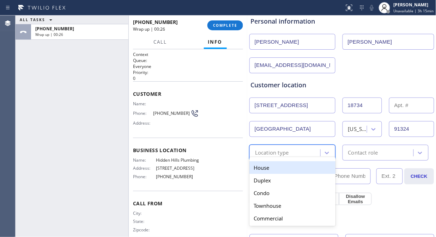
click at [289, 164] on div "House" at bounding box center [292, 167] width 86 height 13
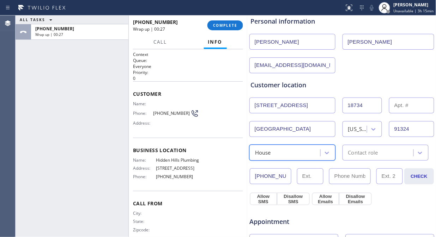
click at [354, 149] on div "Contact role" at bounding box center [363, 153] width 30 height 8
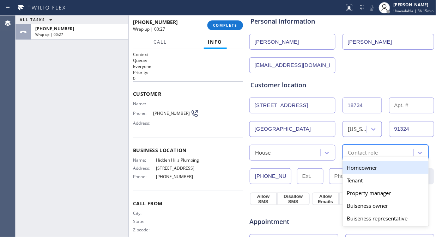
click at [351, 169] on div "Homeowner" at bounding box center [385, 167] width 86 height 13
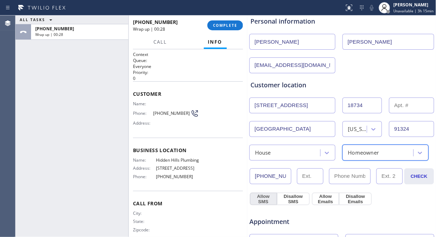
click at [264, 196] on button "Allow SMS" at bounding box center [263, 199] width 27 height 13
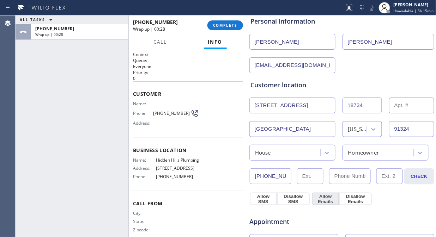
click at [321, 195] on button "Allow Emails" at bounding box center [325, 199] width 27 height 13
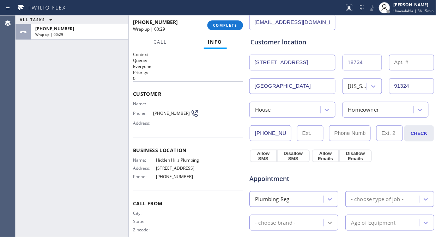
scroll to position [156, 0]
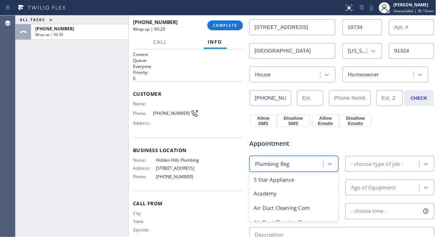
click at [310, 161] on div "Plumbing Reg" at bounding box center [287, 164] width 72 height 12
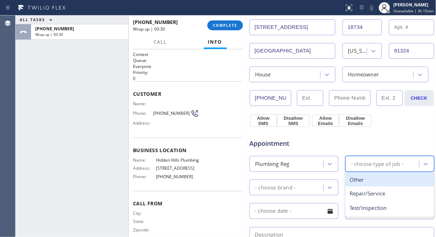
click at [367, 163] on div "- choose type of job -" at bounding box center [377, 164] width 53 height 8
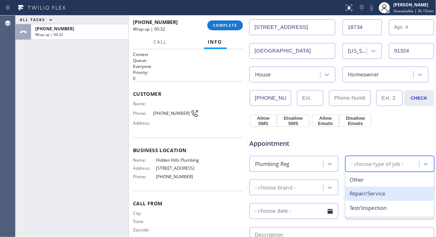
click at [362, 191] on div "Repair/Service" at bounding box center [389, 194] width 89 height 14
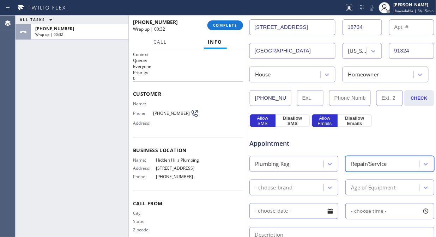
click at [301, 180] on div "- choose brand -" at bounding box center [293, 188] width 89 height 16
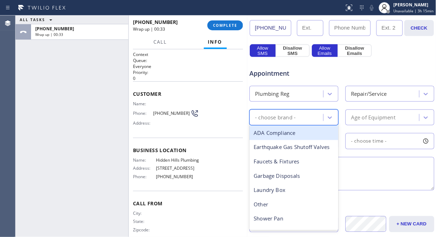
scroll to position [235, 0]
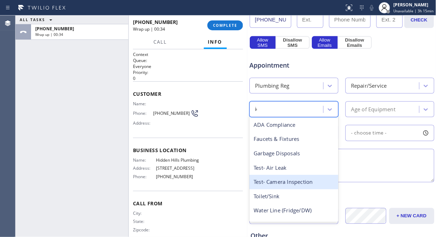
type input "i"
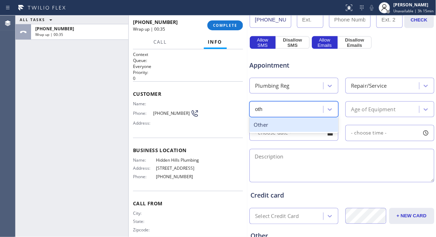
type input "othe"
click at [355, 117] on div "Age of Equipment" at bounding box center [389, 110] width 89 height 16
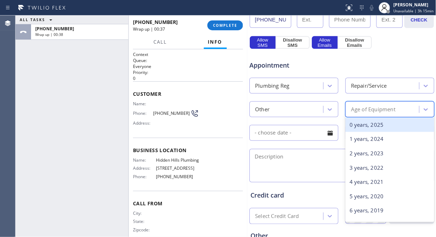
click at [355, 125] on div "0 years, 2025" at bounding box center [389, 125] width 89 height 14
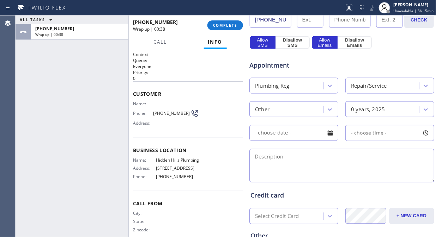
click at [307, 137] on input "text" at bounding box center [293, 133] width 89 height 16
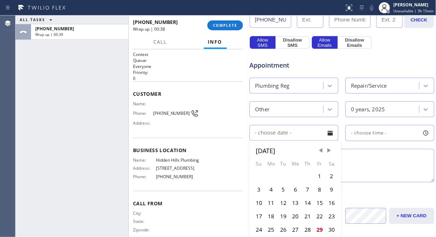
click at [371, 159] on textarea at bounding box center [341, 165] width 185 height 33
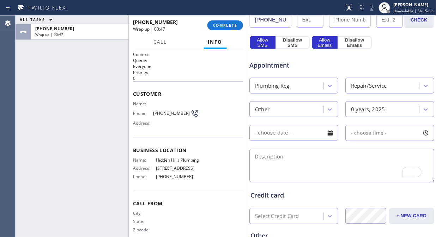
drag, startPoint x: 80, startPoint y: 103, endPoint x: 199, endPoint y: 142, distance: 125.4
click at [80, 103] on div "ALL TASKS ALL TASKS ACTIVE TASKS TASKS IN WRAP UP +18183316388 Wrap up | 00:47" at bounding box center [72, 127] width 113 height 222
click at [272, 149] on textarea "To enrich screen reader interactions, please activate Accessibility in Grammarl…" at bounding box center [341, 165] width 185 height 33
click at [272, 157] on textarea "To enrich screen reader interactions, please activate Accessibility in Grammarl…" at bounding box center [341, 165] width 185 height 33
paste textarea "| bath tub, the water won't shut off on the cold side"
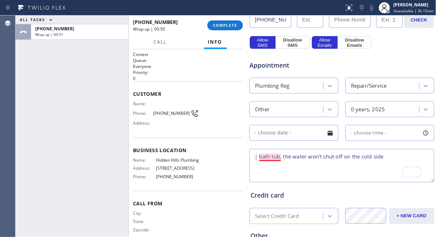
click at [259, 159] on textarea "| bath tub, the water won't shut off on the cold side" at bounding box center [341, 165] width 185 height 33
click at [258, 157] on textarea "| bathtub, the water won't shut off on the cold side" at bounding box center [341, 165] width 185 height 33
click at [258, 158] on textarea "bathtub, the water won't shut off on the cold side" at bounding box center [341, 165] width 185 height 33
click at [395, 158] on textarea "The bathtub, the water won't shut off on the cold side" at bounding box center [341, 165] width 185 height 33
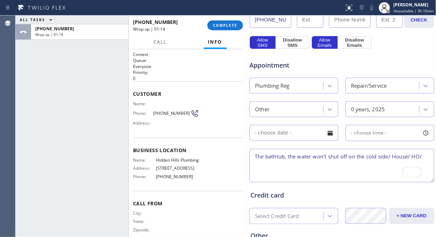
click at [125, 134] on div "ALL TASKS ALL TASKS ACTIVE TASKS TASKS IN WRAP UP +18183316388 Wrap up | 01:14" at bounding box center [72, 127] width 113 height 222
click at [307, 163] on textarea "The bathtub, the water won't shut off on the cold side/ House/ HO/" at bounding box center [341, 165] width 185 height 33
paste textarea "Northridge, CA 91324"
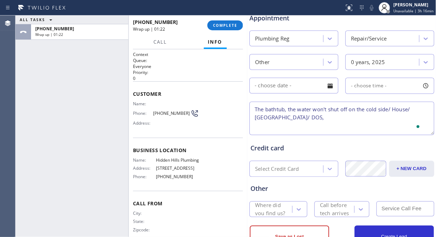
scroll to position [309, 0]
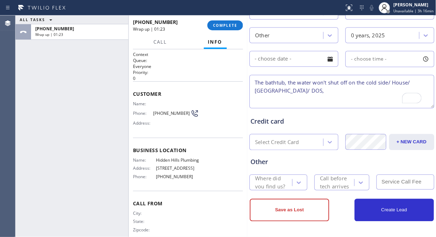
type textarea "The bathtub, the water won't shut off on the cold side/ House/ HO/ Northridge, …"
click at [277, 181] on div "Where did you find us?" at bounding box center [273, 183] width 36 height 16
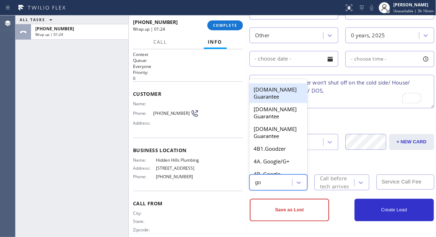
type input "goo"
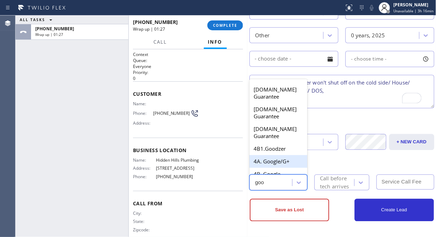
click at [280, 164] on div "4A. Google/G+" at bounding box center [278, 161] width 58 height 13
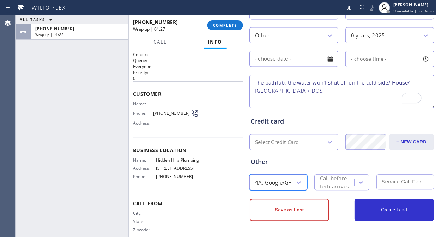
click at [337, 173] on div "option 4A. Google/G+, selected. 64 results available. Select is focused ,type t…" at bounding box center [341, 181] width 186 height 17
click at [340, 178] on div "Call before tech arrives" at bounding box center [336, 183] width 33 height 16
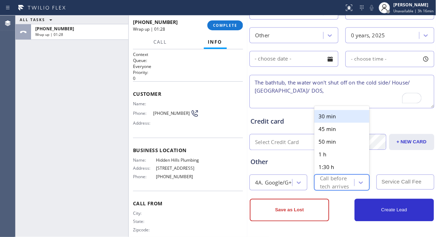
click at [332, 112] on div "30 min" at bounding box center [341, 116] width 55 height 13
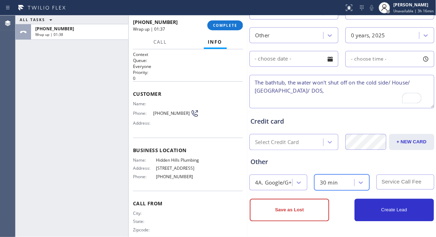
click at [314, 162] on div "Other" at bounding box center [341, 163] width 183 height 10
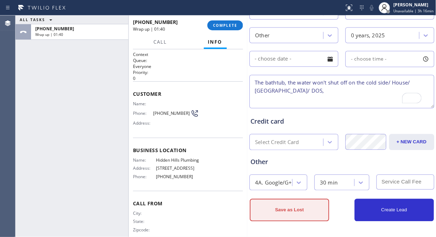
click at [291, 211] on button "Save as Lost" at bounding box center [289, 210] width 79 height 23
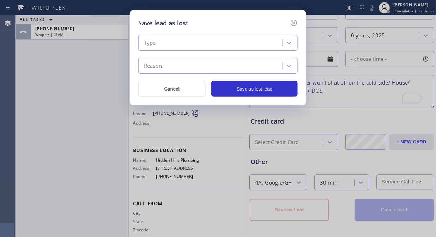
drag, startPoint x: 226, startPoint y: 34, endPoint x: 190, endPoint y: 64, distance: 47.0
click at [225, 34] on div "Type Reason Cancel Save as lost lead" at bounding box center [217, 62] width 159 height 69
click at [185, 44] on div "Type" at bounding box center [211, 43] width 142 height 12
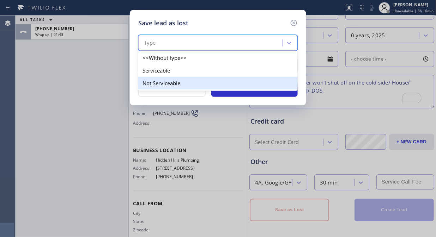
click at [177, 78] on div "Not Serviceable" at bounding box center [217, 83] width 159 height 13
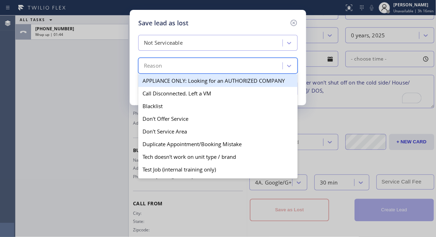
click at [184, 64] on div "Reason" at bounding box center [211, 66] width 142 height 12
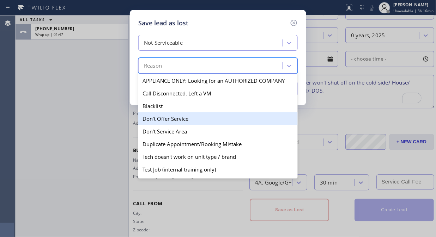
click at [175, 120] on div "Don't Offer Service" at bounding box center [217, 118] width 159 height 13
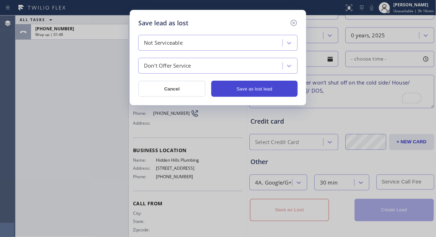
click at [233, 87] on button "Save as lost lead" at bounding box center [254, 89] width 86 height 16
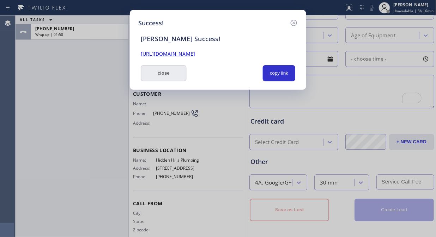
click at [160, 73] on button "close" at bounding box center [164, 73] width 46 height 16
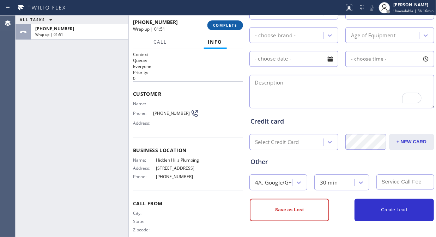
click at [226, 26] on span "COMPLETE" at bounding box center [225, 25] width 24 height 5
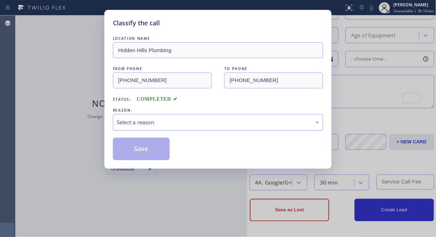
click at [198, 121] on div "Select a reason" at bounding box center [218, 122] width 202 height 8
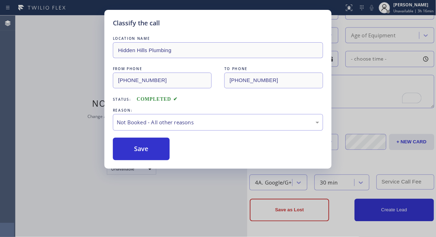
drag, startPoint x: 143, startPoint y: 150, endPoint x: 249, endPoint y: 217, distance: 125.0
click at [143, 150] on button "Save" at bounding box center [141, 149] width 57 height 23
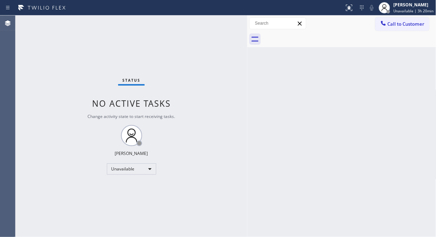
click at [129, 37] on div "Status No active tasks Change activity state to start receiving tasks. [PERSON_…" at bounding box center [132, 127] width 232 height 222
click at [392, 30] on div "Call to Customer Outbound call Location Hidden Hills Plumbing Your caller id ph…" at bounding box center [341, 32] width 189 height 32
click at [392, 27] on span "Call to Customer" at bounding box center [405, 24] width 37 height 6
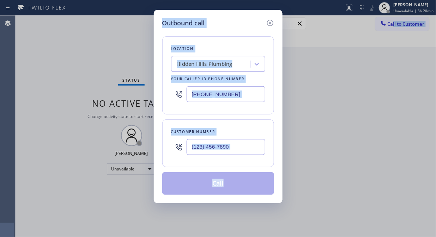
click at [191, 93] on input "(818) 210-3967" at bounding box center [225, 94] width 79 height 16
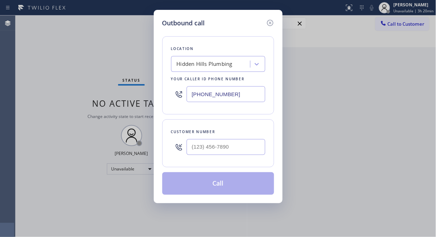
paste input "760) 388-9556"
type input "(760) 388-9556"
drag, startPoint x: 154, startPoint y: 76, endPoint x: 163, endPoint y: 100, distance: 25.2
click at [154, 76] on div "Outbound call Location Blue Moon Electrical Palm Desert Your caller id phone nu…" at bounding box center [218, 106] width 129 height 193
click at [186, 146] on div at bounding box center [179, 147] width 16 height 23
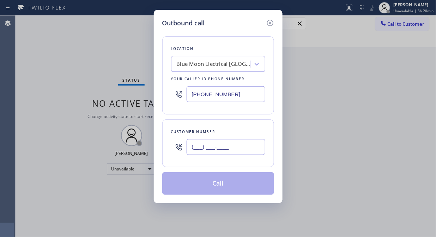
click at [189, 149] on input "(___) ___-____" at bounding box center [225, 147] width 79 height 16
paste input "818) 438-8001"
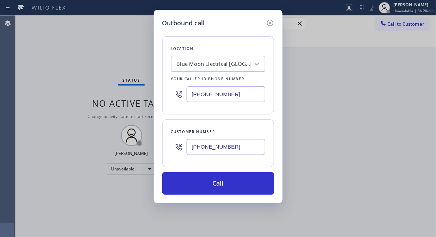
type input "(818) 438-8001"
click at [174, 122] on div "Customer number (818) 438-8001" at bounding box center [218, 143] width 112 height 48
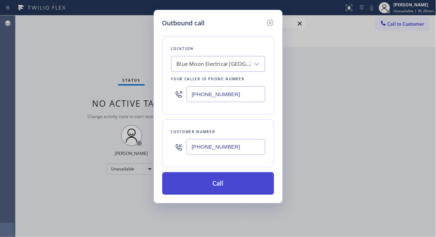
click at [211, 189] on button "Call" at bounding box center [218, 183] width 112 height 23
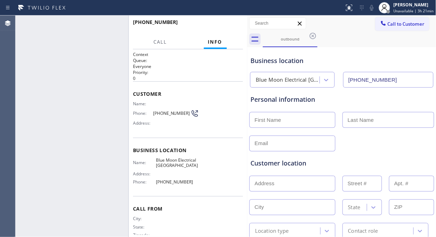
type input "(760) 388-9556"
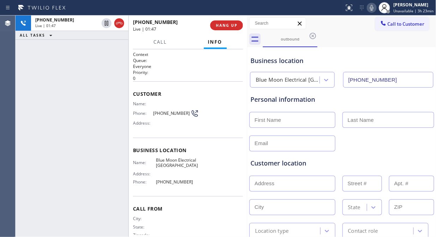
click at [375, 8] on icon at bounding box center [371, 8] width 8 height 8
click at [373, 8] on rect at bounding box center [371, 7] width 5 height 5
drag, startPoint x: 181, startPoint y: 115, endPoint x: 151, endPoint y: 115, distance: 30.3
click at [151, 115] on div "Phone: (818) 438-8001" at bounding box center [166, 113] width 66 height 8
copy div "(818) 438-8001"
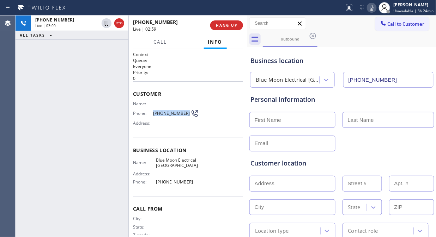
click at [374, 6] on icon at bounding box center [371, 8] width 8 height 8
click at [373, 6] on icon at bounding box center [372, 8] width 4 height 6
click at [231, 28] on button "HANG UP" at bounding box center [226, 25] width 33 height 10
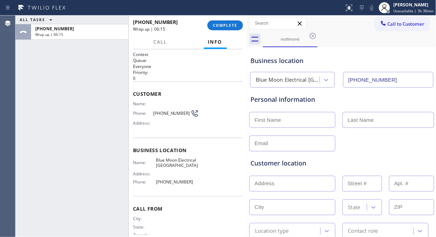
click at [264, 124] on input "text" at bounding box center [292, 120] width 86 height 16
paste input "Ashley Green"
drag, startPoint x: 287, startPoint y: 122, endPoint x: 274, endPoint y: 120, distance: 13.6
click at [274, 120] on input "Ashley Green" at bounding box center [292, 120] width 86 height 16
type input "Ashley"
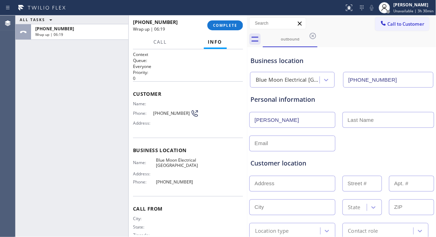
click at [365, 119] on input "text" at bounding box center [388, 120] width 92 height 16
paste input "Green"
type input "Green"
click at [308, 143] on input "text" at bounding box center [292, 144] width 86 height 16
click at [357, 148] on div at bounding box center [341, 142] width 186 height 17
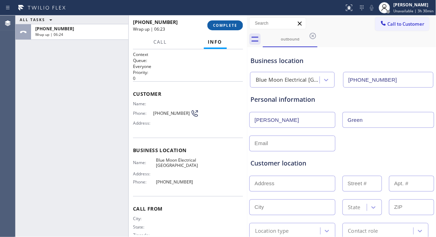
click at [225, 26] on span "COMPLETE" at bounding box center [225, 25] width 24 height 5
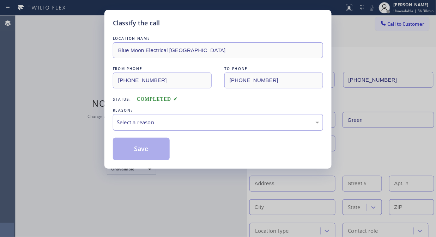
click at [213, 121] on div "Select a reason" at bounding box center [218, 122] width 202 height 8
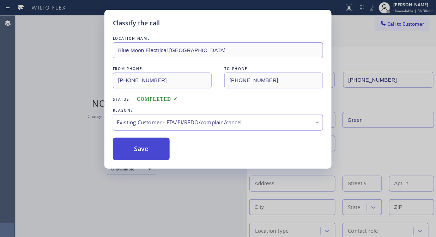
click at [150, 152] on button "Save" at bounding box center [141, 149] width 57 height 23
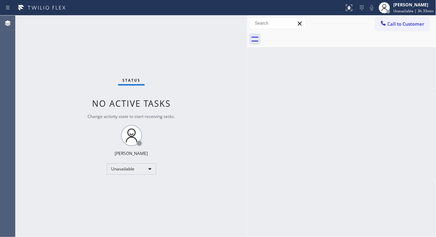
click at [128, 41] on div "Status No active tasks Change activity state to start receiving tasks. [PERSON_…" at bounding box center [132, 127] width 232 height 222
click at [423, 26] on span "Call to Customer" at bounding box center [405, 24] width 37 height 6
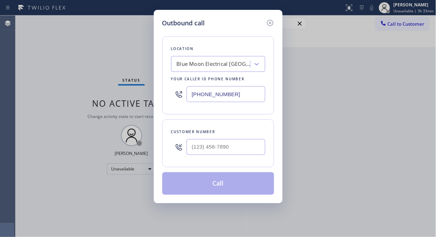
click at [187, 94] on div "(760) 388-9556" at bounding box center [218, 94] width 94 height 23
click at [193, 100] on input "(___) ___-____" at bounding box center [225, 94] width 79 height 16
paste input "272) 154-0356"
type input "(272) 154-0356"
click at [133, 73] on div "Outbound call Location Search location Your caller id phone number (272) 154-03…" at bounding box center [218, 118] width 436 height 237
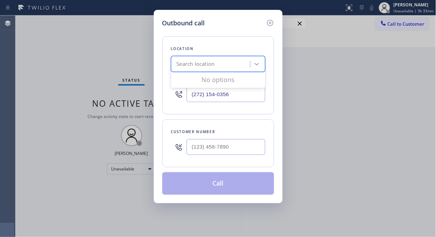
click at [194, 62] on div "Search location" at bounding box center [196, 64] width 38 height 8
paste input "GE Monogram Repair Expert Kirkland"
type input "GE Monogram Repair Expert Kirkland"
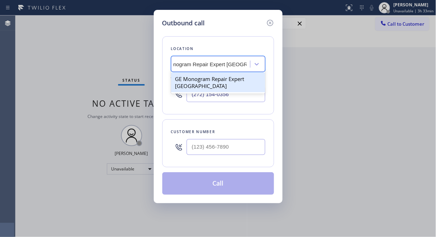
click at [205, 80] on div "GE Monogram Repair Expert Kirkland" at bounding box center [218, 83] width 94 height 20
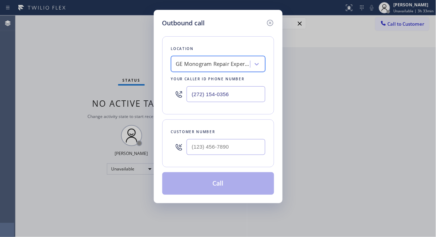
type input "(206) 203-6067"
click at [158, 107] on div "Outbound call Location GE Monogram Repair Expert Kirkland Your caller id phone …" at bounding box center [218, 106] width 129 height 193
click at [191, 143] on input "(___) ___-____" at bounding box center [225, 147] width 79 height 16
paste input "425) 770-0816"
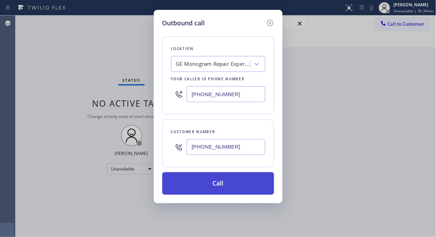
type input "(425) 770-0816"
click at [228, 186] on button "Call" at bounding box center [218, 183] width 112 height 23
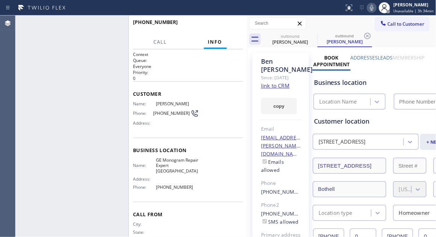
type input "(206) 203-6067"
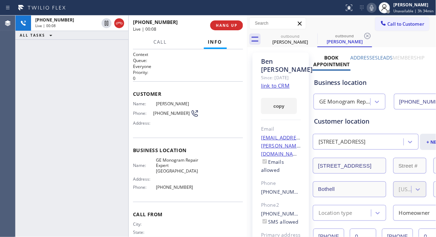
click at [277, 85] on link "link to CRM" at bounding box center [275, 85] width 29 height 7
click at [374, 11] on icon at bounding box center [371, 8] width 8 height 8
click at [373, 10] on icon at bounding box center [372, 8] width 4 height 6
click at [373, 9] on icon at bounding box center [371, 8] width 8 height 8
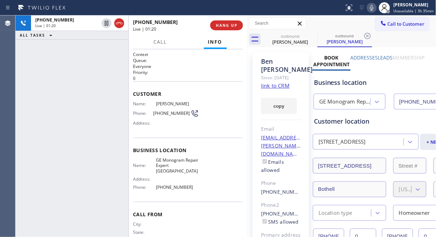
click at [373, 10] on icon at bounding box center [372, 8] width 4 height 6
click at [375, 7] on icon at bounding box center [371, 8] width 8 height 8
click at [373, 9] on icon at bounding box center [371, 8] width 8 height 8
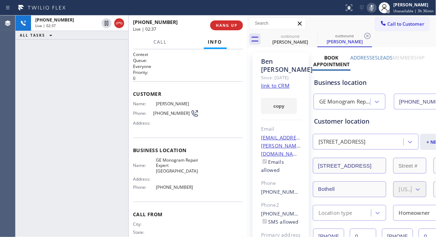
click at [373, 9] on icon at bounding box center [371, 8] width 8 height 8
click at [374, 10] on icon at bounding box center [371, 8] width 8 height 8
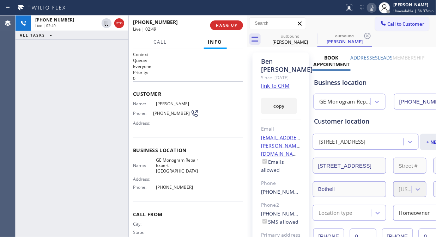
click at [374, 10] on icon at bounding box center [371, 8] width 8 height 8
click at [224, 25] on span "HANG UP" at bounding box center [226, 25] width 21 height 5
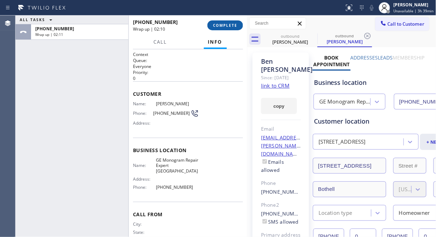
click at [215, 25] on span "COMPLETE" at bounding box center [225, 25] width 24 height 5
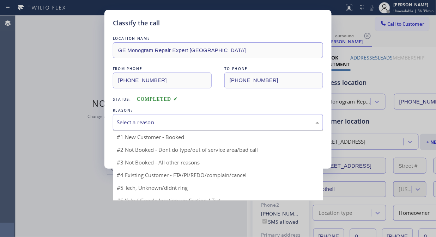
click at [219, 116] on div "Select a reason" at bounding box center [218, 122] width 210 height 17
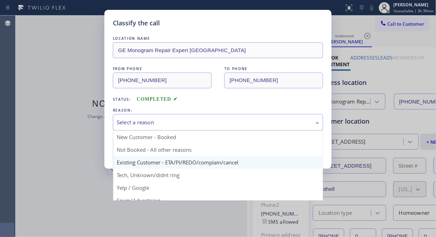
drag, startPoint x: 164, startPoint y: 161, endPoint x: 159, endPoint y: 161, distance: 5.3
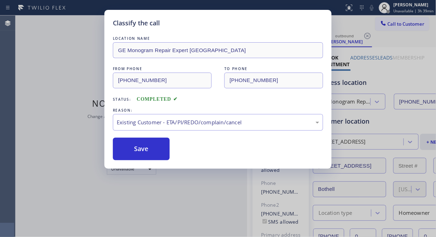
drag, startPoint x: 138, startPoint y: 153, endPoint x: 237, endPoint y: 227, distance: 122.9
click at [138, 154] on button "Save" at bounding box center [141, 149] width 57 height 23
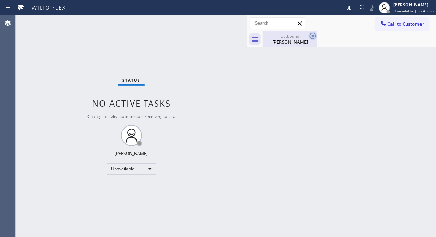
drag, startPoint x: 297, startPoint y: 45, endPoint x: 308, endPoint y: 35, distance: 15.2
click at [297, 44] on div "Ben Lee" at bounding box center [289, 42] width 53 height 6
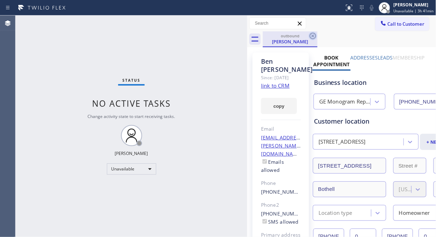
click at [309, 35] on icon at bounding box center [312, 36] width 8 height 8
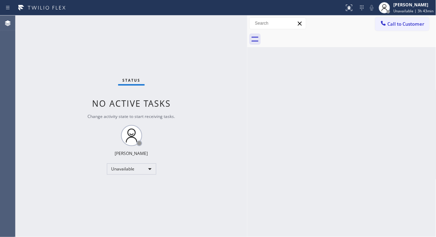
click at [125, 25] on div "Status No active tasks Change activity state to start receiving tasks. [PERSON_…" at bounding box center [132, 127] width 232 height 222
click at [404, 27] on span "Call to Customer" at bounding box center [405, 24] width 37 height 6
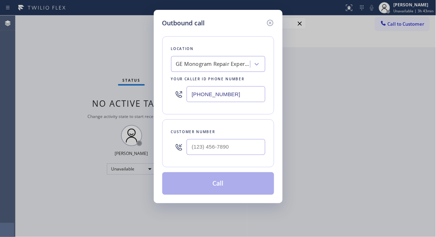
click at [190, 94] on input "(206) 203-6067" at bounding box center [225, 94] width 79 height 16
paste input "669) 208-7970"
type input "(669) 208-7970"
drag, startPoint x: 94, startPoint y: 67, endPoint x: 145, endPoint y: 97, distance: 58.1
click at [94, 67] on div "Outbound call Location 4B2.Paid SubzeroCare.online (San Jose, Google Ads) Your …" at bounding box center [218, 118] width 436 height 237
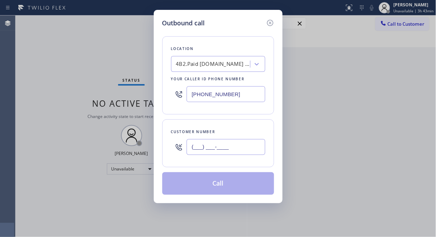
click at [198, 149] on input "(___) ___-____" at bounding box center [225, 147] width 79 height 16
paste input "978) 761-7059"
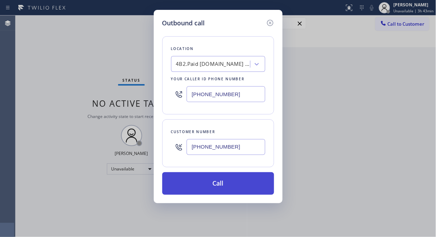
type input "(978) 761-7059"
click at [225, 185] on button "Call" at bounding box center [218, 183] width 112 height 23
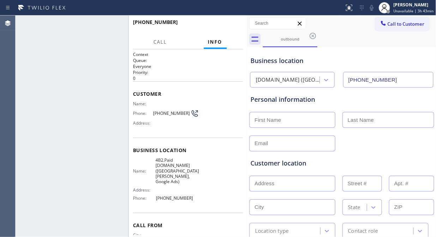
type input "(669) 208-7970"
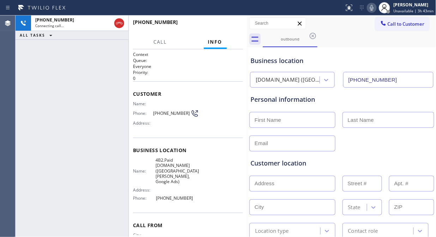
click at [94, 94] on div "+19787617059 Connecting call… ALL TASKS ALL TASKS ACTIVE TASKS TASKS IN WRAP UP" at bounding box center [72, 127] width 113 height 222
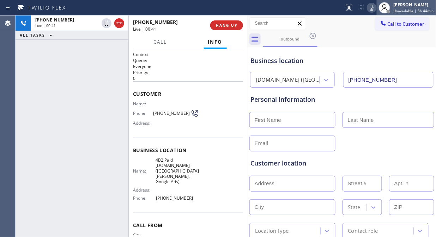
drag, startPoint x: 112, startPoint y: 96, endPoint x: 395, endPoint y: 13, distance: 295.1
click at [115, 96] on div "+19787617059 Live | 00:41 ALL TASKS ALL TASKS ACTIVE TASKS TASKS IN WRAP UP" at bounding box center [72, 127] width 113 height 222
click at [376, 6] on icon at bounding box center [371, 8] width 8 height 8
click at [375, 6] on icon at bounding box center [371, 8] width 8 height 8
click at [107, 88] on div "+19787617059 Live | 00:53 ALL TASKS ALL TASKS ACTIVE TASKS TASKS IN WRAP UP" at bounding box center [72, 127] width 113 height 222
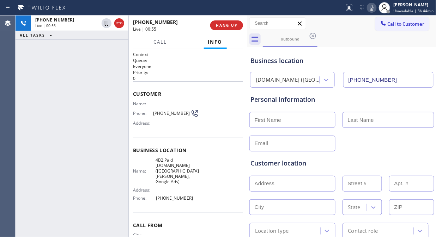
click at [372, 8] on icon at bounding box center [371, 8] width 8 height 8
click at [372, 8] on rect at bounding box center [371, 7] width 5 height 5
click at [228, 26] on span "HANG UP" at bounding box center [226, 25] width 21 height 5
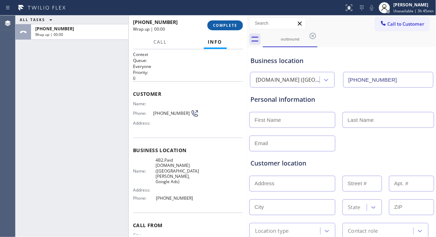
click at [228, 26] on span "COMPLETE" at bounding box center [225, 25] width 24 height 5
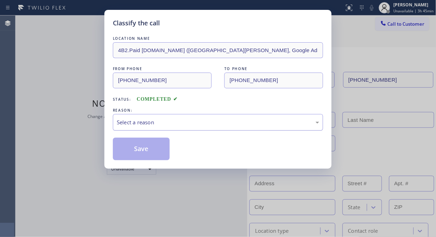
click at [220, 128] on div "Select a reason" at bounding box center [218, 122] width 210 height 17
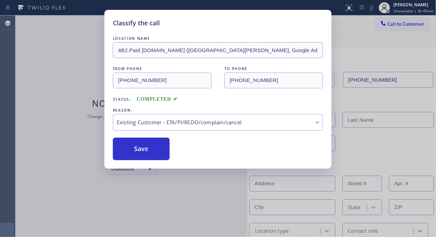
click at [164, 153] on button "Save" at bounding box center [141, 149] width 57 height 23
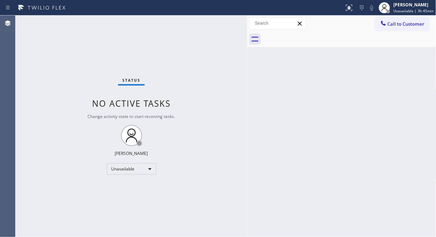
click at [91, 36] on div "Status No active tasks Change activity state to start receiving tasks. [PERSON_…" at bounding box center [132, 127] width 232 height 222
click at [378, 21] on button "Call to Customer" at bounding box center [402, 23] width 54 height 13
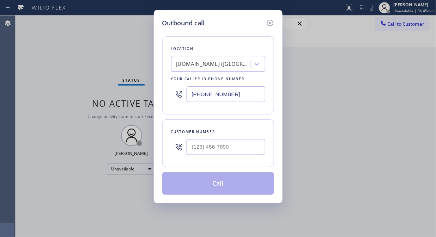
click at [185, 94] on div at bounding box center [179, 94] width 16 height 23
click at [186, 96] on div at bounding box center [179, 94] width 16 height 23
drag, startPoint x: 191, startPoint y: 96, endPoint x: 199, endPoint y: 96, distance: 8.5
click at [191, 96] on input "(669) 208-7970" at bounding box center [225, 94] width 79 height 16
paste input "786) 386-014"
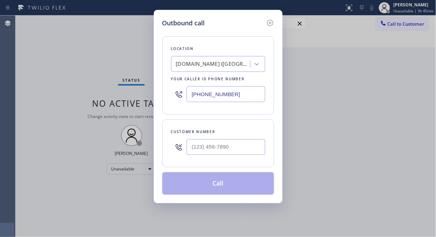
type input "(786) 386-0140"
click at [118, 48] on div "Outbound call Location Prestige HVAC Solutions Miami Your caller id phone numbe…" at bounding box center [218, 118] width 436 height 237
click at [195, 145] on input "(___) ___-____" at bounding box center [225, 147] width 79 height 16
paste input "305) 993-9196"
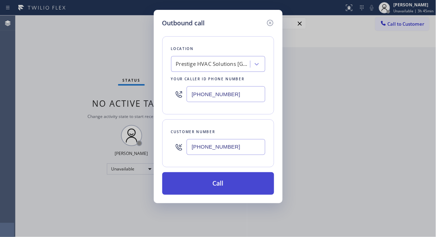
type input "(305) 993-9196"
click at [227, 185] on button "Call" at bounding box center [218, 183] width 112 height 23
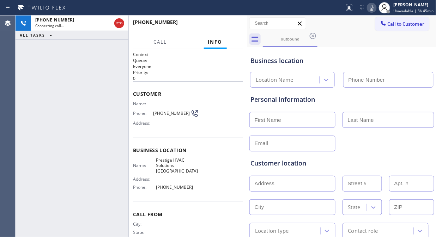
type input "(786) 386-0140"
click at [110, 114] on div "+13059939196 Live | 00:01 ALL TASKS ALL TASKS ACTIVE TASKS TASKS IN WRAP UP" at bounding box center [72, 127] width 113 height 222
click at [108, 102] on div "+13059939196 Live | 00:11 ALL TASKS ALL TASKS ACTIVE TASKS TASKS IN WRAP UP" at bounding box center [72, 127] width 113 height 222
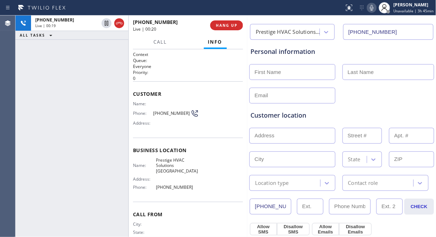
scroll to position [49, 0]
click at [359, 112] on div "Customer location" at bounding box center [341, 115] width 183 height 10
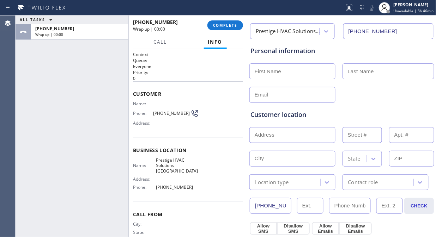
click at [107, 55] on div "ALL TASKS ALL TASKS ACTIVE TASKS TASKS IN WRAP UP +13059939196 Wrap up | 00:00" at bounding box center [72, 127] width 113 height 222
click at [216, 23] on span "COMPLETE" at bounding box center [225, 25] width 24 height 5
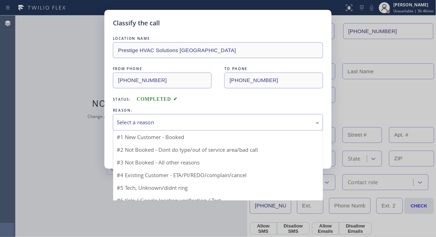
click at [216, 123] on div "Select a reason" at bounding box center [218, 122] width 202 height 8
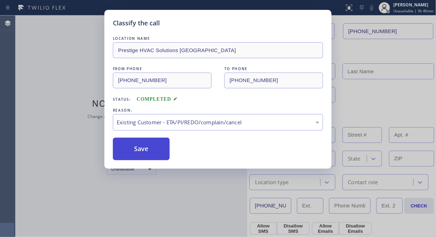
click at [152, 153] on button "Save" at bounding box center [141, 149] width 57 height 23
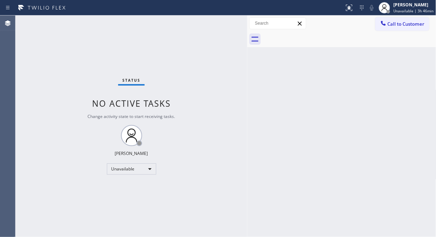
click at [138, 43] on div "Status No active tasks Change activity state to start receiving tasks. [PERSON_…" at bounding box center [132, 127] width 232 height 222
drag, startPoint x: 386, startPoint y: 26, endPoint x: 375, endPoint y: 32, distance: 12.9
click at [386, 26] on div at bounding box center [383, 24] width 8 height 8
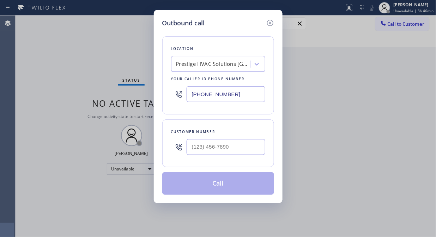
click at [189, 96] on input "(786) 386-0140" at bounding box center [225, 94] width 79 height 16
paste input "951) 476-0968"
type input "(951) 476-0968"
click at [141, 93] on div "Outbound call Location Earls Sure ADC Company Your caller id phone number (951)…" at bounding box center [218, 118] width 436 height 237
click at [196, 150] on input "(___) ___-____" at bounding box center [225, 147] width 79 height 16
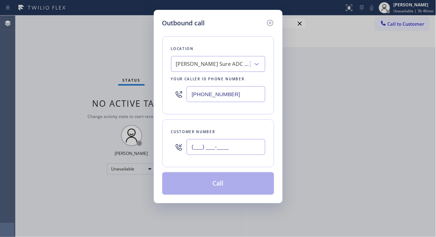
paste input "949) 332-1633"
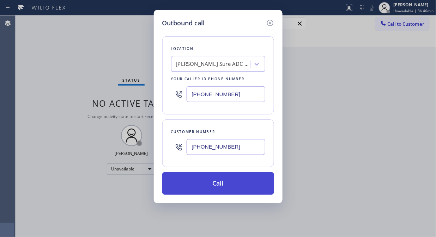
type input "(949) 332-1633"
click at [233, 189] on button "Call" at bounding box center [218, 183] width 112 height 23
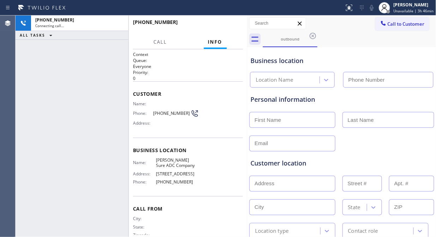
type input "(951) 476-0968"
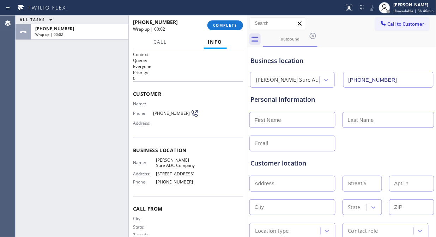
click at [118, 73] on div "ALL TASKS ALL TASKS ACTIVE TASKS TASKS IN WRAP UP +19493321633 Wrap up | 00:02" at bounding box center [72, 127] width 113 height 222
click at [224, 25] on span "COMPLETE" at bounding box center [225, 25] width 24 height 5
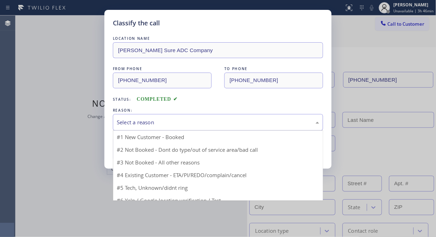
click at [200, 119] on div "Select a reason" at bounding box center [218, 122] width 202 height 8
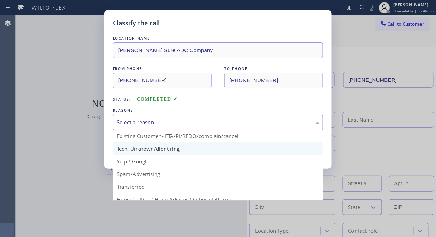
scroll to position [39, 0]
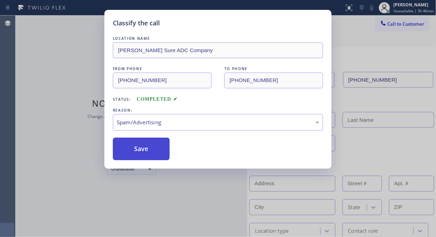
click at [146, 150] on button "Save" at bounding box center [141, 149] width 57 height 23
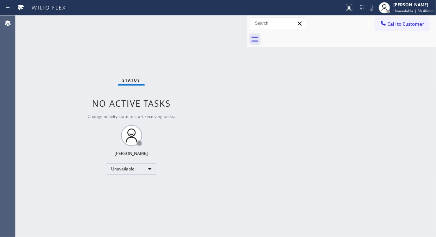
drag, startPoint x: 42, startPoint y: 43, endPoint x: 86, endPoint y: 48, distance: 45.0
click at [42, 43] on div "Status No active tasks Change activity state to start receiving tasks. [PERSON_…" at bounding box center [132, 127] width 232 height 222
click at [390, 22] on span "Call to Customer" at bounding box center [405, 24] width 37 height 6
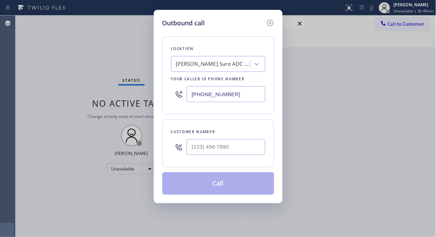
click at [190, 95] on input "(951) 476-0968" at bounding box center [225, 94] width 79 height 16
paste input "855) 731-4952"
type input "[PHONE_NUMBER]"
click at [150, 98] on div "Outbound call Location 5 Star Appliance Repair Your caller id phone number [PHO…" at bounding box center [218, 118] width 436 height 237
click at [193, 140] on input "(___) ___-____" at bounding box center [225, 147] width 79 height 16
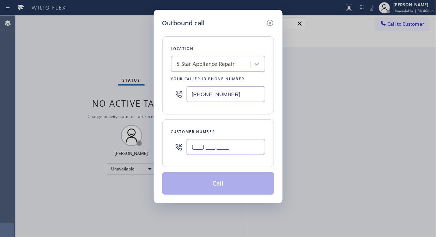
paste input "818) 726-5812"
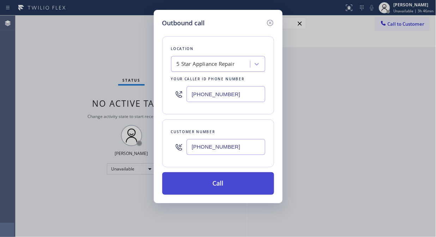
type input "(818) 726-5812"
click at [223, 186] on button "Call" at bounding box center [218, 183] width 112 height 23
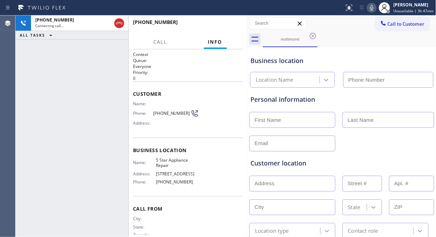
type input "[PHONE_NUMBER]"
click at [92, 63] on div "+18187265812 Live | 00:07 ALL TASKS ALL TASKS ACTIVE TASKS TASKS IN WRAP UP" at bounding box center [72, 127] width 113 height 222
click at [221, 25] on span "HANG UP" at bounding box center [226, 25] width 21 height 5
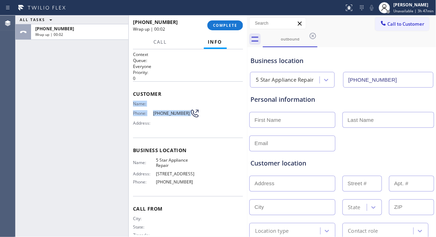
drag, startPoint x: 131, startPoint y: 103, endPoint x: 195, endPoint y: 117, distance: 65.2
click at [195, 117] on div "Context Queue: Everyone Priority: 0 Customer Name: Phone: (818) 726-5812 Addres…" at bounding box center [188, 143] width 118 height 188
copy div "Name: Phone: (818) 726-5812"
click at [90, 85] on div "ALL TASKS ALL TASKS ACTIVE TASKS TASKS IN WRAP UP +18187265812 Wrap up | 00:13" at bounding box center [72, 127] width 113 height 222
click at [217, 28] on button "COMPLETE" at bounding box center [225, 25] width 36 height 10
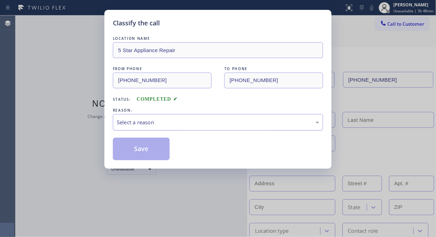
click at [225, 124] on div "Select a reason" at bounding box center [218, 122] width 202 height 8
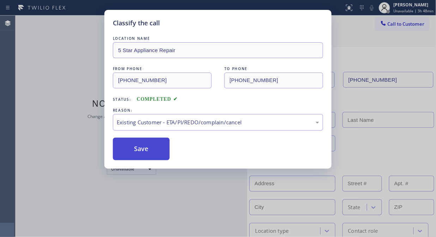
click at [144, 154] on button "Save" at bounding box center [141, 149] width 57 height 23
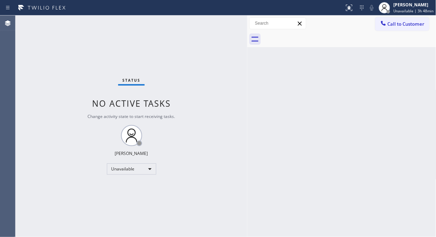
click at [129, 54] on div "Status No active tasks Change activity state to start receiving tasks. [PERSON_…" at bounding box center [132, 127] width 232 height 222
click at [386, 23] on icon at bounding box center [383, 23] width 7 height 7
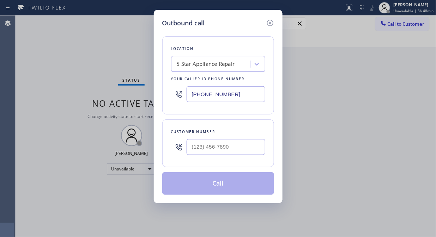
click at [189, 96] on input "[PHONE_NUMBER]" at bounding box center [225, 94] width 79 height 16
paste input "408) 677-2851"
type input "(408) 677-2851"
click at [149, 66] on div "Outbound call Location Electrical Land Los Gatos Your caller id phone number (4…" at bounding box center [218, 118] width 436 height 237
click at [189, 154] on input "(___) ___-____" at bounding box center [225, 147] width 79 height 16
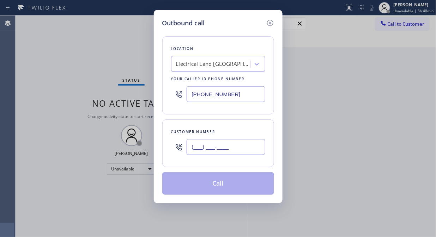
paste input "408) 489-2039"
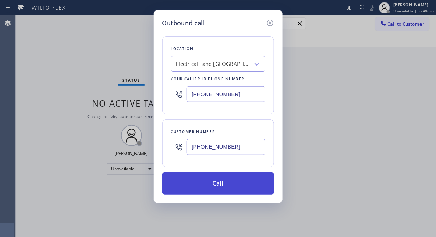
type input "(408) 489-2039"
click at [234, 191] on button "Call" at bounding box center [218, 183] width 112 height 23
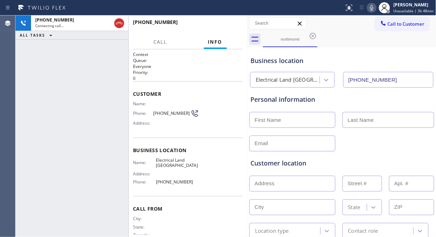
type input "(408) 677-2851"
click at [101, 94] on div "+14084892039 Connecting call… ALL TASKS ALL TASKS ACTIVE TASKS TASKS IN WRAP UP" at bounding box center [72, 127] width 113 height 222
drag, startPoint x: 147, startPoint y: 115, endPoint x: 180, endPoint y: 115, distance: 33.5
click at [180, 115] on div "Phone: (408) 489-2039" at bounding box center [166, 113] width 66 height 8
copy div "(408) 489-2039"
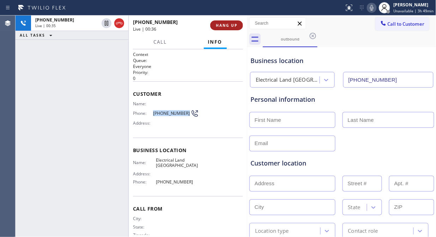
click at [227, 29] on button "HANG UP" at bounding box center [226, 25] width 33 height 10
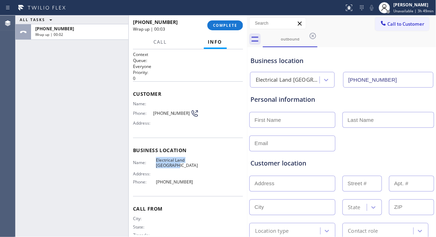
drag, startPoint x: 172, startPoint y: 166, endPoint x: 154, endPoint y: 160, distance: 19.2
click at [154, 160] on div "Name: Electrical Land Los Gatos" at bounding box center [166, 163] width 66 height 11
copy div "Electrical Land Los Gatos"
drag, startPoint x: 182, startPoint y: 183, endPoint x: 159, endPoint y: 181, distance: 23.3
click at [159, 181] on span "(408) 677-2851" at bounding box center [177, 181] width 43 height 5
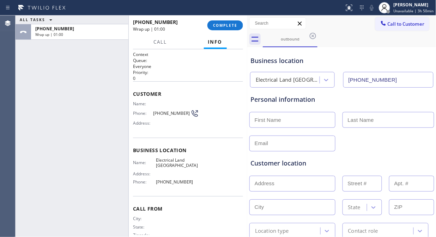
drag, startPoint x: 205, startPoint y: 183, endPoint x: 199, endPoint y: 183, distance: 6.0
click at [205, 183] on div "Name: Electrical Land Los Gatos Address: Phone: (408) 677-2851" at bounding box center [188, 173] width 110 height 30
drag, startPoint x: 188, startPoint y: 180, endPoint x: 152, endPoint y: 179, distance: 36.3
click at [152, 179] on div "Phone: (408) 677-2851" at bounding box center [166, 181] width 66 height 5
copy div "(408) 677-2851"
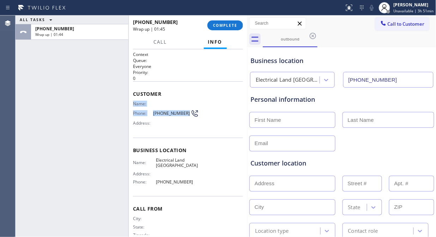
drag, startPoint x: 182, startPoint y: 112, endPoint x: 132, endPoint y: 103, distance: 51.1
click at [132, 103] on div "Context Queue: Everyone Priority: 0 Customer Name: Phone: (408) 489-2039 Addres…" at bounding box center [188, 143] width 118 height 188
copy div "Name: Phone: (408) 489-2039"
click at [75, 140] on div "ALL TASKS ALL TASKS ACTIVE TASKS TASKS IN WRAP UP +14084892039 Wrap up | 01:53" at bounding box center [72, 127] width 113 height 222
click at [223, 24] on span "COMPLETE" at bounding box center [225, 25] width 24 height 5
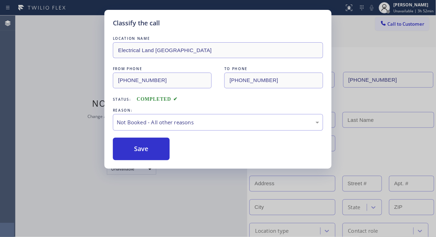
click at [148, 150] on button "Save" at bounding box center [141, 149] width 57 height 23
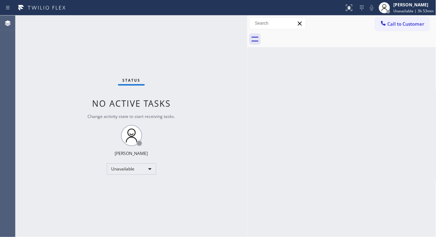
drag, startPoint x: 156, startPoint y: 41, endPoint x: 269, endPoint y: 37, distance: 113.2
click at [155, 41] on div "Status No active tasks Change activity state to start receiving tasks. [PERSON_…" at bounding box center [132, 127] width 232 height 222
drag, startPoint x: 416, startPoint y: 24, endPoint x: 406, endPoint y: 27, distance: 10.7
click at [413, 25] on span "Call to Customer" at bounding box center [405, 24] width 37 height 6
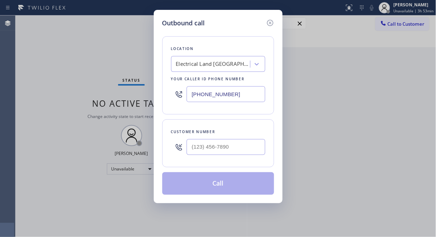
click at [188, 97] on input "(408) 677-2851" at bounding box center [225, 94] width 79 height 16
paste input "855) 662-5332"
type input "(855) 662-5332"
click at [155, 86] on div "Outbound call Location 4B2.Paid Sub Zero Repair Professionals Your caller id ph…" at bounding box center [218, 106] width 129 height 193
click at [192, 146] on input "(___) ___-____" at bounding box center [225, 147] width 79 height 16
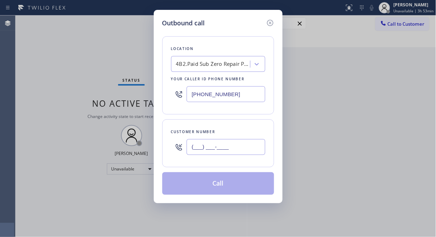
paste input "310) 717-8383"
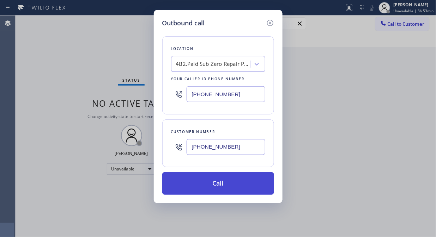
type input "(310) 717-8383"
click at [227, 186] on button "Call" at bounding box center [218, 183] width 112 height 23
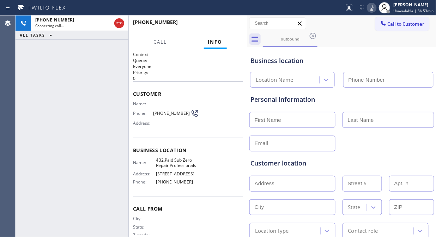
type input "(855) 662-5332"
click at [94, 66] on div "+13107178383 Live | 00:01 ALL TASKS ALL TASKS ACTIVE TASKS TASKS IN WRAP UP" at bounding box center [72, 127] width 113 height 222
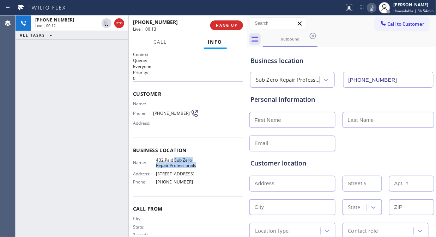
drag, startPoint x: 196, startPoint y: 164, endPoint x: 173, endPoint y: 160, distance: 23.2
click at [173, 160] on div "Name: 4B2.Paid Sub Zero Repair Professionals Address: 716 Yarmouth Rd Phone: (8…" at bounding box center [188, 173] width 110 height 30
copy span "Sub Zero Repair Professionals"
click at [191, 181] on span "(855) 662-5332" at bounding box center [177, 181] width 43 height 5
drag, startPoint x: 191, startPoint y: 180, endPoint x: 154, endPoint y: 182, distance: 37.1
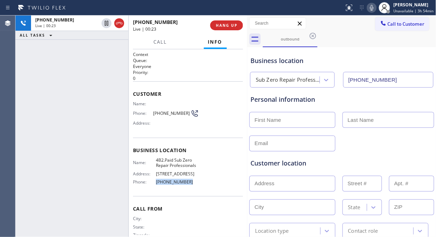
click at [156, 182] on span "(855) 662-5332" at bounding box center [177, 181] width 43 height 5
copy span "(855) 662-5332"
click at [228, 32] on div "+13107178383 Live | 00:36 HANG UP" at bounding box center [188, 25] width 110 height 18
drag, startPoint x: 228, startPoint y: 29, endPoint x: 238, endPoint y: 0, distance: 30.9
click at [228, 29] on button "HANG UP" at bounding box center [226, 25] width 33 height 10
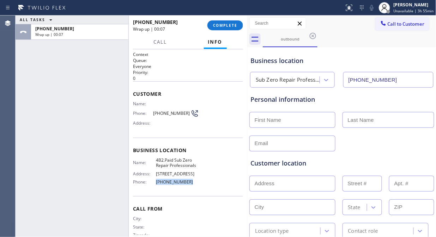
drag, startPoint x: 190, startPoint y: 182, endPoint x: 154, endPoint y: 182, distance: 35.6
click at [156, 182] on span "(855) 662-5332" at bounding box center [177, 181] width 43 height 5
copy span "(855) 662-5332"
drag, startPoint x: 182, startPoint y: 111, endPoint x: 150, endPoint y: 115, distance: 31.3
click at [150, 115] on div "Phone: (310) 717-8383" at bounding box center [166, 113] width 66 height 8
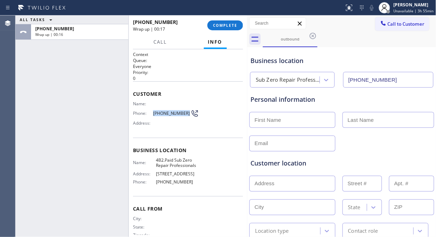
copy div "(310) 717-8383"
click at [225, 20] on div "+13107178383 Wrap up | 00:39 COMPLETE" at bounding box center [188, 25] width 110 height 18
click at [228, 20] on button "COMPLETE" at bounding box center [225, 25] width 36 height 10
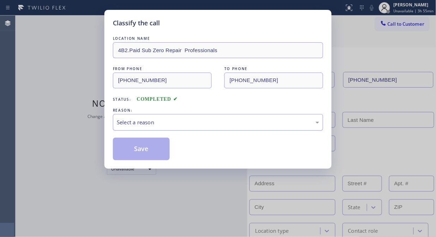
click at [229, 122] on div "Select a reason" at bounding box center [218, 122] width 202 height 8
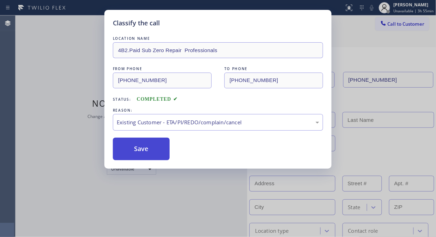
click at [158, 147] on button "Save" at bounding box center [141, 149] width 57 height 23
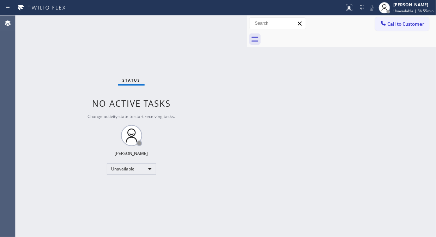
click at [100, 13] on div "Status report No issues detected If you experience an issue, please download th…" at bounding box center [218, 8] width 436 height 16
drag, startPoint x: 397, startPoint y: 27, endPoint x: 347, endPoint y: 38, distance: 51.5
click at [397, 27] on button "Call to Customer" at bounding box center [402, 23] width 54 height 13
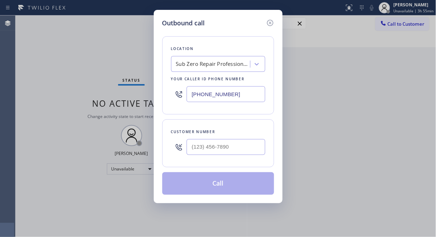
drag, startPoint x: 195, startPoint y: 92, endPoint x: 193, endPoint y: 96, distance: 4.3
click at [193, 96] on input "(855) 662-5332" at bounding box center [225, 94] width 79 height 16
click at [193, 97] on input "(855) 662-5332" at bounding box center [225, 94] width 79 height 16
paste input "510) 756-424"
click at [192, 94] on input "(510) 756-4242" at bounding box center [225, 94] width 79 height 16
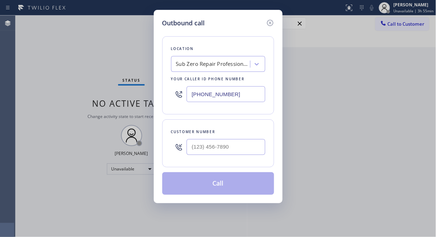
paste input "text"
type input "(510) 756-4242"
click at [159, 81] on div "Outbound call Location American Service Alliance Oakland Your caller id phone n…" at bounding box center [218, 106] width 129 height 193
click at [186, 146] on div at bounding box center [179, 147] width 16 height 23
click at [191, 145] on input "(___) ___-____" at bounding box center [225, 147] width 79 height 16
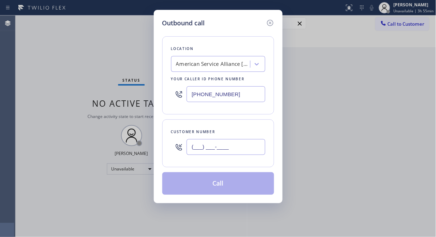
paste input "760) 648-3772"
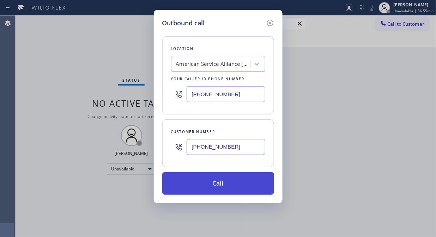
type input "(760) 648-3772"
click at [242, 182] on button "Call" at bounding box center [218, 183] width 112 height 23
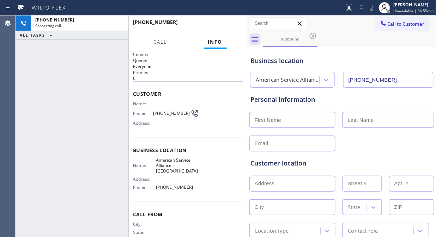
type input "(510) 756-4242"
click at [108, 124] on div "+17606483772 Live | 00:01 ALL TASKS ALL TASKS ACTIVE TASKS TASKS IN WRAP UP" at bounding box center [72, 127] width 113 height 222
click at [71, 114] on div "+17606483772 Live | 00:12 ALL TASKS ALL TASKS ACTIVE TASKS TASKS IN WRAP UP" at bounding box center [72, 127] width 113 height 222
click at [226, 27] on span "HANG UP" at bounding box center [226, 25] width 21 height 5
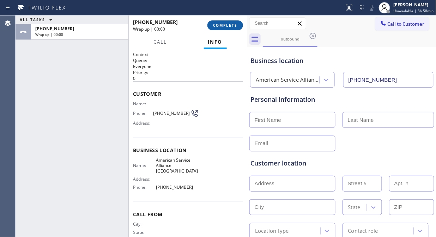
click at [226, 27] on span "COMPLETE" at bounding box center [225, 25] width 24 height 5
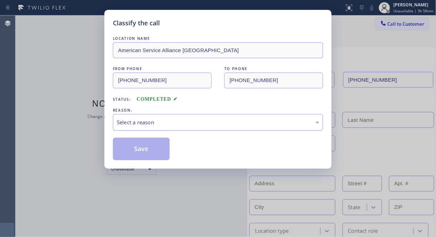
click at [229, 122] on div "Select a reason" at bounding box center [218, 122] width 202 height 8
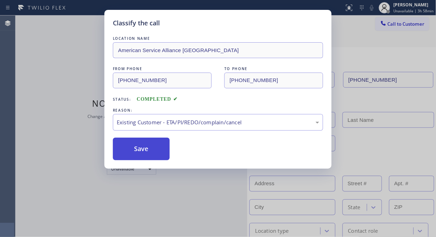
click at [149, 155] on button "Save" at bounding box center [141, 149] width 57 height 23
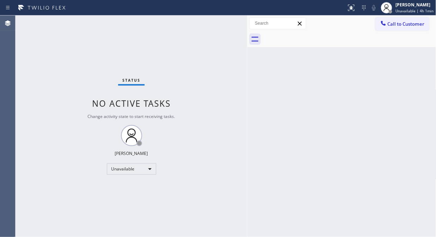
click at [107, 51] on div "Status No active tasks Change activity state to start receiving tasks. [PERSON_…" at bounding box center [132, 127] width 232 height 222
click at [389, 27] on button "Call to Customer" at bounding box center [402, 23] width 54 height 13
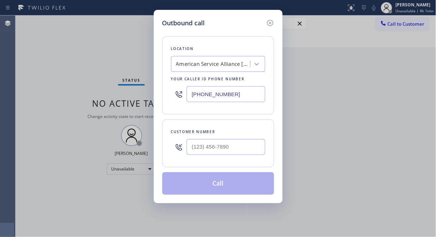
click at [192, 96] on input "(510) 756-4242" at bounding box center [225, 94] width 79 height 16
paste input "213) 722-3593"
type input "(510) 756-4242"
drag, startPoint x: 159, startPoint y: 94, endPoint x: 178, endPoint y: 115, distance: 28.5
click at [158, 94] on div "Outbound call Location American Service Alliance Oakland Your caller id phone n…" at bounding box center [218, 106] width 129 height 193
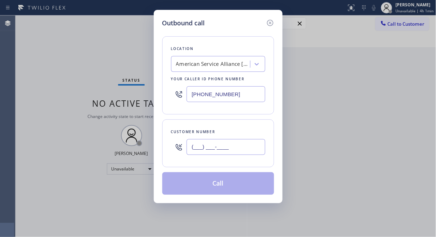
click at [192, 152] on input "(___) ___-____" at bounding box center [225, 147] width 79 height 16
paste input "424) 313-4871"
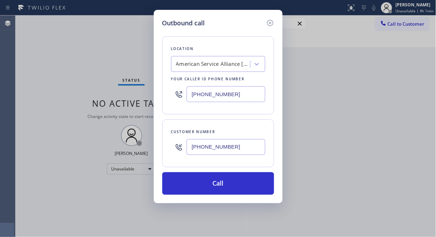
type input "(424) 313-4871"
click at [159, 80] on div "Outbound call Location American Service Alliance Oakland Your caller id phone n…" at bounding box center [218, 106] width 129 height 193
click at [190, 97] on input "(510) 756-4242" at bounding box center [225, 94] width 79 height 16
paste input "213) 722-3593"
click at [160, 96] on div "Outbound call Location 4B2.Paid Viking Appliancerepair Pros (Google Ads, LA) Yo…" at bounding box center [218, 106] width 129 height 193
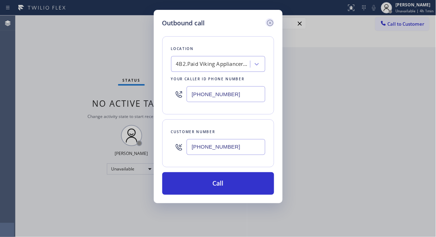
click at [273, 22] on icon at bounding box center [269, 23] width 6 height 6
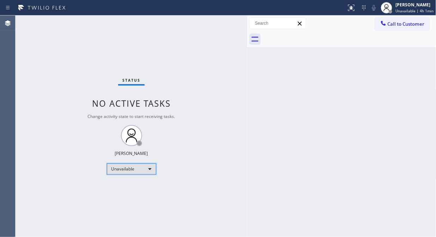
click at [126, 168] on div "Unavailable" at bounding box center [131, 169] width 49 height 11
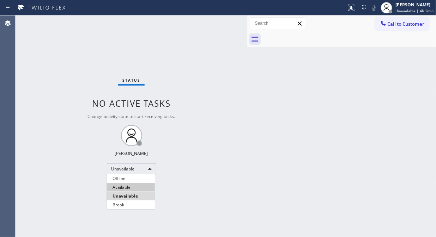
click at [128, 189] on li "Available" at bounding box center [131, 187] width 48 height 8
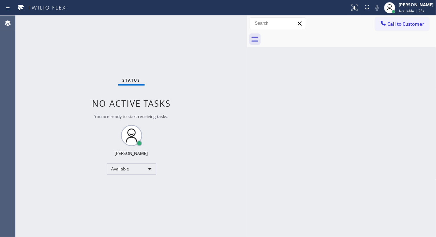
click at [119, 39] on div "Status No active tasks You are ready to start receiving tasks. Fila Garciano Av…" at bounding box center [132, 127] width 232 height 222
click at [401, 26] on span "Call to Customer" at bounding box center [405, 24] width 37 height 6
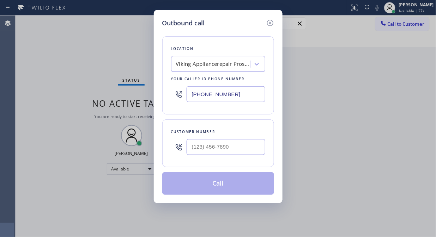
click at [190, 94] on input "(213) 722-3593" at bounding box center [225, 94] width 79 height 16
paste input "855) 662-5332"
type input "(855) 662-5332"
click at [159, 68] on div "Outbound call Location 4B2.Paid Sub Zero Repair Professionals Your caller id ph…" at bounding box center [218, 106] width 129 height 193
click at [154, 79] on div "Outbound call Location 4B2.Paid Sub Zero Repair Professionals Your caller id ph…" at bounding box center [218, 106] width 129 height 193
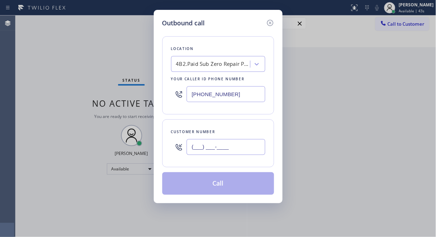
click at [188, 148] on input "(___) ___-____" at bounding box center [225, 147] width 79 height 16
paste input "310) 717-8383"
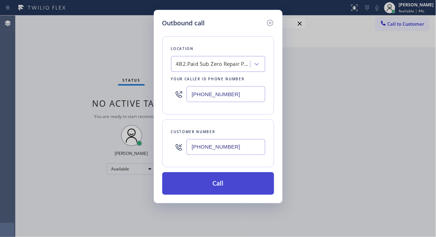
type input "(310) 717-8383"
click at [219, 184] on button "Call" at bounding box center [218, 183] width 112 height 23
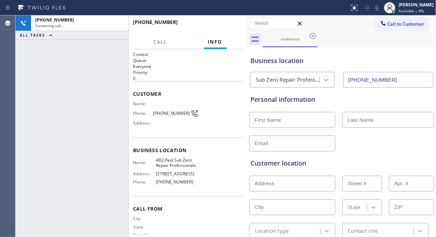
type input "(855) 662-5332"
click at [116, 115] on div "+13107178383 Live | 00:01 ALL TASKS ALL TASKS ACTIVE TASKS TASKS IN WRAP UP" at bounding box center [72, 127] width 113 height 222
click at [85, 104] on div "+13107178383 Live | 00:16 ALL TASKS ALL TASKS ACTIVE TASKS TASKS IN WRAP UP" at bounding box center [72, 127] width 113 height 222
click at [381, 6] on icon at bounding box center [377, 8] width 8 height 8
click at [379, 6] on icon at bounding box center [377, 8] width 4 height 6
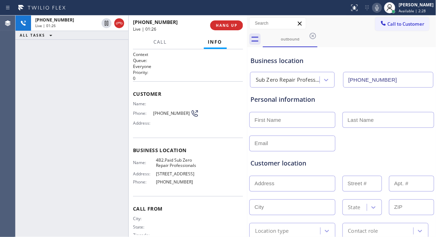
click at [379, 8] on icon at bounding box center [377, 8] width 4 height 6
click at [381, 8] on icon at bounding box center [377, 8] width 8 height 8
click at [358, 26] on div "Call to Customer Outbound call Location Sub Zero Repair Professionals Your call…" at bounding box center [341, 23] width 189 height 12
click at [381, 12] on icon at bounding box center [377, 8] width 8 height 8
click at [379, 9] on icon at bounding box center [377, 8] width 4 height 6
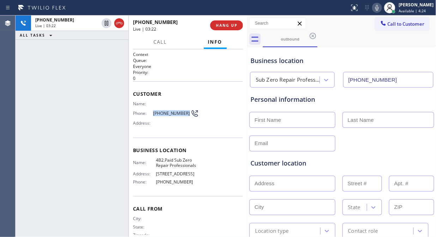
drag, startPoint x: 149, startPoint y: 114, endPoint x: 185, endPoint y: 111, distance: 36.4
click at [185, 111] on div "Phone: (310) 717-8383" at bounding box center [166, 113] width 66 height 8
click at [381, 9] on icon at bounding box center [377, 8] width 8 height 8
click at [381, 10] on icon at bounding box center [377, 8] width 8 height 8
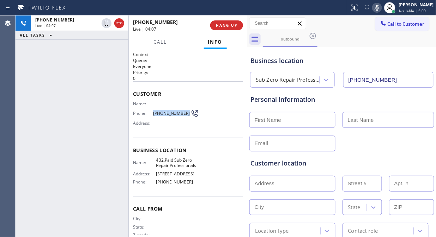
click at [379, 9] on icon at bounding box center [377, 8] width 4 height 6
click at [379, 8] on icon at bounding box center [377, 8] width 4 height 6
click at [354, 52] on div "Business location Sub Zero Repair Professionals (855) 662-5332" at bounding box center [341, 68] width 185 height 39
click at [381, 8] on icon at bounding box center [377, 8] width 8 height 8
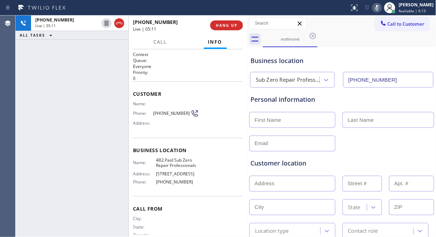
click at [379, 8] on rect at bounding box center [376, 7] width 5 height 5
click at [379, 7] on icon at bounding box center [377, 8] width 4 height 6
click at [235, 25] on span "HANG UP" at bounding box center [226, 25] width 21 height 5
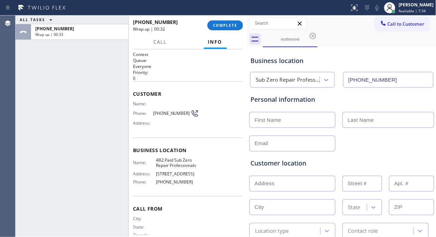
click at [274, 122] on input "text" at bounding box center [292, 120] width 86 height 16
paste input "Sylvester Ciraulo"
drag, startPoint x: 303, startPoint y: 121, endPoint x: 279, endPoint y: 121, distance: 24.7
click at [279, 121] on input "Sylvester Ciraulo" at bounding box center [292, 120] width 86 height 16
type input "Sylvester Ciraulo"
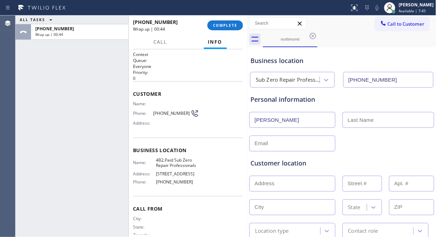
click at [360, 120] on input "text" at bounding box center [388, 120] width 92 height 16
paste input "Sylvester Ciraulo"
drag, startPoint x: 315, startPoint y: 122, endPoint x: 297, endPoint y: 122, distance: 18.3
click at [297, 122] on input "Sylvester Ciraulo" at bounding box center [292, 120] width 86 height 16
drag, startPoint x: 368, startPoint y: 120, endPoint x: 338, endPoint y: 122, distance: 30.0
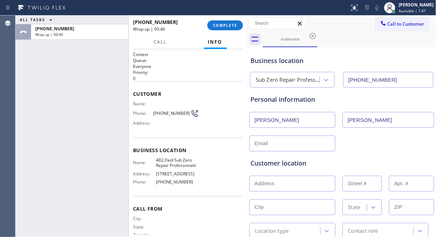
click at [338, 122] on div "Sylvester Ciraulo Sylvester Ciraulo" at bounding box center [341, 119] width 186 height 17
type input "Ciraulo"
drag, startPoint x: 306, startPoint y: 115, endPoint x: 276, endPoint y: 123, distance: 30.7
click at [276, 123] on input "Sylvester Ciraulo" at bounding box center [292, 120] width 86 height 16
type input "Sylvester"
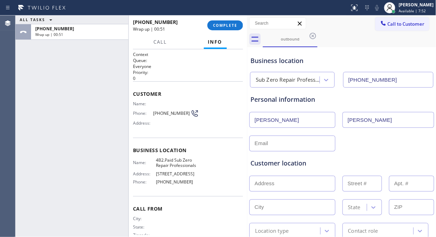
click at [293, 143] on input "text" at bounding box center [292, 144] width 86 height 16
paste input "mdurrell@att.net"
type input "mdurrell@att.net"
click at [371, 145] on div "mdurrell@att.net" at bounding box center [341, 142] width 186 height 17
click at [267, 187] on input "text" at bounding box center [292, 184] width 86 height 16
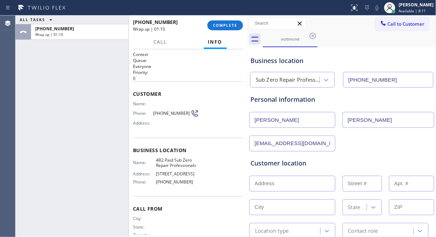
paste input "6521 Drexel AveLos Angeles, CA 90048"
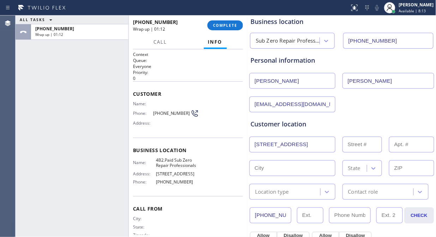
type input "6521 Drexel Ave"
type input "6521"
type input "[GEOGRAPHIC_DATA]"
type input "90048"
click at [291, 191] on div "Location type" at bounding box center [285, 192] width 69 height 12
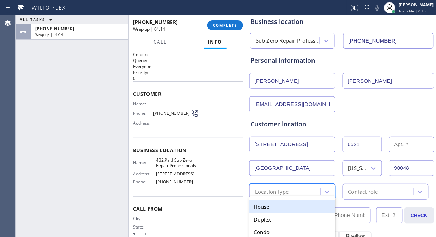
drag, startPoint x: 287, startPoint y: 203, endPoint x: 346, endPoint y: 189, distance: 60.5
click at [290, 204] on div "House" at bounding box center [292, 207] width 86 height 13
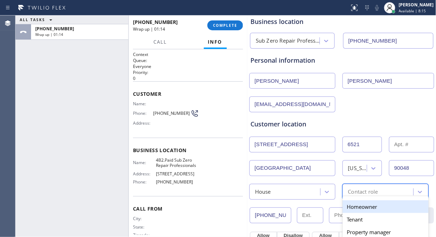
click at [348, 189] on div "Contact role" at bounding box center [363, 192] width 30 height 8
click at [350, 203] on div "Homeowner" at bounding box center [385, 207] width 86 height 13
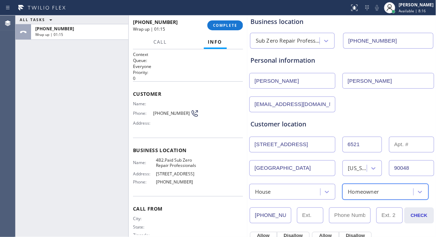
scroll to position [117, 0]
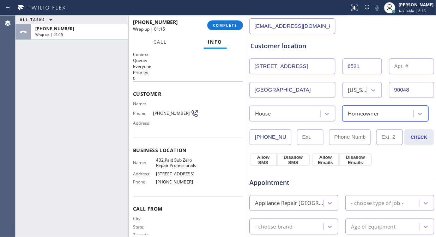
click at [259, 163] on div "Appointment Appliance Repair High End - choose type of job - - choose brand - A…" at bounding box center [341, 232] width 185 height 138
click at [331, 162] on button "Allow Emails" at bounding box center [325, 160] width 27 height 13
click at [394, 182] on div "Appointment" at bounding box center [341, 179] width 186 height 18
click at [376, 203] on div "- choose type of job -" at bounding box center [377, 203] width 53 height 8
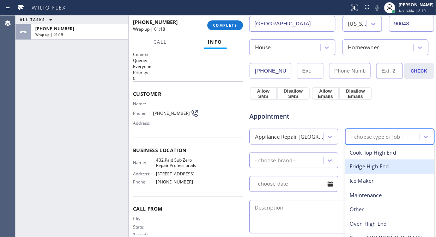
scroll to position [196, 0]
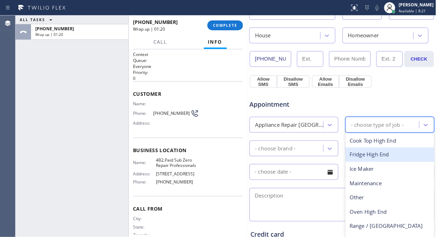
click at [359, 125] on div "- choose type of job -" at bounding box center [377, 125] width 53 height 8
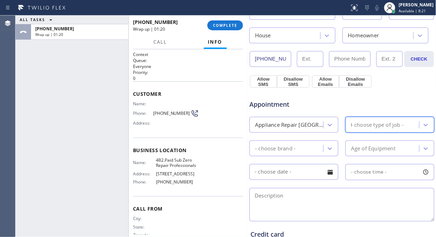
type input "fr"
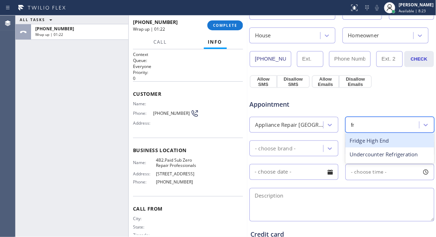
click at [358, 143] on div "Fridge High End" at bounding box center [389, 141] width 89 height 14
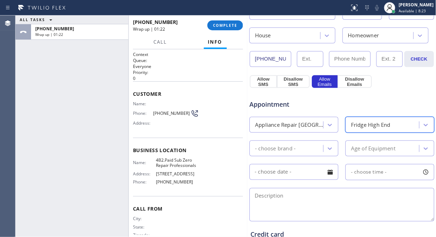
click at [311, 144] on div "- choose brand -" at bounding box center [287, 148] width 72 height 12
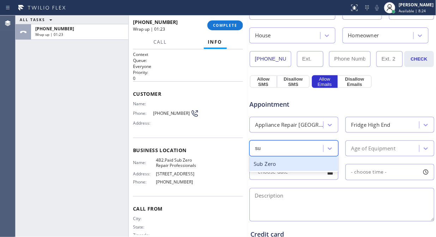
type input "sub"
click at [300, 163] on div "Sub Zero" at bounding box center [293, 164] width 89 height 14
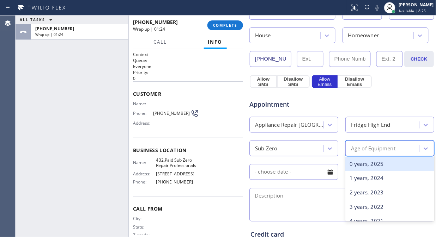
click at [371, 151] on div "Age of Equipment" at bounding box center [373, 149] width 44 height 8
type input "15"
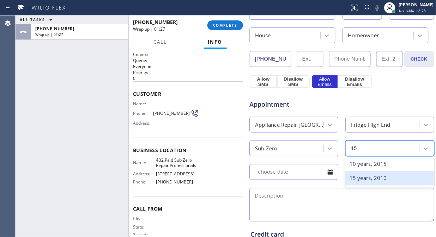
click at [370, 175] on div "15 years, 2010" at bounding box center [389, 178] width 89 height 14
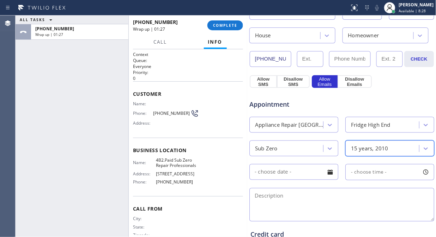
click at [326, 174] on div at bounding box center [330, 172] width 12 height 12
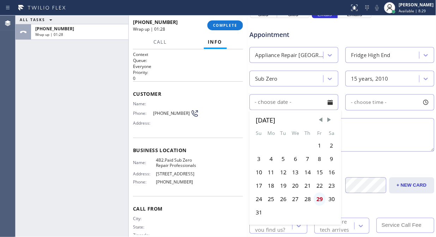
scroll to position [274, 0]
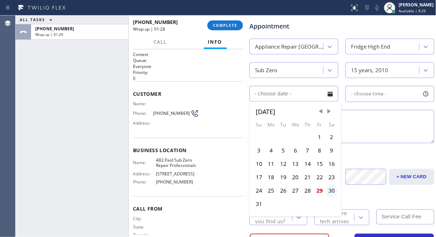
click at [331, 186] on div "30" at bounding box center [331, 190] width 12 height 13
type input "08/30/2025"
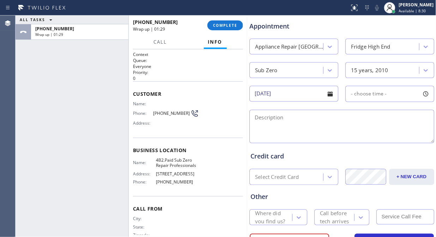
click at [378, 97] on span "- choose time -" at bounding box center [369, 94] width 36 height 7
click at [354, 134] on div "FROM TILL 8:00 AM 8:00 AM" at bounding box center [384, 127] width 78 height 51
drag, startPoint x: 352, startPoint y: 135, endPoint x: 386, endPoint y: 136, distance: 33.1
click at [387, 136] on div at bounding box center [391, 137] width 8 height 15
drag, startPoint x: 388, startPoint y: 137, endPoint x: 383, endPoint y: 138, distance: 4.5
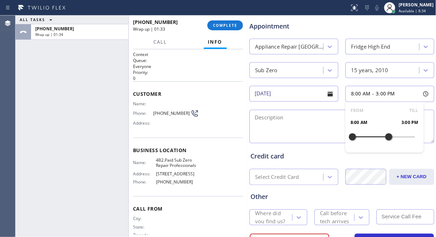
click at [384, 138] on div at bounding box center [388, 137] width 8 height 15
drag, startPoint x: 352, startPoint y: 139, endPoint x: 369, endPoint y: 139, distance: 16.9
click at [369, 139] on div at bounding box center [373, 137] width 8 height 15
click at [313, 132] on textarea at bounding box center [341, 126] width 185 height 33
click at [330, 123] on textarea "12-3/ NO SCF/" at bounding box center [341, 126] width 185 height 33
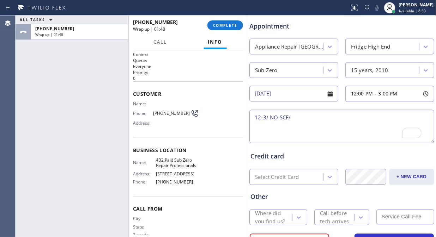
paste textarea "Sub Zero/ Fridge/ not cooling on the / 15 yrs."
click at [337, 118] on textarea "12-3/ NO SCF/ Sub Zero/ Fridge/ not cooling on the / 15 yrs." at bounding box center [341, 126] width 185 height 33
drag, startPoint x: 408, startPoint y: 117, endPoint x: 265, endPoint y: 133, distance: 143.6
click at [265, 133] on textarea "12-3/ NO SCF/ Sub Zero/ Fridge/ the other side is not cooling on the / 15 yrs." at bounding box center [341, 126] width 185 height 33
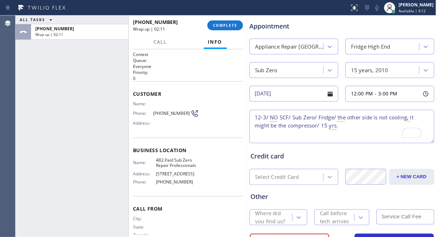
click at [344, 133] on textarea "12-3/ NO SCF/ Sub Zero/ Fridge/ the other side is not cooling, it might be the …" at bounding box center [341, 126] width 185 height 33
drag, startPoint x: 199, startPoint y: 166, endPoint x: 172, endPoint y: 160, distance: 28.1
click at [172, 160] on div "Name: 4B2.Paid Sub Zero Repair Professionals Address: 716 Yarmouth Rd Phone: (8…" at bounding box center [188, 173] width 110 height 30
click at [340, 125] on textarea "12-3/ NO SCF/ Sub Zero/ Fridge/ the other side is not cooling, it might be the …" at bounding box center [341, 126] width 185 height 33
paste textarea "Sub Zero Repair Professionals"
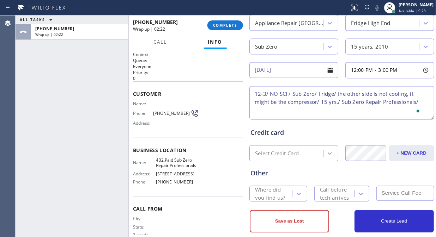
scroll to position [309, 0]
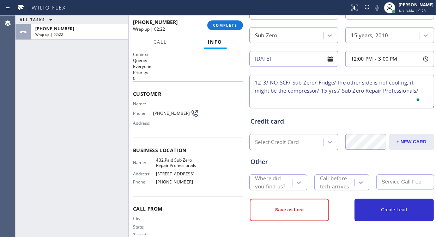
type textarea "12-3/ NO SCF/ Sub Zero/ Fridge/ the other side is not cooling, it might be the …"
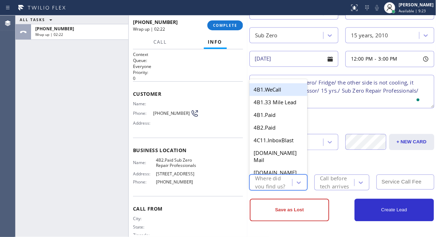
click at [265, 180] on div "Where did you find us?" at bounding box center [273, 183] width 36 height 16
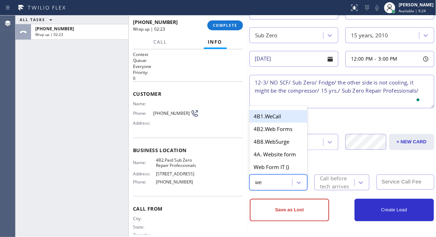
type input "web"
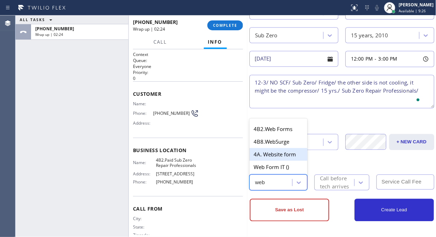
click at [279, 154] on div "4A. Website form" at bounding box center [278, 154] width 58 height 13
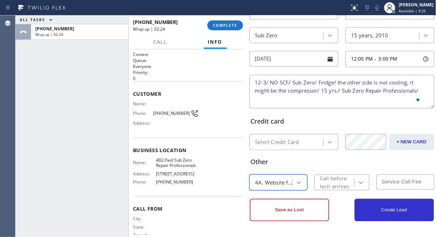
drag, startPoint x: 329, startPoint y: 186, endPoint x: 328, endPoint y: 181, distance: 5.0
click at [329, 185] on div "Call before tech arrives" at bounding box center [336, 183] width 33 height 16
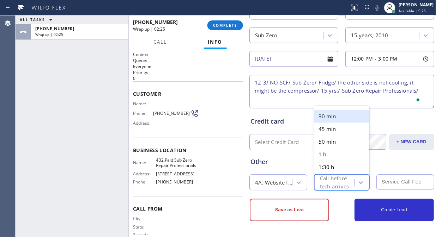
drag, startPoint x: 326, startPoint y: 116, endPoint x: 388, endPoint y: 187, distance: 94.5
click at [327, 116] on div "30 min" at bounding box center [341, 116] width 55 height 13
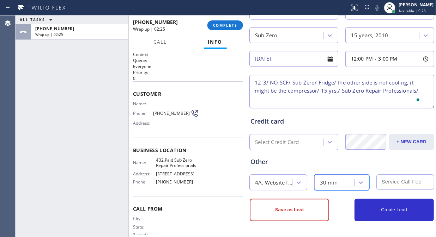
click at [394, 182] on input "text" at bounding box center [405, 182] width 58 height 15
type input "0"
click at [422, 92] on textarea "12-3/ NO SCF/ Sub Zero/ Fridge/ the other side is not cooling, it might be the …" at bounding box center [341, 91] width 185 height 33
paste textarea "Please call 30 minutes prior to arrival."
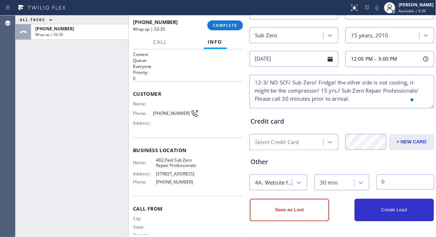
scroll to position [3, 0]
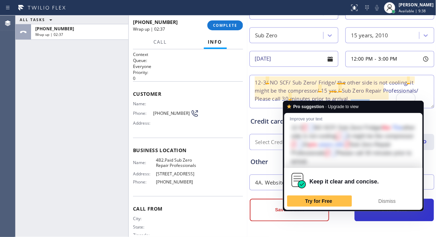
click at [293, 96] on textarea "12-3/ NO SCF/ Sub Zero/ Fridge/ the other side is not cooling, it might be the …" at bounding box center [341, 91] width 185 height 33
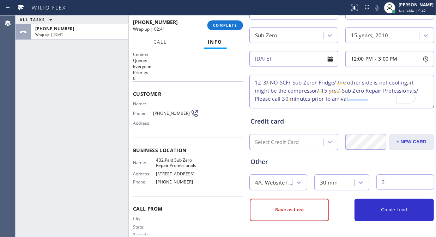
click at [286, 93] on textarea "12-3/ NO SCF/ Sub Zero/ Fridge/ the other side is not cooling, it might be the …" at bounding box center [341, 91] width 185 height 33
click at [254, 80] on textarea "12-3/ NO SCF/ Sub Zero/ Fridge/ the other side is not cooling, it might be the …" at bounding box center [341, 91] width 185 height 33
type textarea "12-3/ NO SCF/ Sub Zero/ Fridge/ the other side is not cooling, it might be the …"
drag, startPoint x: 382, startPoint y: 164, endPoint x: 343, endPoint y: 161, distance: 38.8
click at [381, 164] on div "Other" at bounding box center [341, 163] width 183 height 10
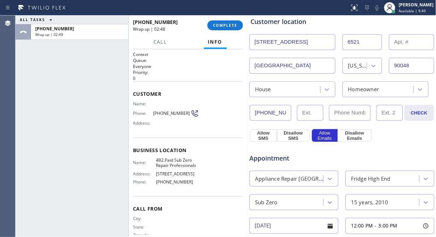
scroll to position [113, 0]
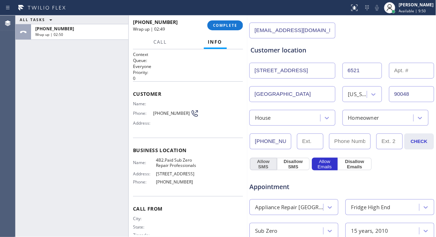
click at [259, 166] on button "Allow SMS" at bounding box center [263, 164] width 27 height 13
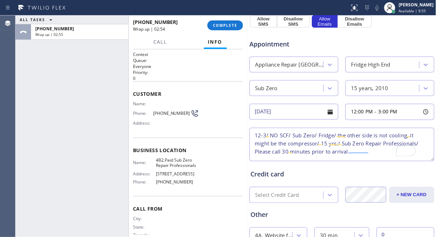
scroll to position [0, 0]
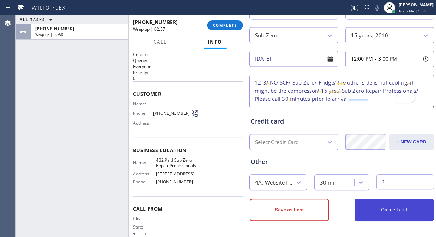
click at [383, 213] on button "Create Lead" at bounding box center [393, 210] width 79 height 23
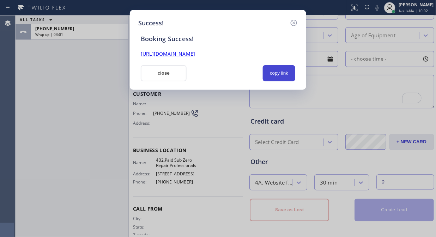
click at [278, 71] on button "copy link" at bounding box center [279, 73] width 32 height 16
click at [195, 51] on link "https://erp.apollosoft.co/customer/760104#portlet_lead" at bounding box center [168, 53] width 54 height 7
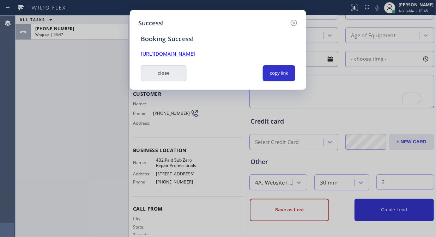
click at [168, 75] on button "close" at bounding box center [164, 73] width 46 height 16
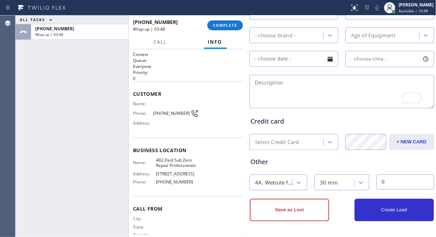
click at [225, 33] on div "+13107178383 Wrap up | 03:48 COMPLETE" at bounding box center [188, 25] width 110 height 18
click at [225, 28] on button "COMPLETE" at bounding box center [225, 25] width 36 height 10
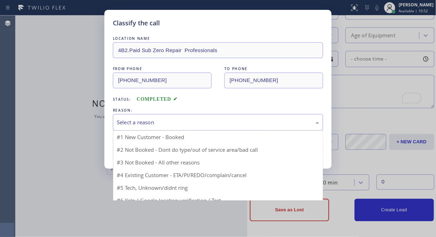
click at [196, 118] on div "Select a reason" at bounding box center [218, 122] width 202 height 8
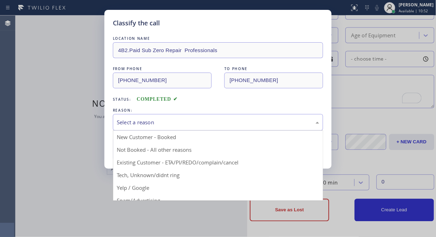
drag, startPoint x: 175, startPoint y: 138, endPoint x: 170, endPoint y: 139, distance: 5.3
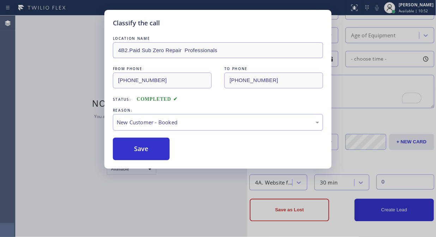
drag, startPoint x: 139, startPoint y: 150, endPoint x: 254, endPoint y: 207, distance: 128.1
click at [139, 153] on button "Save" at bounding box center [141, 149] width 57 height 23
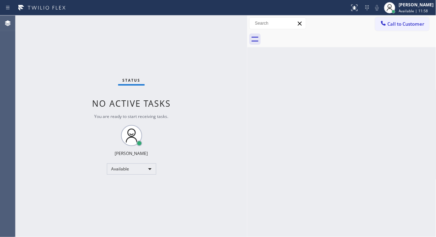
click at [145, 57] on div "Status No active tasks You are ready to start receiving tasks. Fila Garciano Av…" at bounding box center [132, 127] width 232 height 222
drag, startPoint x: 386, startPoint y: 29, endPoint x: 376, endPoint y: 31, distance: 10.1
click at [387, 27] on button "Call to Customer" at bounding box center [402, 23] width 54 height 13
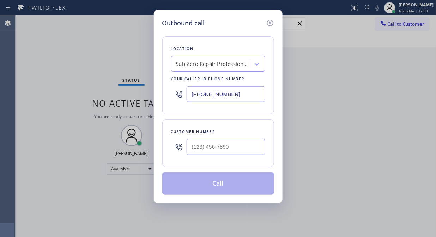
click at [189, 100] on input "(855) 662-5332" at bounding box center [225, 94] width 79 height 16
paste input "408) 549-7996"
type input "(408) 549-7996"
click at [157, 97] on div "Outbound call Location Electric Wire Services Cupertino Your caller id phone nu…" at bounding box center [218, 106] width 129 height 193
click at [192, 149] on input "(___) ___-____" at bounding box center [225, 147] width 79 height 16
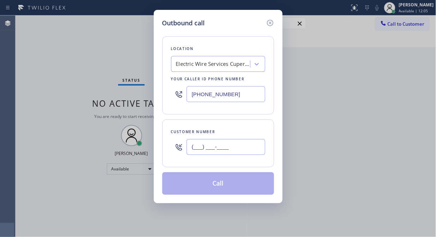
paste input "408) 489-2039"
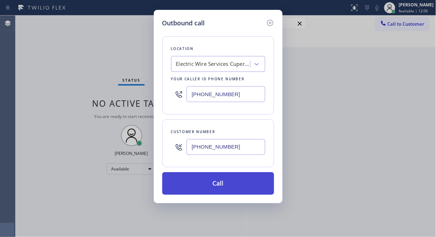
type input "(408) 489-2039"
click at [227, 183] on button "Call" at bounding box center [218, 183] width 112 height 23
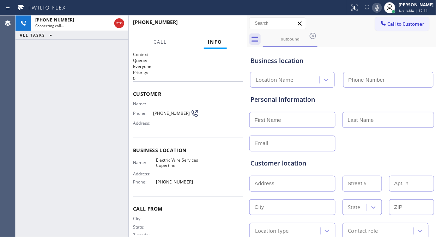
type input "(408) 549-7996"
click at [112, 97] on div "+14084892039 Connecting call… ALL TASKS ALL TASKS ACTIVE TASKS TASKS IN WRAP UP" at bounding box center [72, 127] width 113 height 222
click at [95, 84] on div "+14084892039 Live | 00:05 ALL TASKS ALL TASKS ACTIVE TASKS TASKS IN WRAP UP" at bounding box center [72, 127] width 113 height 222
click at [232, 27] on span "HANG UP" at bounding box center [226, 25] width 21 height 5
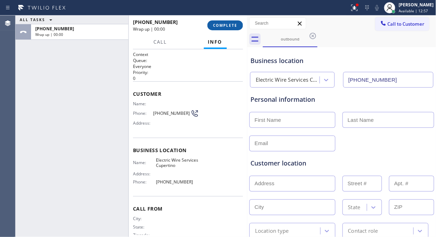
click at [232, 27] on span "COMPLETE" at bounding box center [225, 25] width 24 height 5
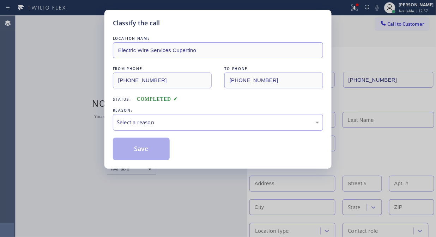
click at [221, 114] on div "REASON: Select a reason" at bounding box center [218, 119] width 210 height 24
click at [219, 118] on div "Select a reason" at bounding box center [218, 122] width 210 height 17
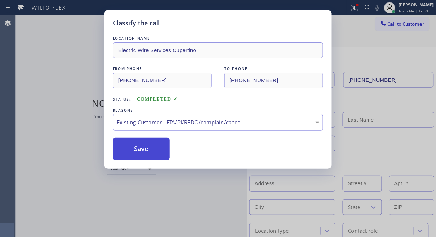
drag, startPoint x: 204, startPoint y: 159, endPoint x: 166, endPoint y: 155, distance: 37.9
click at [166, 155] on button "Save" at bounding box center [141, 149] width 57 height 23
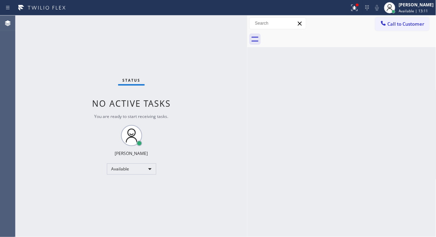
click at [159, 59] on div "Status No active tasks You are ready to start receiving tasks. Fila Garciano Av…" at bounding box center [132, 127] width 232 height 222
click at [382, 22] on icon at bounding box center [383, 23] width 7 height 7
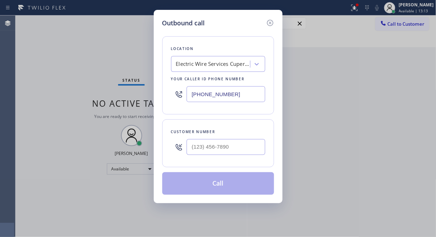
click at [191, 93] on input "(408) 549-7996" at bounding box center [225, 94] width 79 height 16
paste input "213) 722-3593"
type input "(213) 722-3593"
drag, startPoint x: 161, startPoint y: 64, endPoint x: 161, endPoint y: 69, distance: 4.9
click at [161, 64] on div "Outbound call Location 4B2.Paid Viking Appliancerepair Pros (Google Ads, LA) Yo…" at bounding box center [218, 106] width 129 height 193
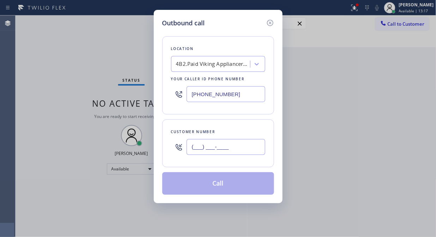
click at [188, 147] on input "(___) ___-____" at bounding box center [225, 147] width 79 height 16
paste input "424) 313-4871"
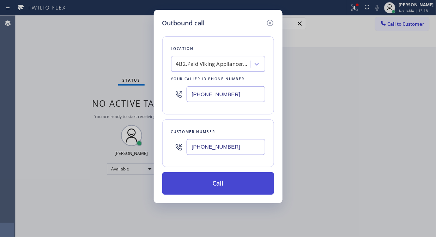
type input "(424) 313-4871"
click at [226, 184] on button "Call" at bounding box center [218, 183] width 112 height 23
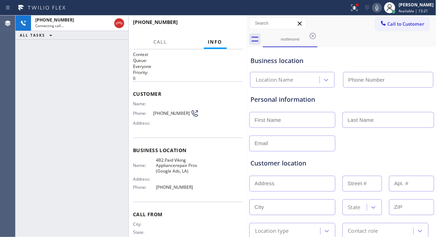
type input "(213) 722-3593"
click at [100, 76] on div "+14243134871 Live | 00:00 ALL TASKS ALL TASKS ACTIVE TASKS TASKS IN WRAP UP" at bounding box center [72, 127] width 113 height 222
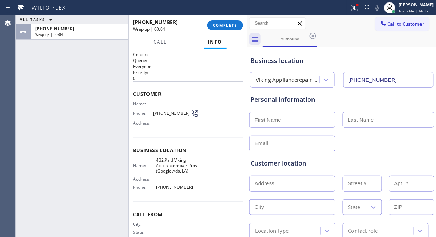
click at [84, 75] on div "ALL TASKS ALL TASKS ACTIVE TASKS TASKS IN WRAP UP +14243134871 Wrap up | 00:04" at bounding box center [72, 127] width 113 height 222
click at [67, 87] on div "ALL TASKS ALL TASKS ACTIVE TASKS TASKS IN WRAP UP +14243134871 Wrap up | 00:19" at bounding box center [72, 127] width 113 height 222
click at [212, 22] on button "COMPLETE" at bounding box center [225, 25] width 36 height 10
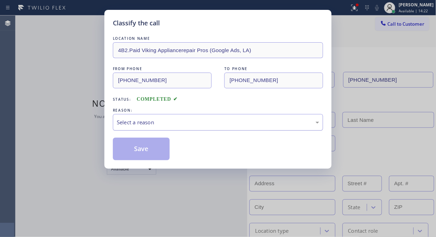
click at [218, 125] on div "Select a reason" at bounding box center [218, 122] width 202 height 8
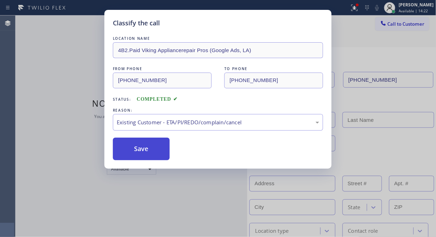
click at [156, 156] on button "Save" at bounding box center [141, 149] width 57 height 23
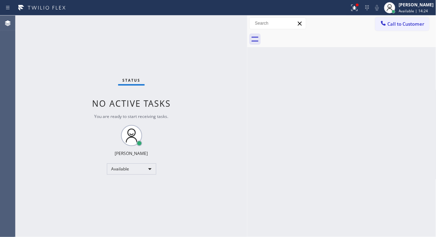
click at [392, 22] on span "Call to Customer" at bounding box center [405, 24] width 37 height 6
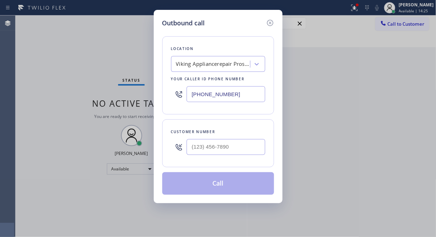
click at [192, 93] on input "(213) 722-3593" at bounding box center [225, 94] width 79 height 16
paste input "833) 692-2271"
type input "(833) 692-2271"
drag, startPoint x: 156, startPoint y: 111, endPoint x: 183, endPoint y: 140, distance: 39.9
click at [156, 111] on div "Outbound call Location 4C.SMS Campaign AR B2B SMS Your caller id phone number (…" at bounding box center [218, 106] width 129 height 193
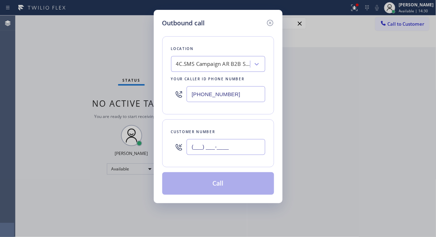
click at [196, 146] on input "(___) ___-____" at bounding box center [225, 147] width 79 height 16
paste input "949) 767-1955"
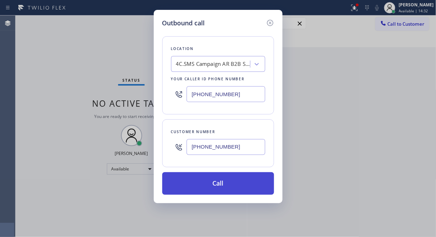
type input "(949) 767-1955"
click at [240, 181] on button "Call" at bounding box center [218, 183] width 112 height 23
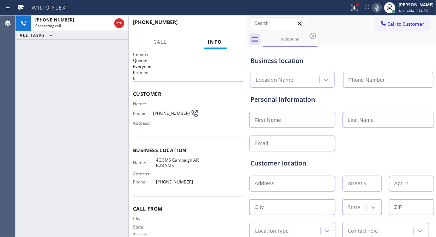
type input "(833) 692-2271"
click at [107, 122] on div "+19497671955 Connecting call… ALL TASKS ALL TASKS ACTIVE TASKS TASKS IN WRAP UP" at bounding box center [72, 127] width 113 height 222
click at [64, 161] on div "+19497671955 Live | 00:13 ALL TASKS ALL TASKS ACTIVE TASKS TASKS IN WRAP UP" at bounding box center [72, 127] width 113 height 222
drag, startPoint x: 113, startPoint y: 137, endPoint x: 118, endPoint y: 133, distance: 7.2
click at [113, 137] on div "+19497671955 Live | 00:31 ALL TASKS ALL TASKS ACTIVE TASKS TASKS IN WRAP UP" at bounding box center [72, 127] width 113 height 222
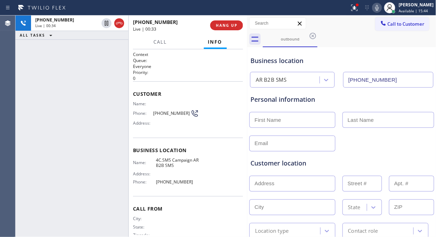
click at [381, 5] on icon at bounding box center [377, 8] width 8 height 8
click at [381, 10] on icon at bounding box center [377, 8] width 8 height 8
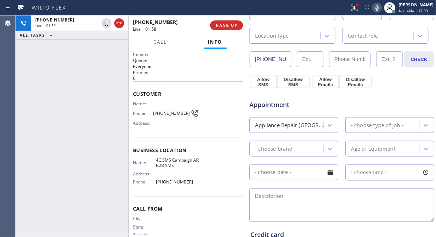
scroll to position [196, 0]
click at [362, 148] on div "Age of Equipment" at bounding box center [373, 149] width 44 height 8
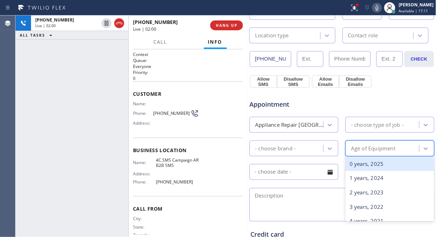
click at [316, 150] on div "- choose brand -" at bounding box center [287, 148] width 72 height 12
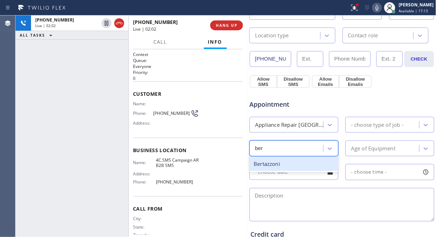
type input "bert"
click at [299, 167] on div "Bertazzoni" at bounding box center [293, 164] width 89 height 14
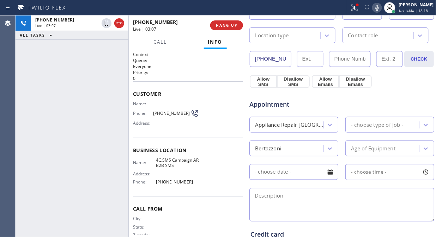
click at [381, 8] on icon at bounding box center [377, 8] width 8 height 8
drag, startPoint x: 183, startPoint y: 111, endPoint x: 147, endPoint y: 112, distance: 35.6
click at [147, 112] on div "Phone: (949) 767-1955" at bounding box center [166, 113] width 66 height 8
click at [381, 9] on icon at bounding box center [377, 8] width 8 height 8
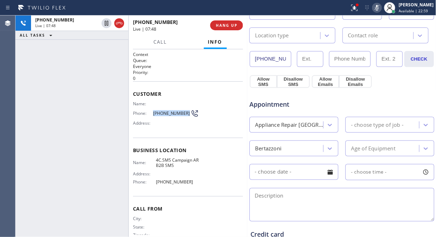
click at [381, 8] on icon at bounding box center [377, 8] width 8 height 8
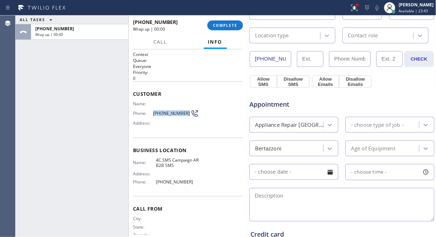
drag, startPoint x: 234, startPoint y: 26, endPoint x: 295, endPoint y: 65, distance: 71.8
click at [295, 65] on div "ALL TASKS ALL TASKS ACTIVE TASKS TASKS IN WRAP UP +19497671955 Wrap up | 00:00 …" at bounding box center [226, 127] width 420 height 222
click at [82, 109] on div "ALL TASKS ALL TASKS ACTIVE TASKS TASKS IN WRAP UP +19497671955 Wrap up | 01:01" at bounding box center [72, 127] width 113 height 222
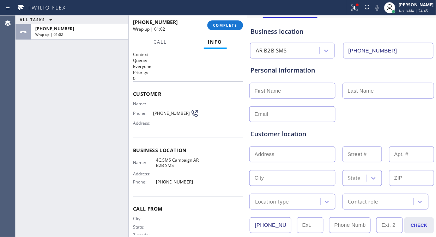
scroll to position [0, 0]
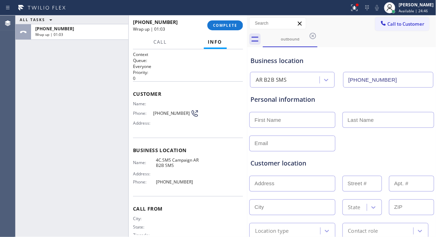
drag, startPoint x: 258, startPoint y: 117, endPoint x: 263, endPoint y: 122, distance: 6.5
click at [258, 117] on input "text" at bounding box center [292, 120] width 86 height 16
paste input "Sommer Gonzales"
drag, startPoint x: 296, startPoint y: 120, endPoint x: 278, endPoint y: 121, distance: 18.7
click at [278, 121] on input "Sommer Gonzales" at bounding box center [292, 120] width 86 height 16
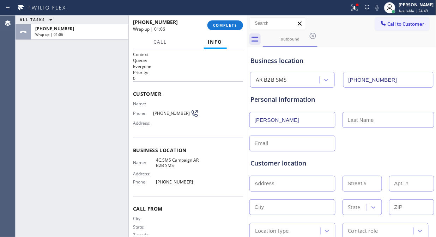
type input "Sommer"
click at [352, 116] on input "text" at bounding box center [388, 120] width 92 height 16
paste input "Gonzales"
type input "Gonzales"
click at [309, 118] on input "Sommer" at bounding box center [292, 120] width 86 height 16
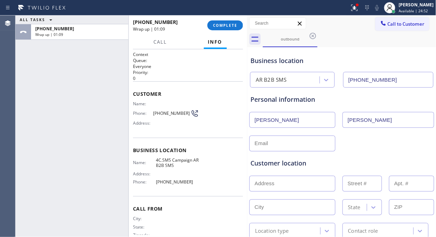
click at [254, 121] on input "Sommer" at bounding box center [292, 120] width 86 height 16
type input "Sommer"
click at [262, 147] on input "text" at bounding box center [292, 144] width 86 height 16
paste input "sommerxg@gmail.com"
type input "sommerxg@gmail.com"
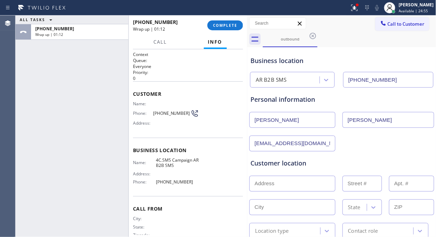
click at [364, 147] on div "sommerxg@gmail.com" at bounding box center [341, 142] width 186 height 17
click at [279, 184] on input "text" at bounding box center [292, 184] width 86 height 16
paste input "7772 E Northfield AveAnaheim, CA 92807"
type input "7772 E Northfield Ave"
type input "7772"
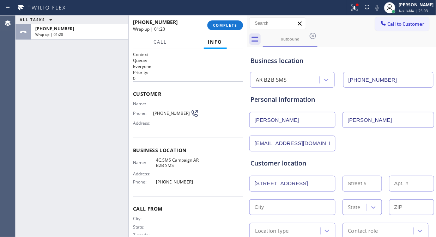
type input "[GEOGRAPHIC_DATA]"
type input "92807"
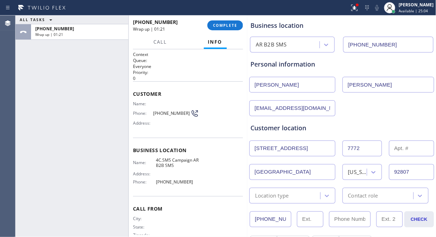
scroll to position [39, 0]
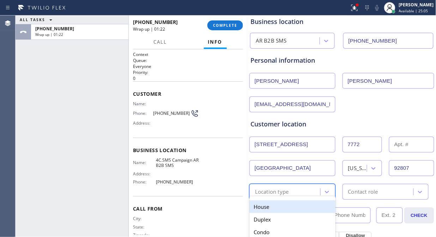
click at [301, 187] on div "Location type" at bounding box center [285, 192] width 69 height 12
drag, startPoint x: 284, startPoint y: 202, endPoint x: 306, endPoint y: 199, distance: 22.0
click at [284, 202] on div "House" at bounding box center [292, 207] width 86 height 13
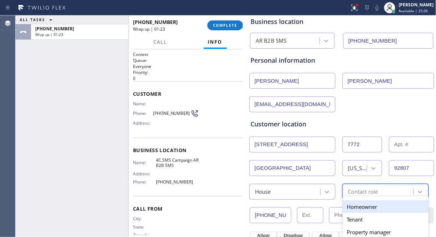
click at [350, 195] on div "Contact role" at bounding box center [363, 192] width 30 height 8
click at [348, 205] on div "Homeowner" at bounding box center [385, 207] width 86 height 13
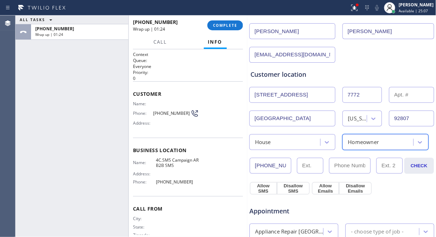
scroll to position [156, 0]
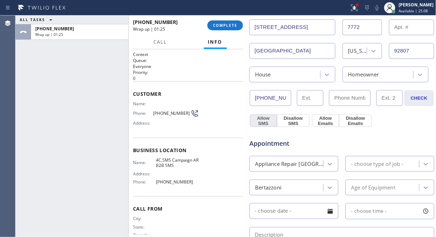
click at [259, 124] on button "Allow SMS" at bounding box center [263, 121] width 27 height 13
click at [321, 121] on button "Allow Emails" at bounding box center [325, 121] width 27 height 13
click at [344, 153] on div "Appointment Appliance Repair High End - choose type of job - Bertazzoni Age of …" at bounding box center [341, 196] width 183 height 132
click at [314, 166] on div "Appliance Repair [GEOGRAPHIC_DATA]" at bounding box center [289, 164] width 69 height 8
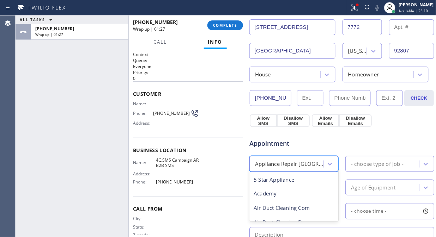
scroll to position [0, 0]
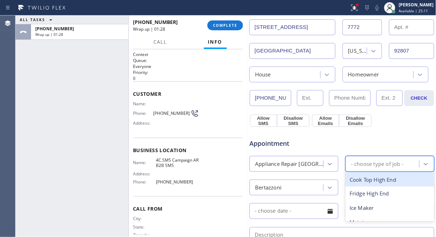
click at [362, 164] on div "- choose type of job -" at bounding box center [377, 164] width 53 height 8
type input "st"
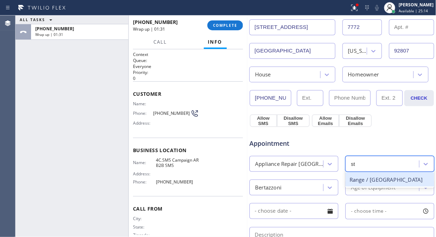
click at [361, 180] on div "Range / Stove High End" at bounding box center [389, 180] width 89 height 14
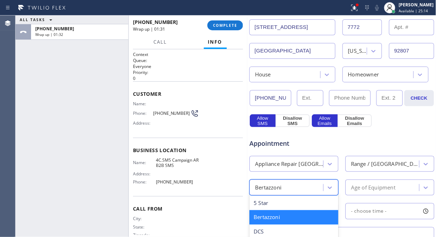
click at [308, 189] on div "Bertazzoni" at bounding box center [287, 188] width 72 height 12
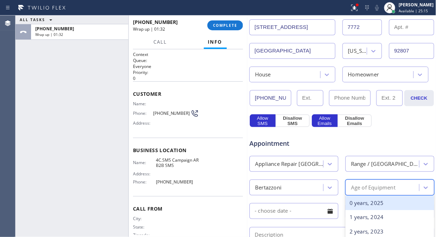
click at [363, 189] on div "Age of Equipment" at bounding box center [373, 188] width 44 height 8
type input "10"
click at [364, 201] on div "10 years, 2015" at bounding box center [389, 203] width 89 height 14
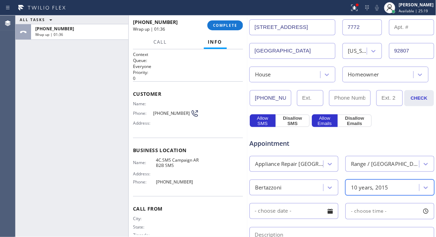
scroll to position [235, 0]
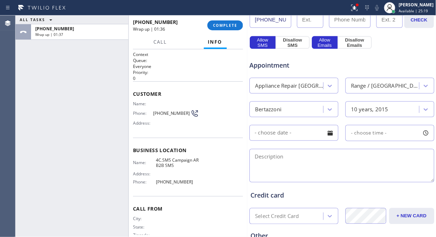
click at [328, 135] on div at bounding box center [330, 133] width 12 height 12
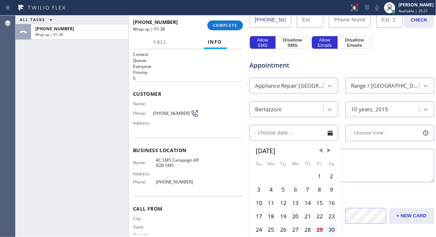
click at [327, 226] on div "30" at bounding box center [331, 229] width 12 height 13
type input "08/30/2025"
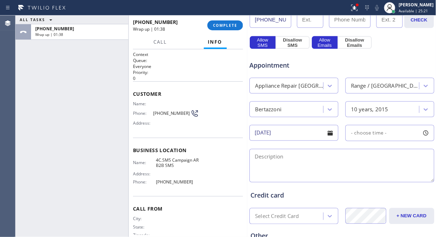
click at [370, 128] on div "- choose time -" at bounding box center [389, 133] width 89 height 16
click at [369, 132] on span "- choose time -" at bounding box center [369, 133] width 36 height 7
drag, startPoint x: 373, startPoint y: 172, endPoint x: 394, endPoint y: 173, distance: 21.2
click at [394, 173] on div at bounding box center [398, 176] width 8 height 15
drag, startPoint x: 348, startPoint y: 173, endPoint x: 378, endPoint y: 173, distance: 30.3
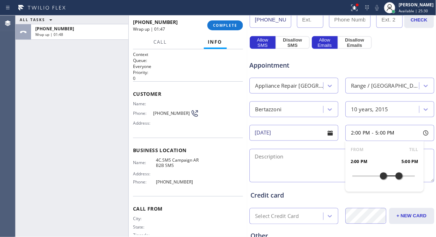
click at [379, 173] on div at bounding box center [383, 176] width 8 height 15
click at [222, 163] on div "Name: 4C.SMS Campaign AR B2B SMS Address: Phone: (833) 692-2271" at bounding box center [188, 173] width 110 height 30
click at [267, 160] on textarea at bounding box center [341, 165] width 185 height 33
type textarea "2-5/"
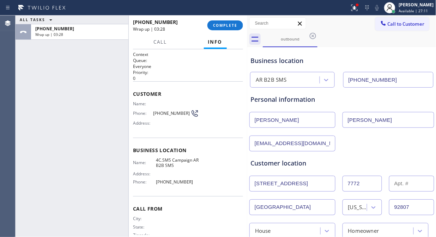
scroll to position [235, 0]
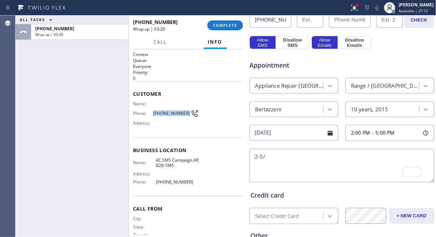
drag, startPoint x: 180, startPoint y: 111, endPoint x: 151, endPoint y: 117, distance: 30.2
click at [151, 117] on div "Name: Phone: (949) 767-1955 Address:" at bounding box center [166, 115] width 66 height 28
copy div "(949) 767-1955"
click at [184, 125] on div "Address:" at bounding box center [166, 123] width 66 height 5
drag, startPoint x: 183, startPoint y: 109, endPoint x: 151, endPoint y: 113, distance: 32.7
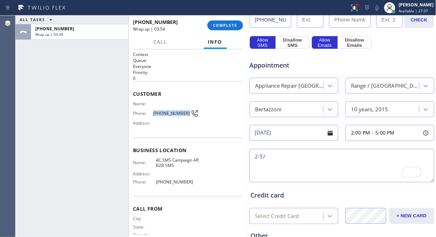
click at [151, 113] on div "Phone: (949) 767-1955" at bounding box center [166, 113] width 66 height 8
copy div "(949) 767-1955"
click at [214, 24] on span "COMPLETE" at bounding box center [225, 25] width 24 height 5
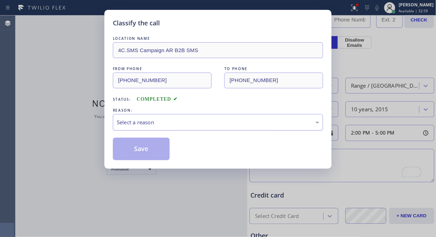
click at [188, 121] on div "Select a reason" at bounding box center [218, 122] width 202 height 8
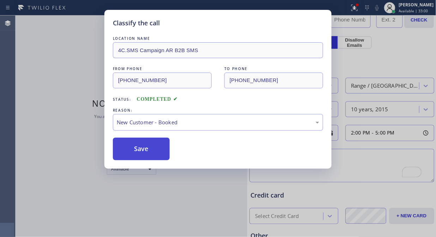
click at [142, 145] on button "Save" at bounding box center [141, 149] width 57 height 23
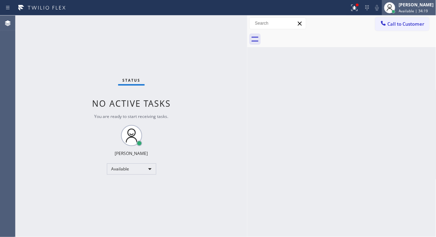
click at [413, 11] on span "Available | 34:19" at bounding box center [413, 10] width 29 height 5
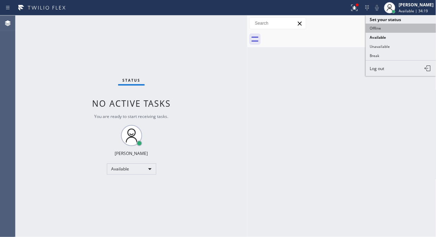
click at [396, 27] on button "Offline" at bounding box center [400, 28] width 70 height 9
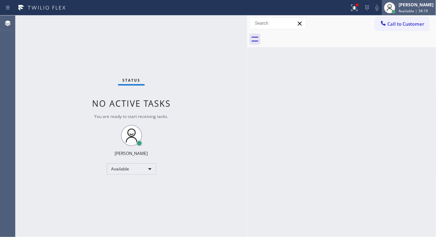
click at [417, 9] on span "Available | 34:19" at bounding box center [413, 10] width 29 height 5
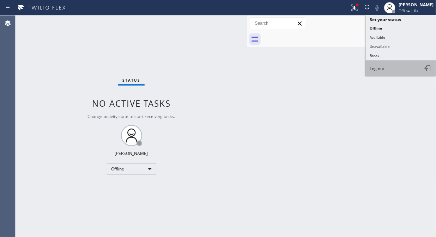
click at [395, 72] on button "Log out" at bounding box center [400, 69] width 70 height 16
